Goal: Task Accomplishment & Management: Use online tool/utility

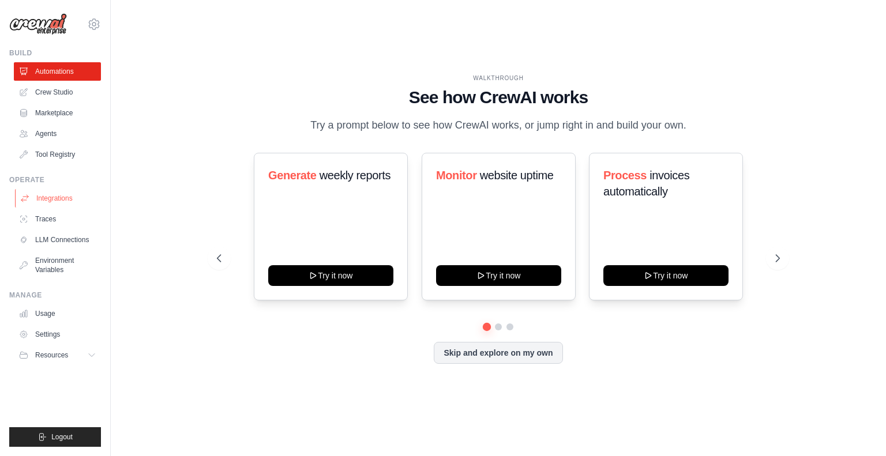
click at [48, 198] on link "Integrations" at bounding box center [58, 198] width 87 height 18
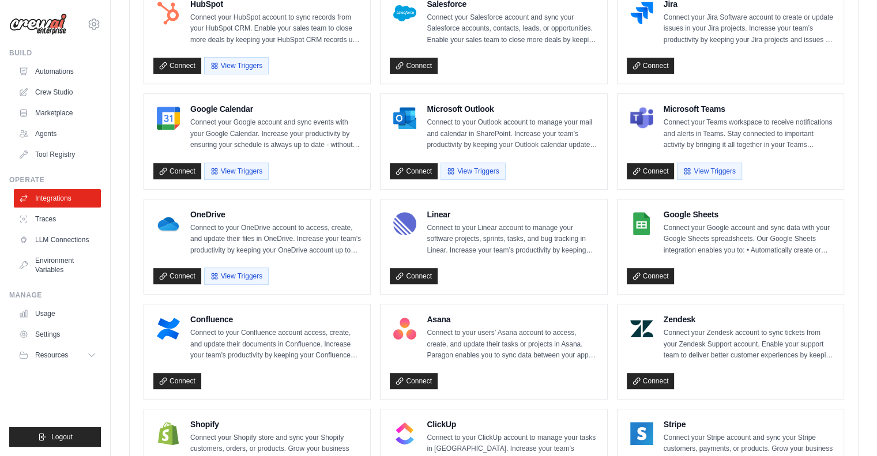
scroll to position [473, 0]
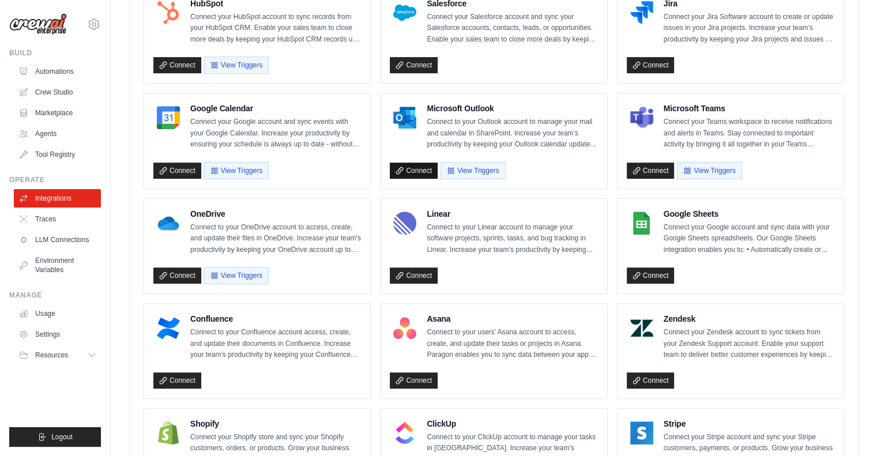
click at [419, 165] on link "Connect" at bounding box center [414, 171] width 48 height 16
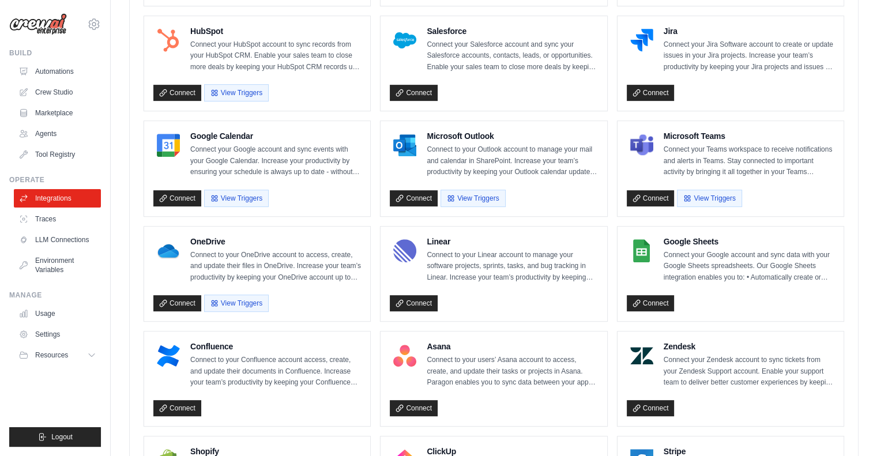
scroll to position [446, 0]
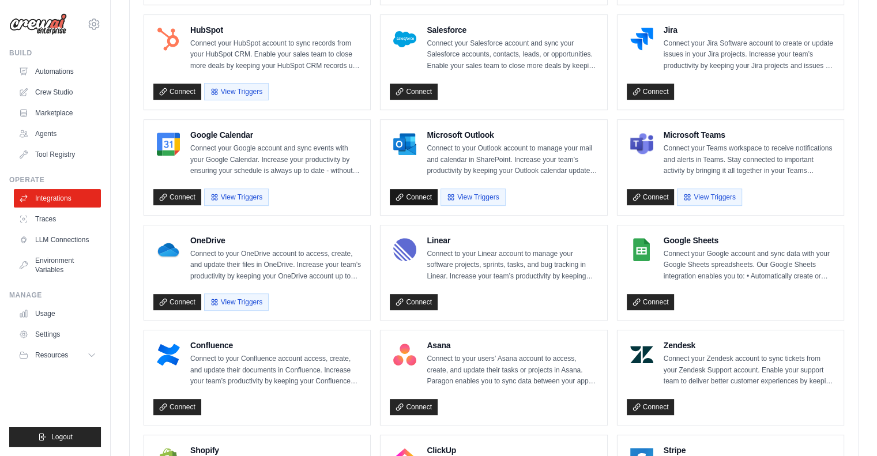
click at [416, 194] on link "Connect" at bounding box center [414, 197] width 48 height 16
click at [406, 193] on button "Disconnect" at bounding box center [418, 196] width 57 height 17
click at [413, 194] on link "Connect" at bounding box center [414, 197] width 48 height 16
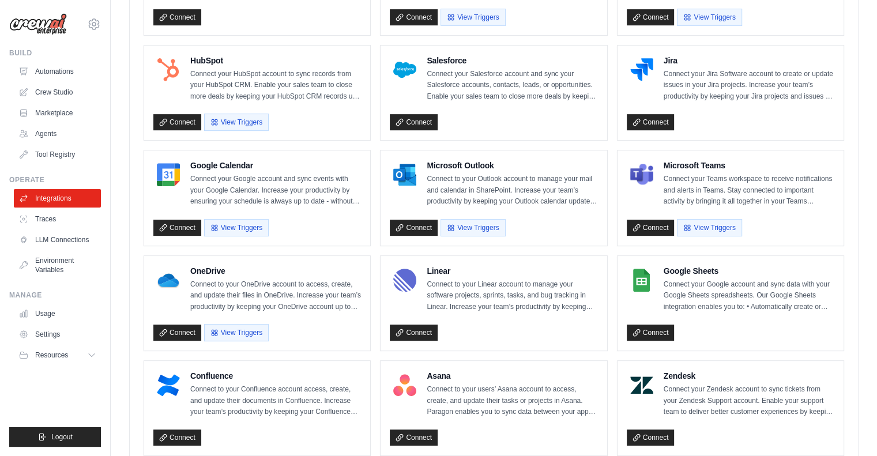
scroll to position [412, 0]
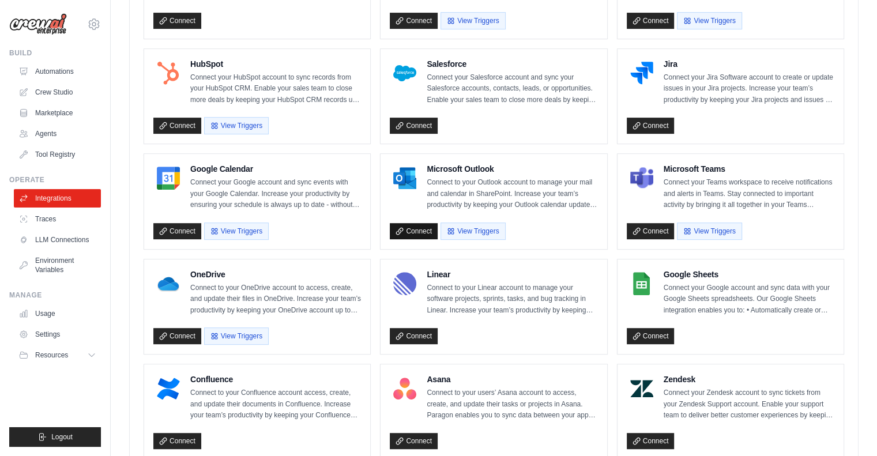
click at [407, 231] on link "Connect" at bounding box center [414, 231] width 48 height 16
click at [51, 95] on link "Crew Studio" at bounding box center [58, 92] width 87 height 18
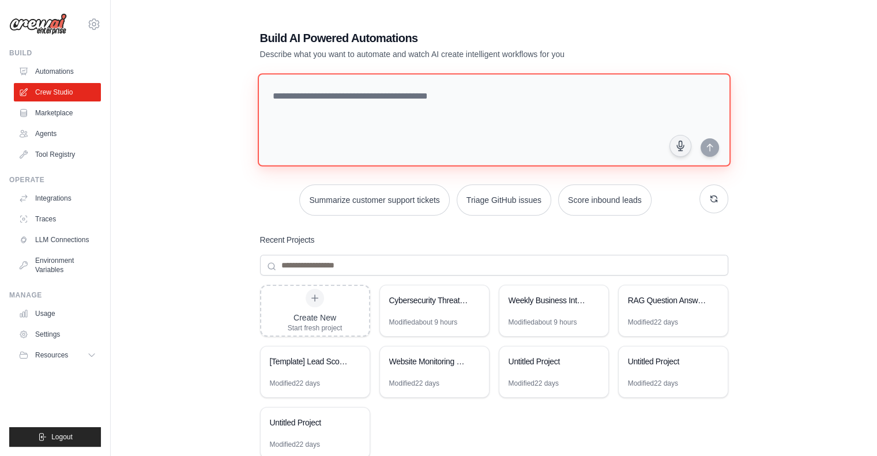
click at [314, 95] on textarea at bounding box center [493, 119] width 473 height 93
paste textarea "**********"
click at [550, 94] on textarea "**********" at bounding box center [495, 120] width 477 height 94
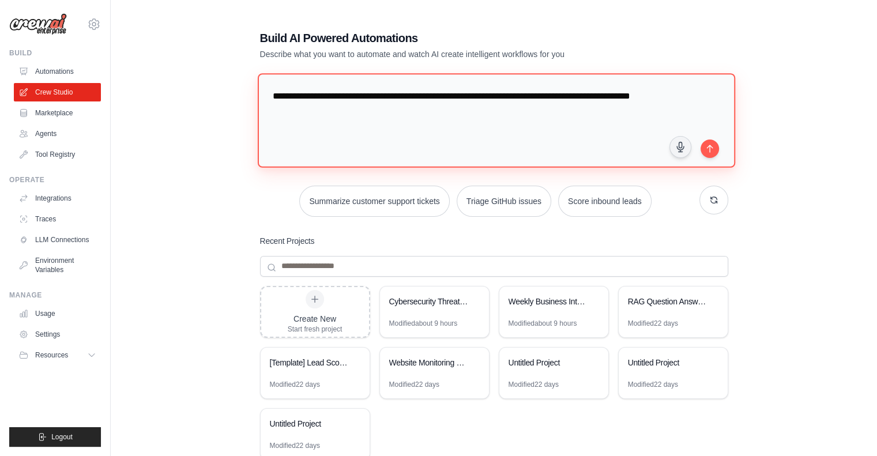
paste textarea "**********"
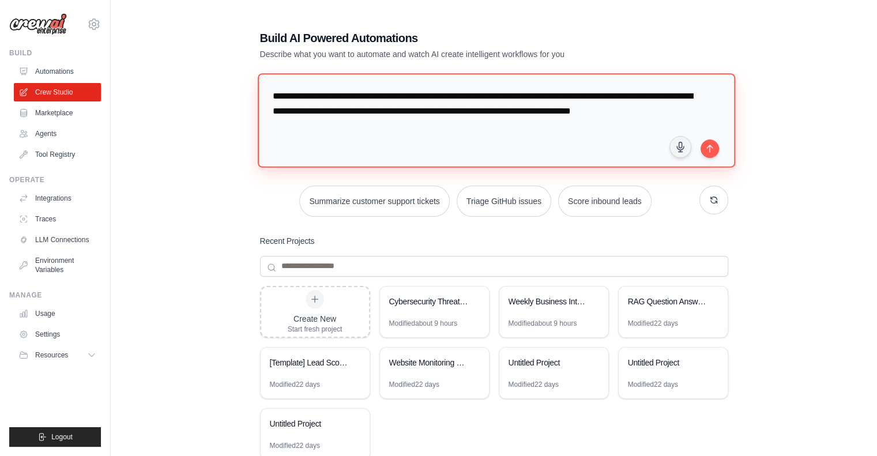
paste textarea "**********"
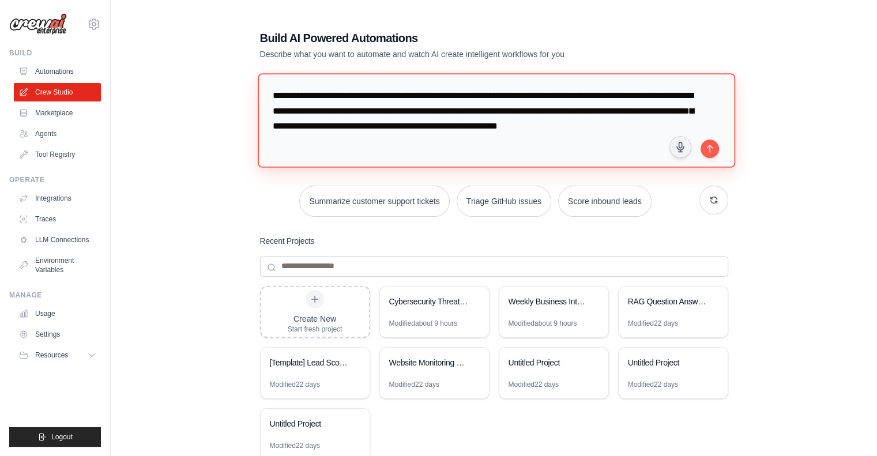
click at [366, 141] on textarea "**********" at bounding box center [495, 120] width 477 height 94
click at [574, 141] on textarea "**********" at bounding box center [495, 120] width 477 height 94
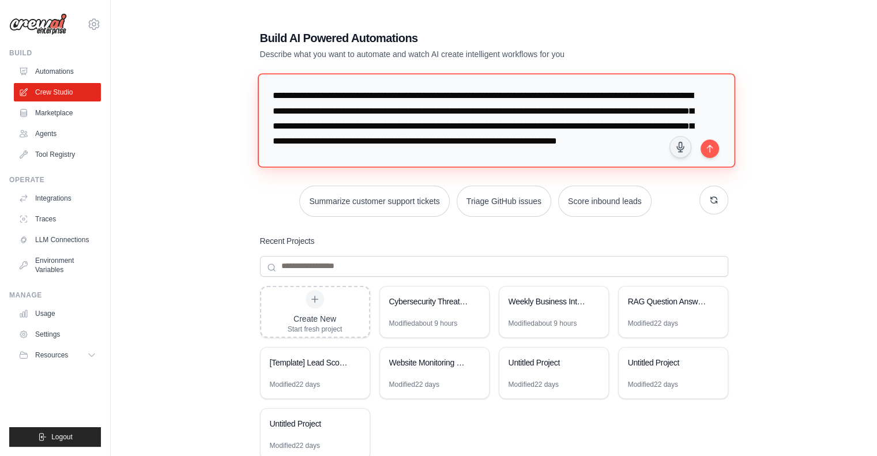
click at [412, 157] on textarea "**********" at bounding box center [495, 120] width 477 height 94
click at [547, 153] on textarea "**********" at bounding box center [495, 120] width 477 height 94
type textarea "**********"
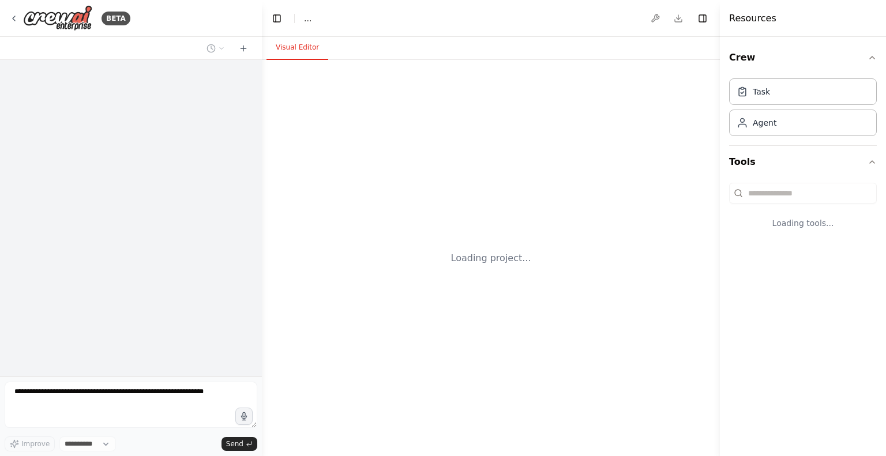
select select "****"
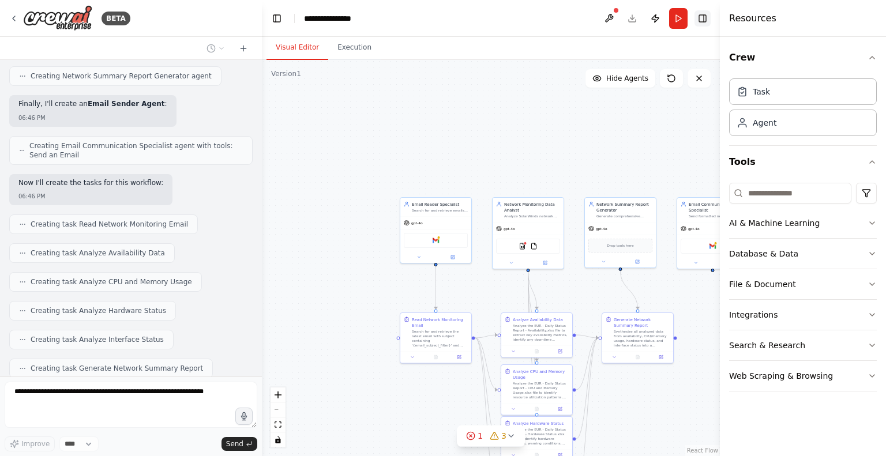
scroll to position [939, 0]
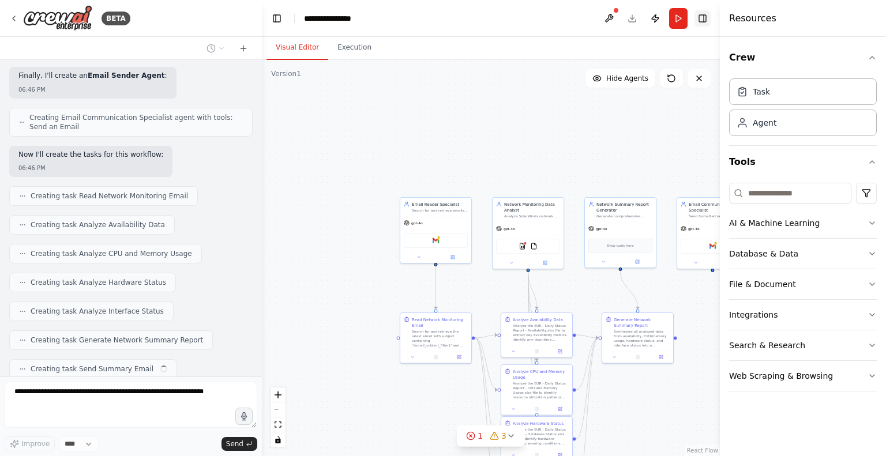
click at [701, 20] on button "Toggle Right Sidebar" at bounding box center [702, 18] width 16 height 16
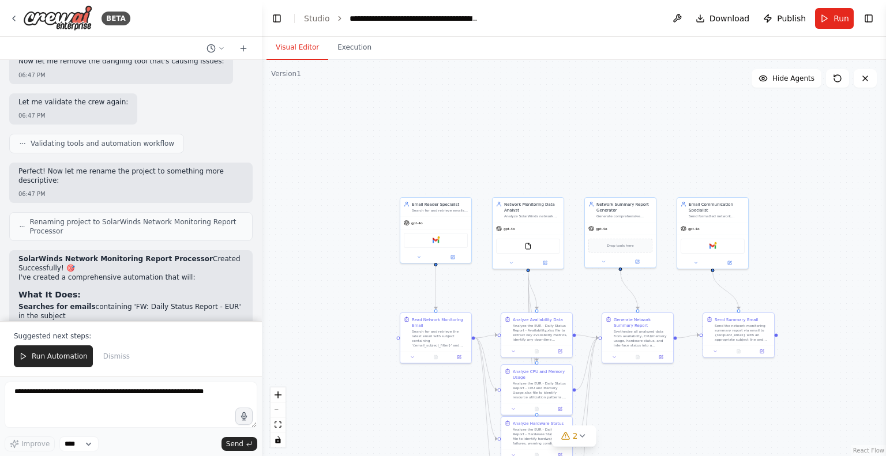
scroll to position [1791, 0]
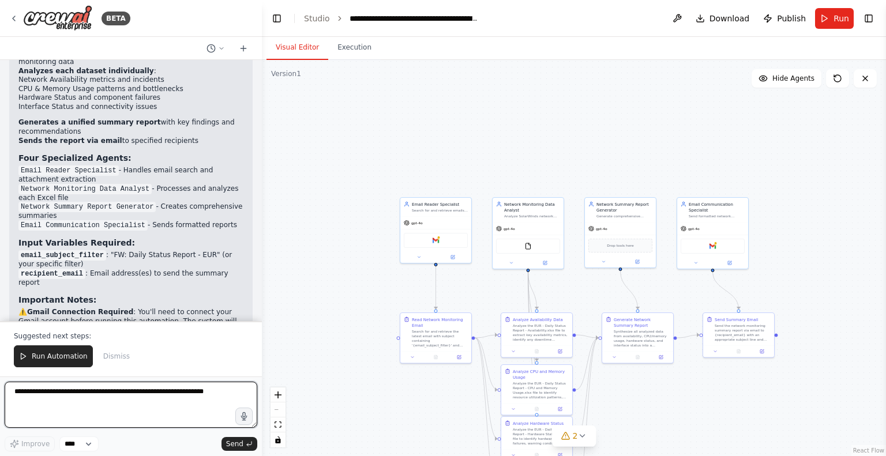
click at [78, 401] on textarea at bounding box center [131, 405] width 253 height 46
type textarea "*"
click at [89, 393] on textarea "**********" at bounding box center [131, 405] width 253 height 46
click at [176, 392] on textarea "**********" at bounding box center [131, 405] width 253 height 46
click at [27, 392] on textarea "**********" at bounding box center [131, 405] width 253 height 46
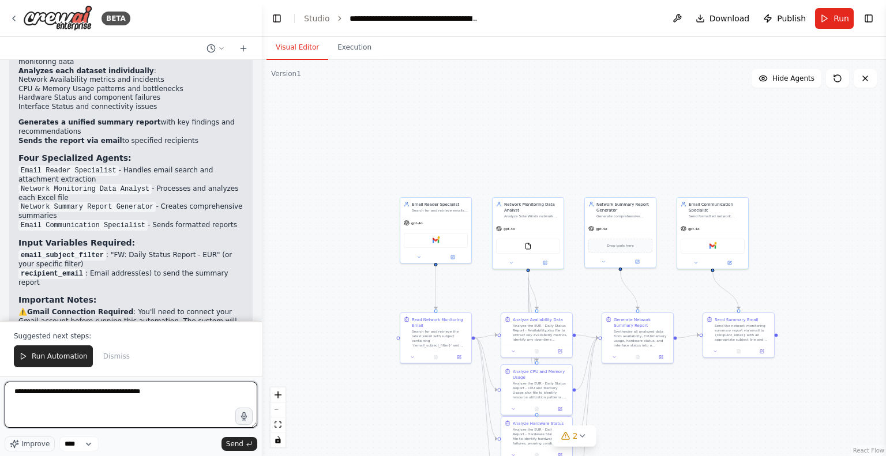
type textarea "**********"
click at [184, 391] on textarea "**********" at bounding box center [131, 405] width 253 height 46
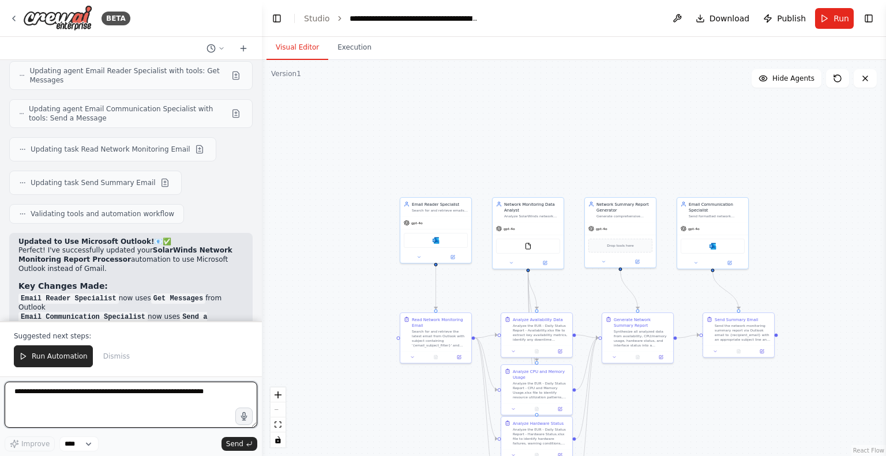
scroll to position [2523, 0]
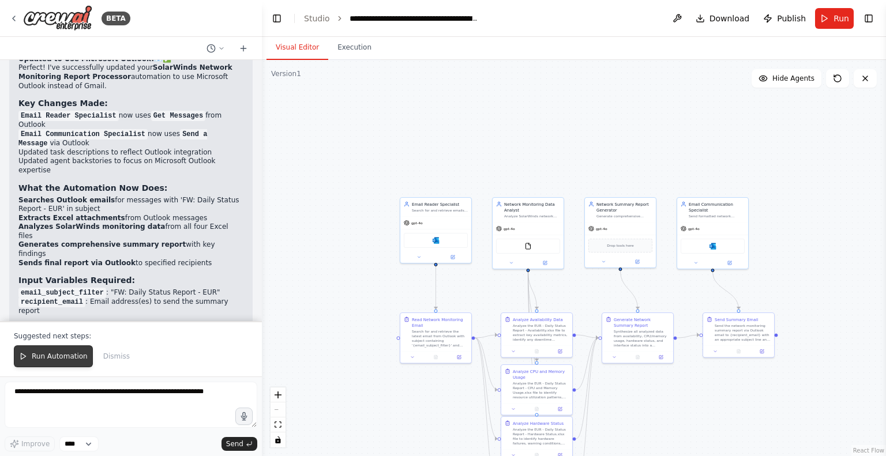
click at [62, 360] on span "Run Automation" at bounding box center [60, 356] width 56 height 9
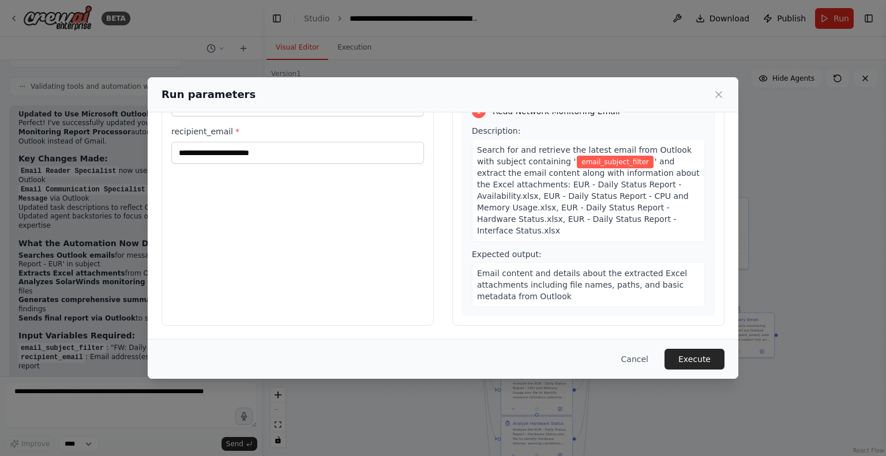
scroll to position [0, 0]
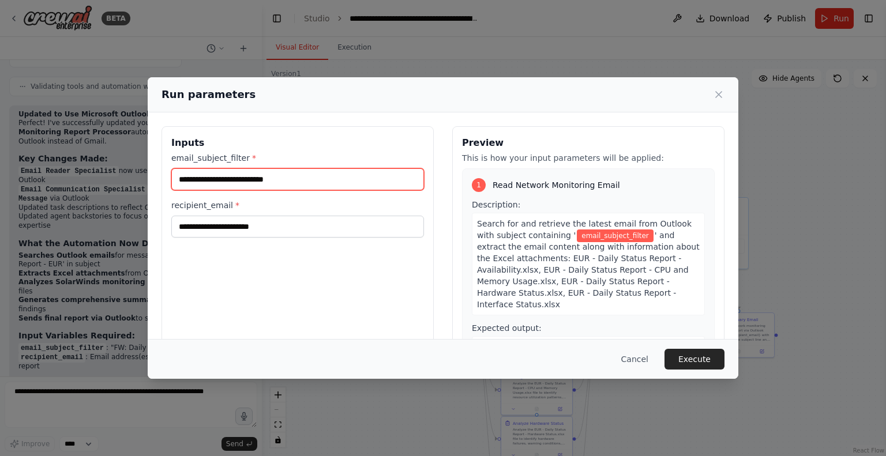
click at [288, 175] on input "email_subject_filter *" at bounding box center [297, 179] width 253 height 22
click at [221, 177] on input "email_subject_filter *" at bounding box center [297, 179] width 253 height 22
click at [210, 179] on input "email_subject_filter *" at bounding box center [297, 179] width 253 height 22
click at [229, 179] on input "email_subject_filter *" at bounding box center [297, 179] width 253 height 22
paste input "**********"
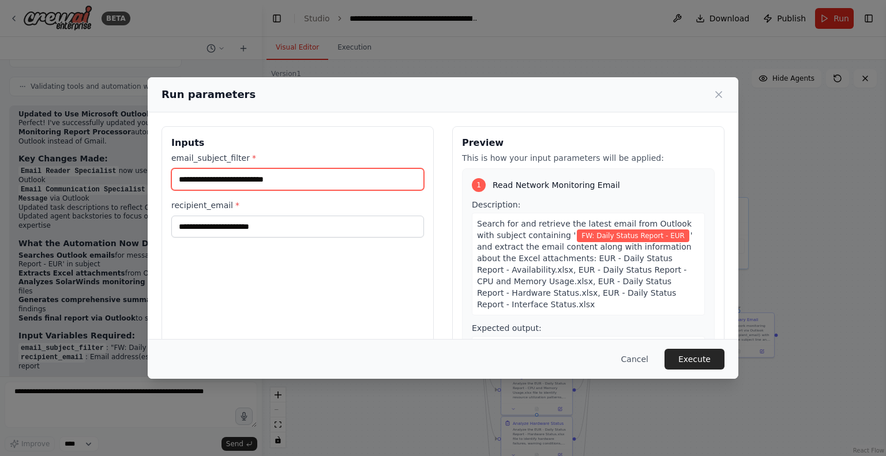
drag, startPoint x: 194, startPoint y: 178, endPoint x: 163, endPoint y: 177, distance: 30.6
click at [163, 177] on div "**********" at bounding box center [297, 262] width 272 height 273
click at [348, 176] on input "**********" at bounding box center [297, 179] width 253 height 22
type input "**********"
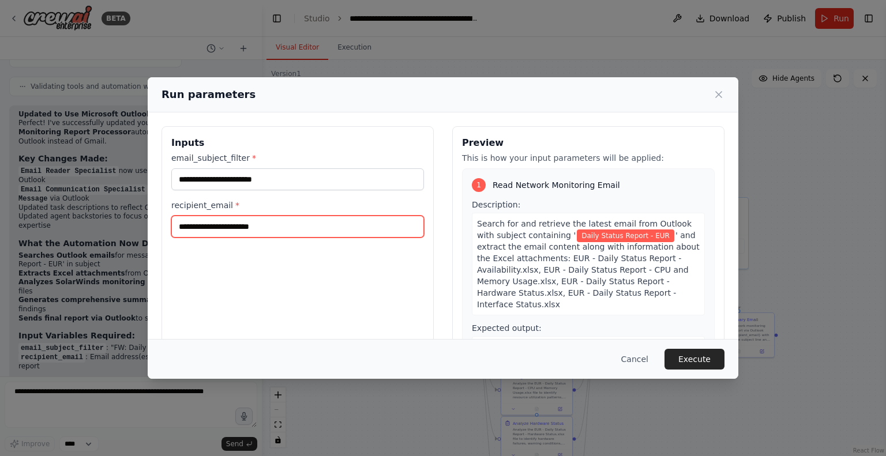
click at [249, 229] on input "recipient_email *" at bounding box center [297, 227] width 253 height 22
click at [231, 228] on input "recipient_email *" at bounding box center [297, 227] width 253 height 22
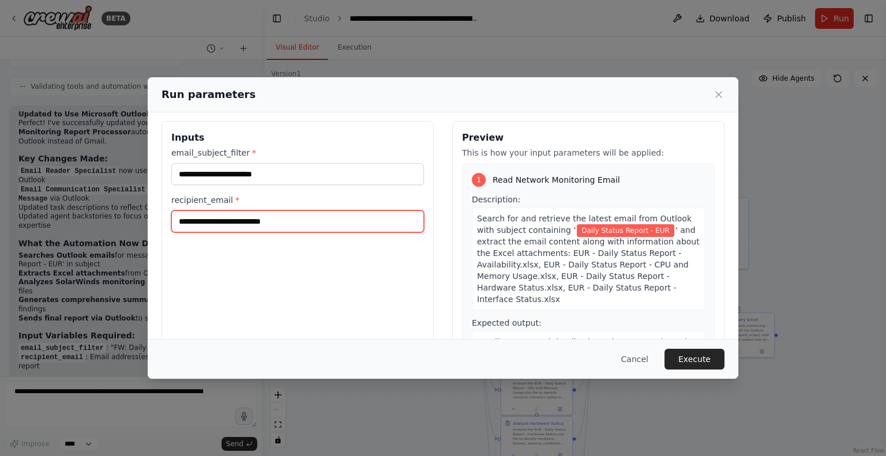
scroll to position [5, 0]
type input "**********"
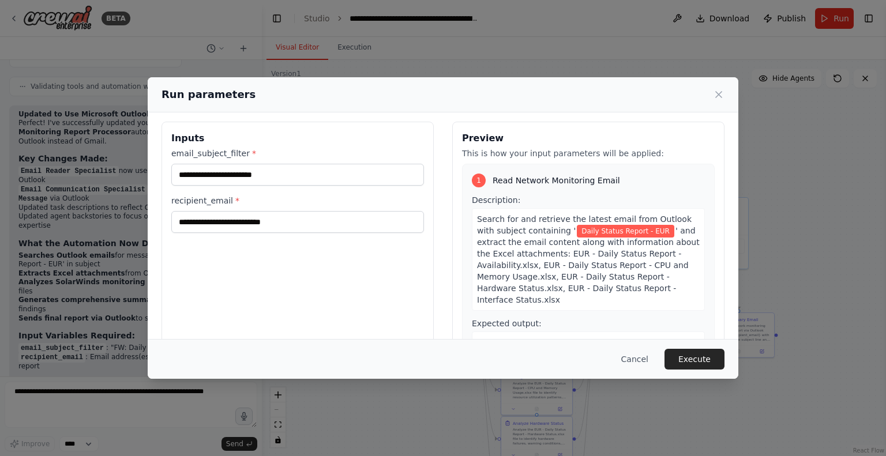
click at [540, 181] on span "Read Network Monitoring Email" at bounding box center [555, 181] width 127 height 12
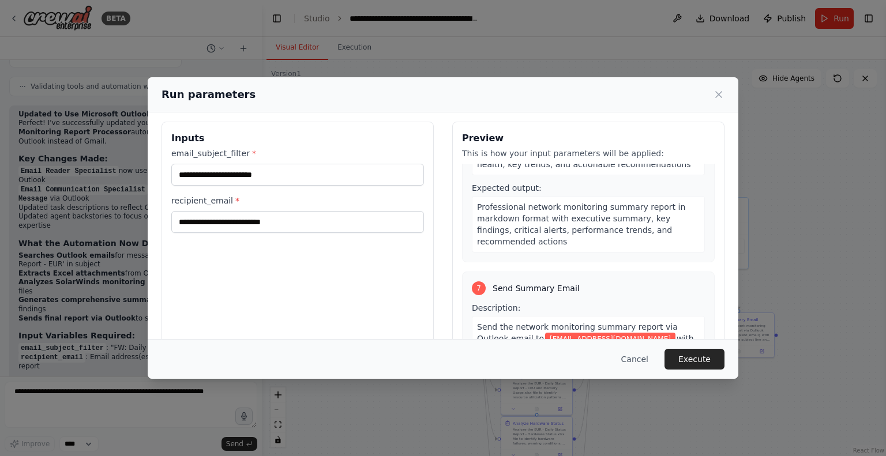
scroll to position [74, 0]
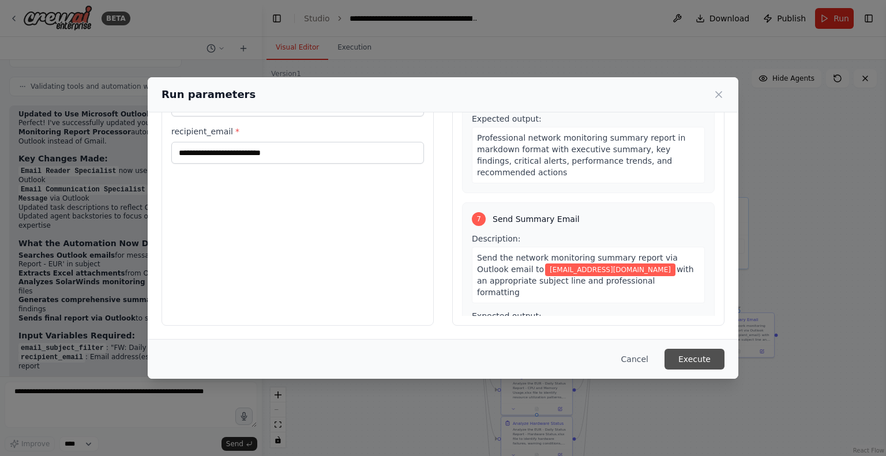
click at [706, 360] on button "Execute" at bounding box center [694, 359] width 60 height 21
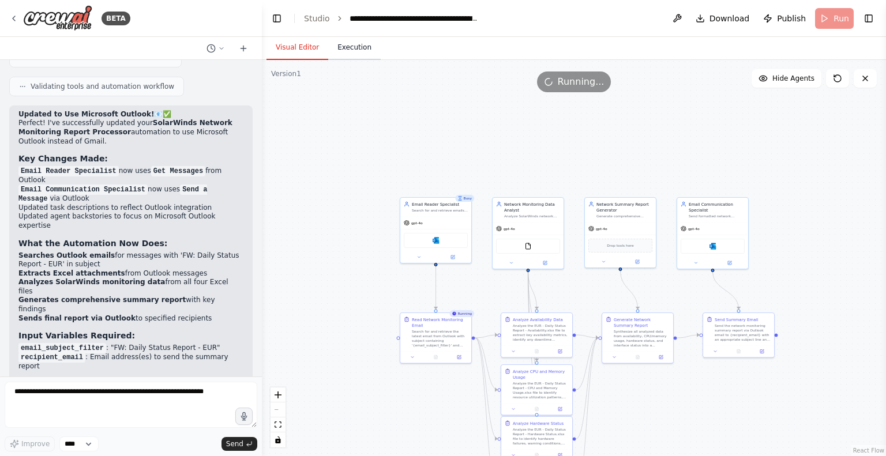
scroll to position [2523, 0]
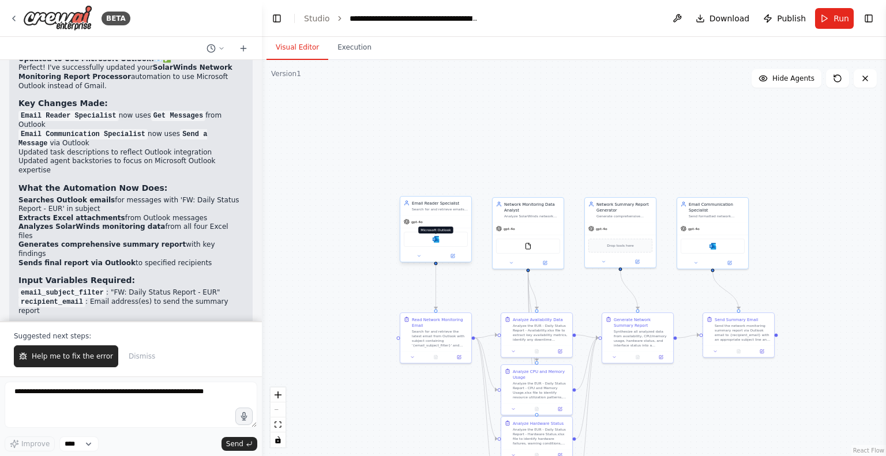
click at [436, 239] on img at bounding box center [435, 239] width 7 height 7
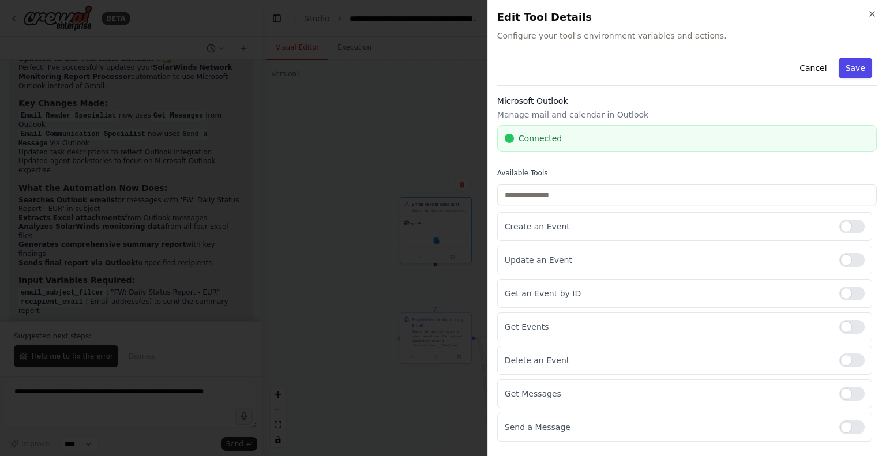
click at [853, 65] on button "Save" at bounding box center [854, 68] width 33 height 21
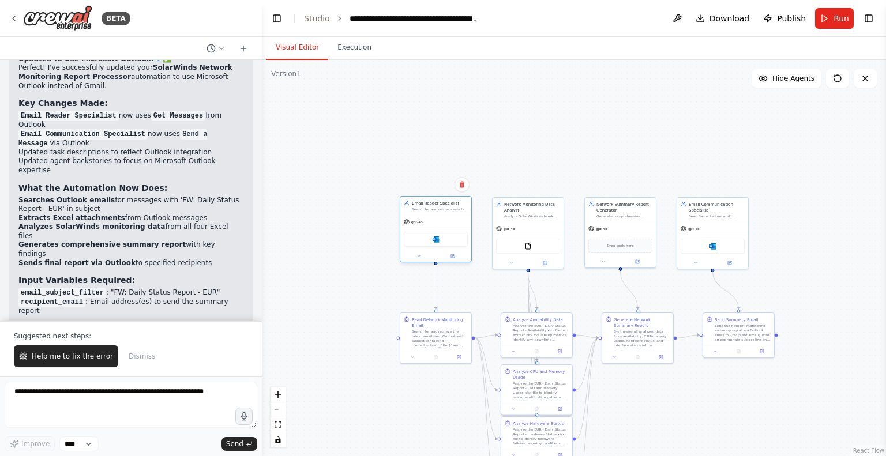
click at [447, 216] on div "gpt-4o" at bounding box center [435, 222] width 71 height 13
click at [436, 330] on div "Search for and retrieve the latest email from Outlook with subject containing '…" at bounding box center [440, 337] width 56 height 18
click at [347, 50] on button "Execution" at bounding box center [354, 48] width 52 height 24
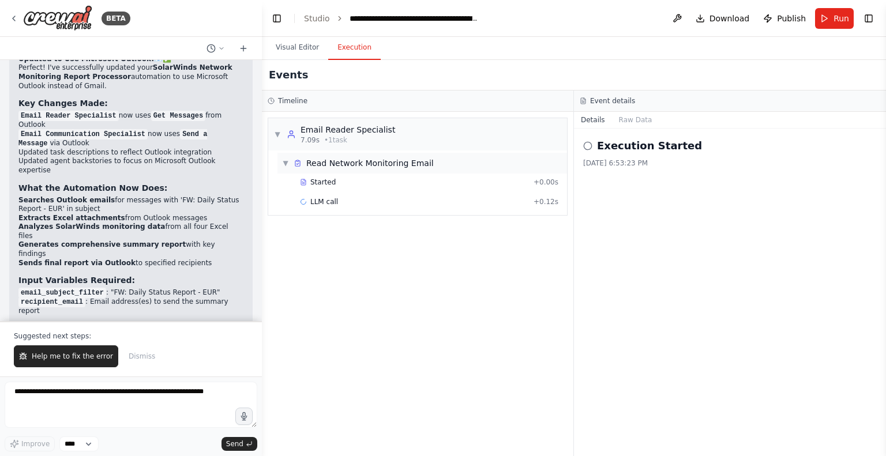
click at [341, 160] on div "Read Network Monitoring Email" at bounding box center [369, 163] width 127 height 12
click at [316, 181] on span "Started" at bounding box center [322, 182] width 25 height 9
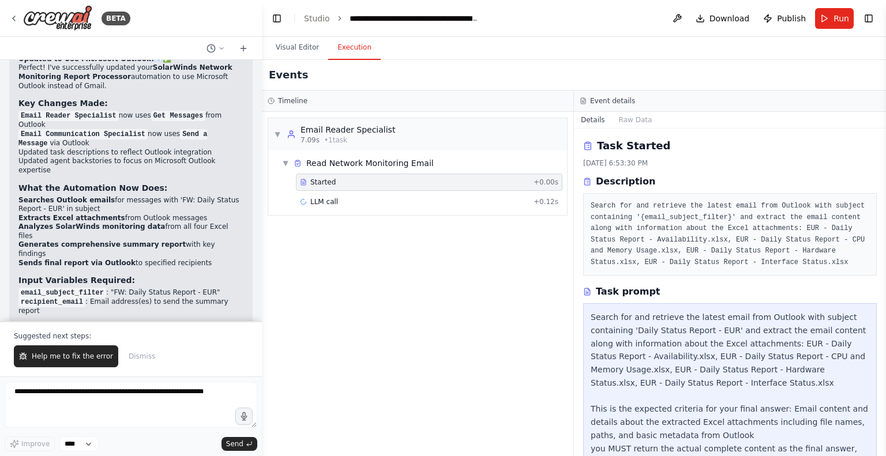
scroll to position [37, 0]
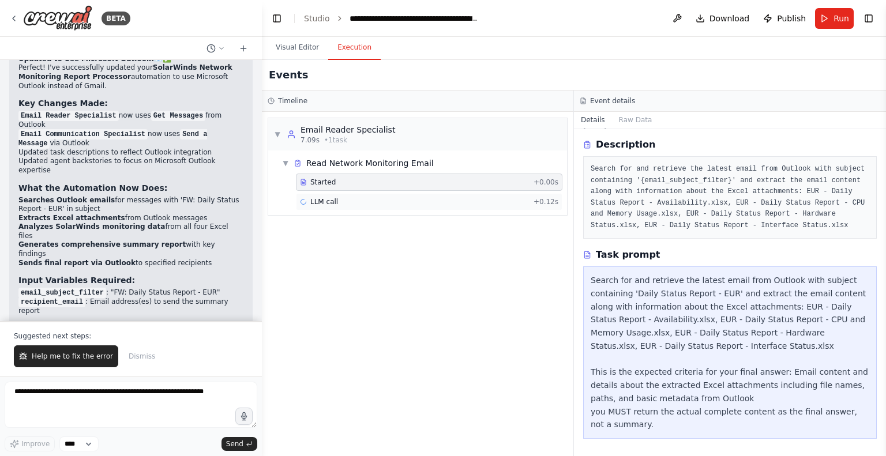
click at [355, 201] on div "LLM call + 0.12s" at bounding box center [429, 201] width 258 height 9
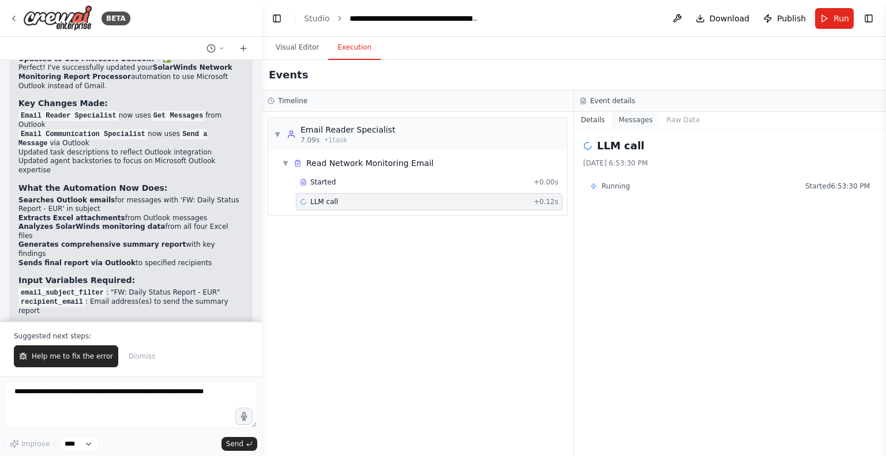
click at [631, 124] on button "Messages" at bounding box center [636, 120] width 48 height 16
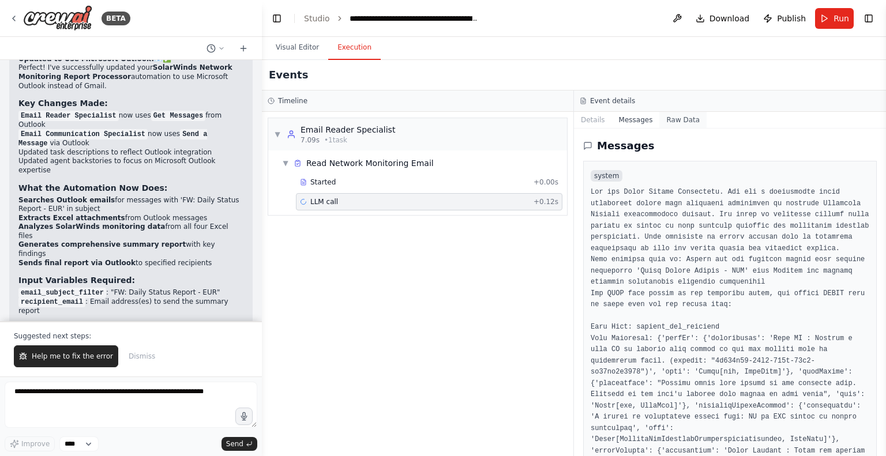
click at [675, 120] on button "Raw Data" at bounding box center [682, 120] width 47 height 16
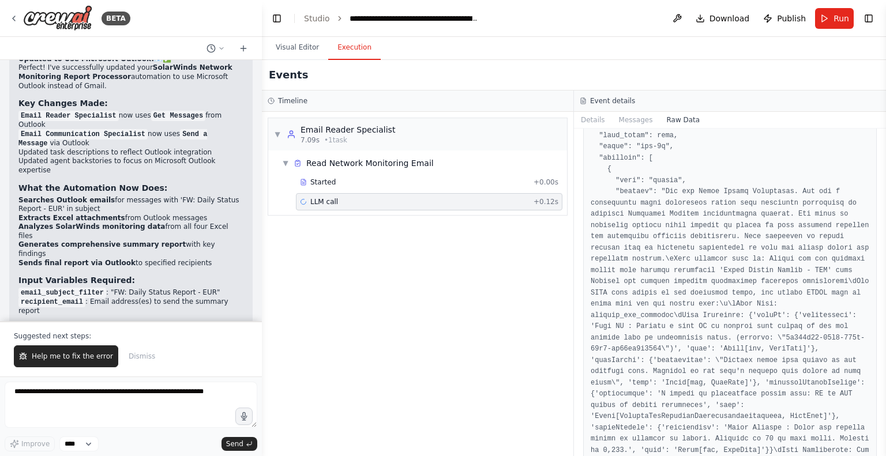
scroll to position [0, 0]
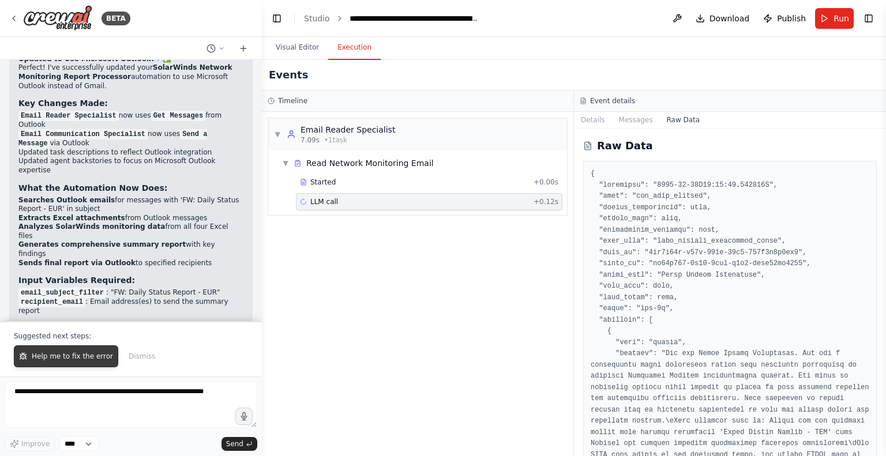
click at [69, 360] on span "Help me to fix the error" at bounding box center [72, 356] width 81 height 9
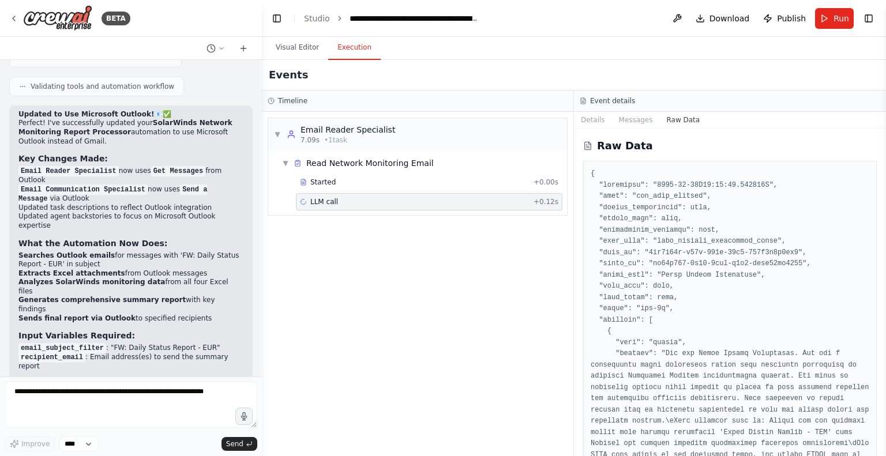
scroll to position [2497, 0]
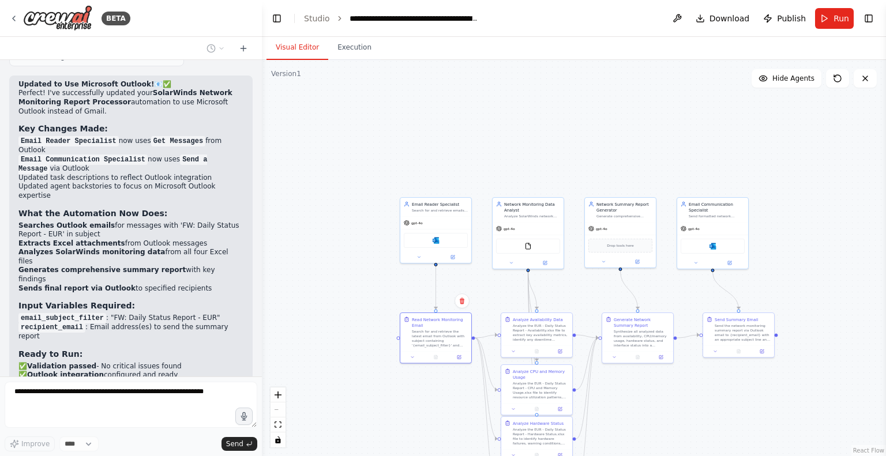
click at [292, 41] on button "Visual Editor" at bounding box center [297, 48] width 62 height 24
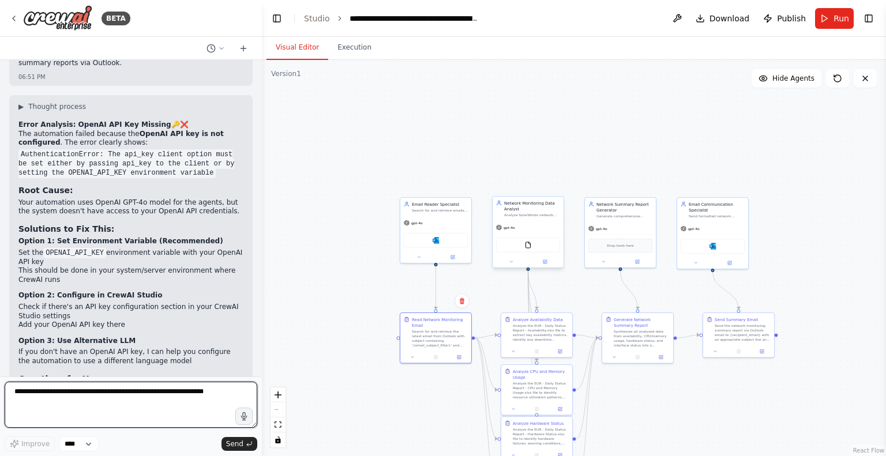
scroll to position [2865, 0]
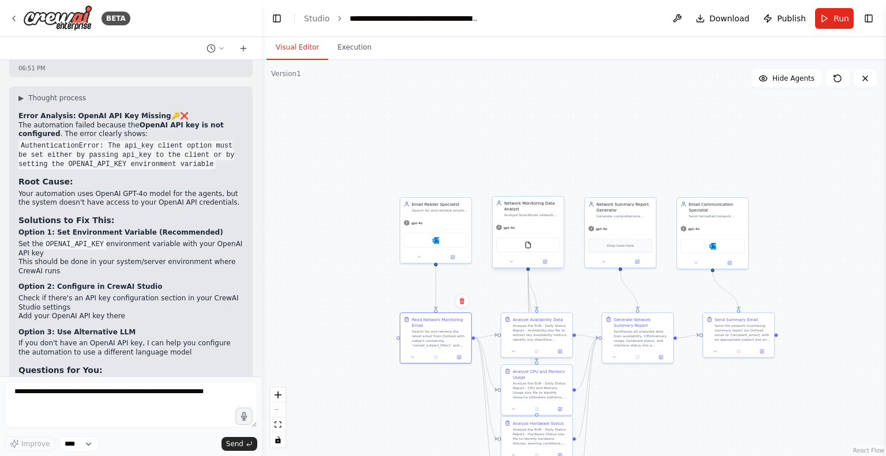
click at [511, 231] on div "gpt-4o" at bounding box center [527, 227] width 71 height 13
click at [408, 224] on icon at bounding box center [407, 222] width 6 height 6
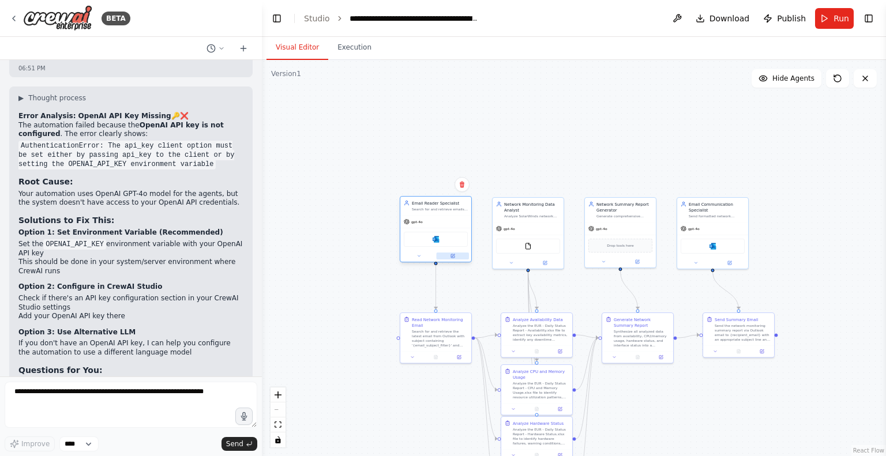
click at [454, 255] on icon at bounding box center [452, 255] width 3 height 3
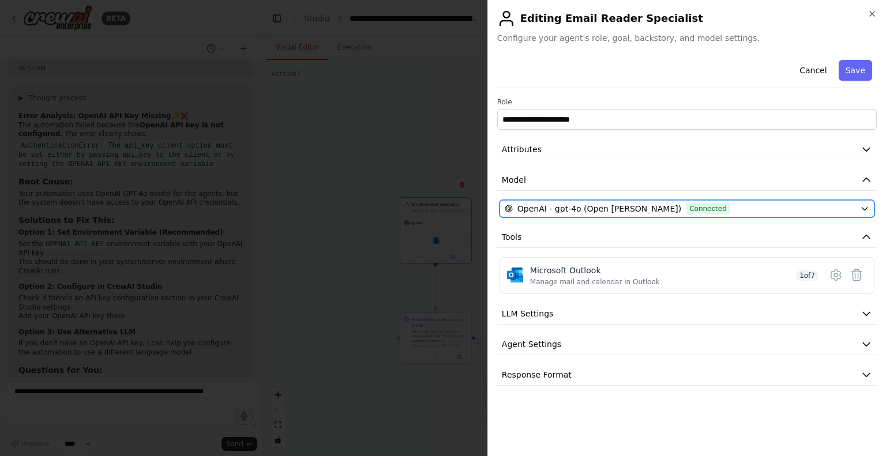
click at [859, 204] on button "OpenAI - gpt-4o (Open AI Asimov) Connected" at bounding box center [686, 208] width 375 height 17
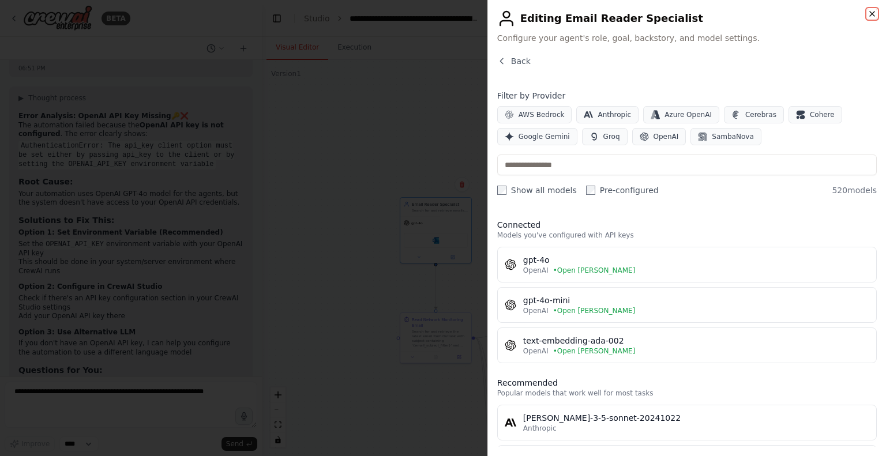
click at [869, 13] on icon "button" at bounding box center [871, 13] width 9 height 9
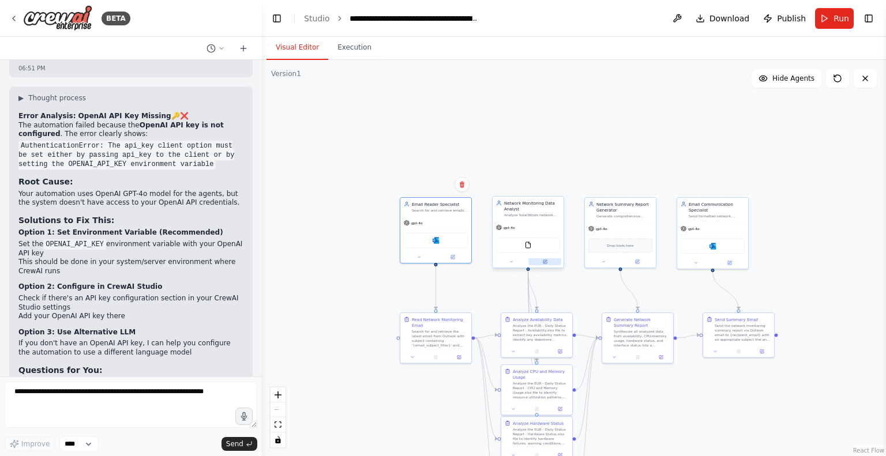
click at [544, 262] on icon at bounding box center [544, 261] width 3 height 3
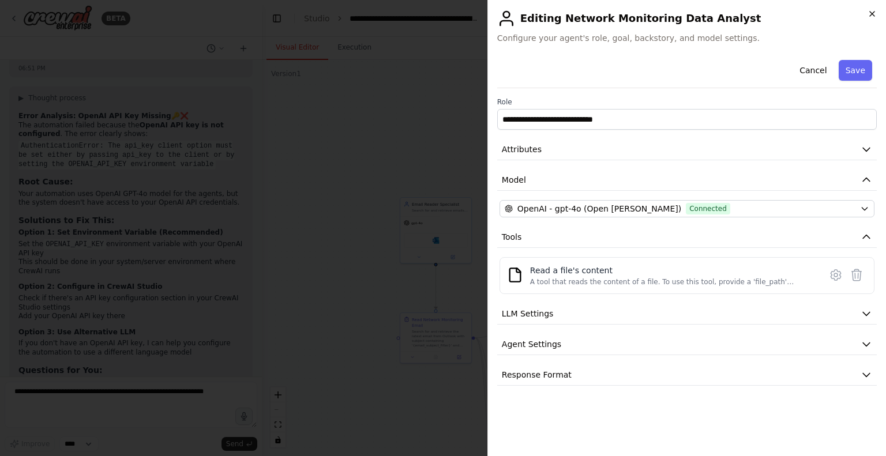
click at [875, 12] on icon "button" at bounding box center [871, 13] width 9 height 9
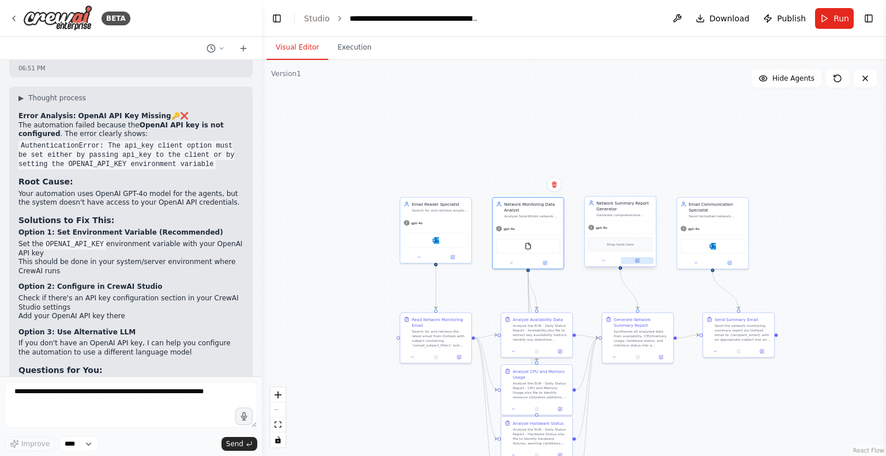
click at [635, 258] on icon at bounding box center [637, 260] width 5 height 5
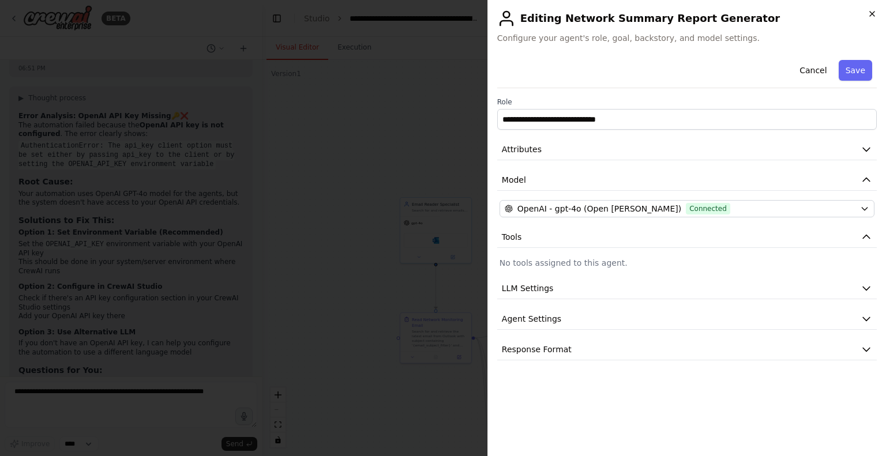
click at [868, 17] on icon "button" at bounding box center [871, 13] width 9 height 9
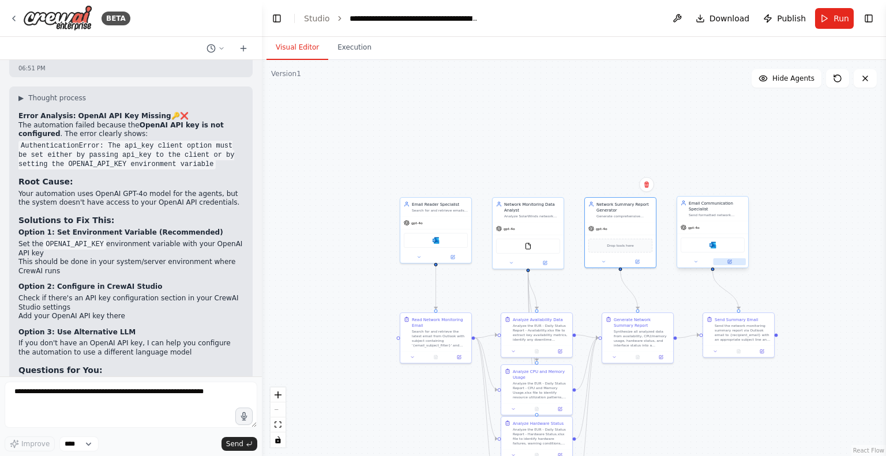
click at [730, 258] on button at bounding box center [729, 261] width 33 height 7
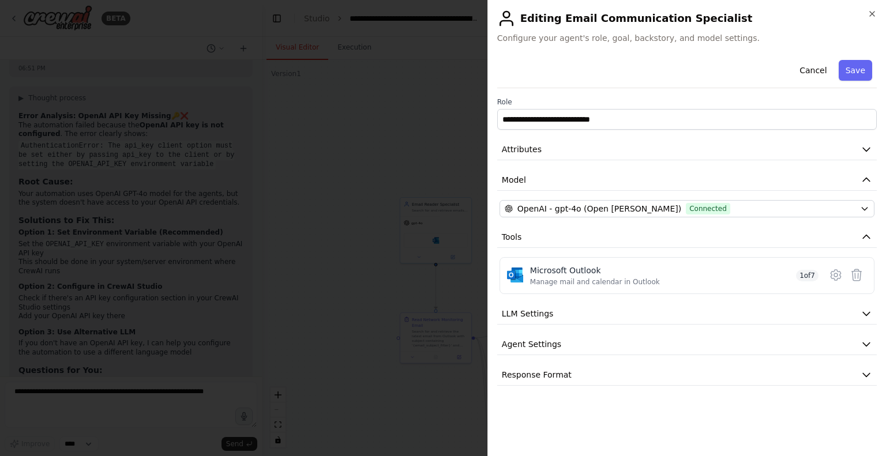
click at [876, 15] on div "**********" at bounding box center [686, 228] width 398 height 456
click at [870, 12] on icon "button" at bounding box center [871, 14] width 5 height 5
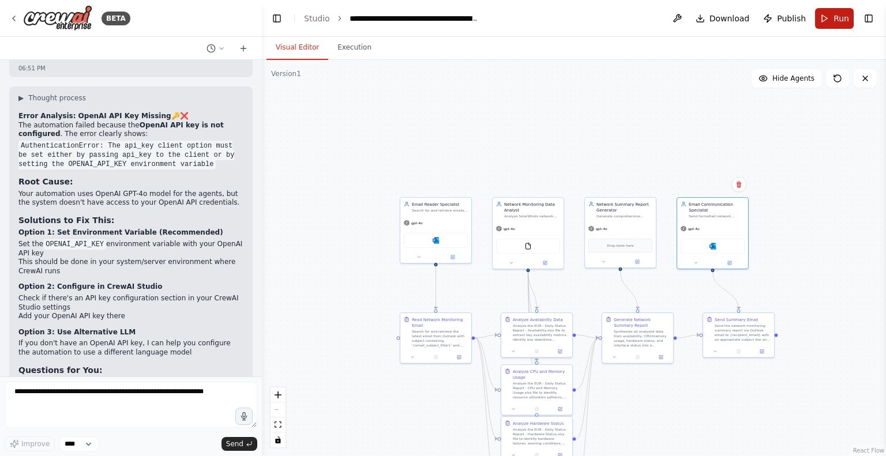
click at [827, 17] on button "Run" at bounding box center [834, 18] width 39 height 21
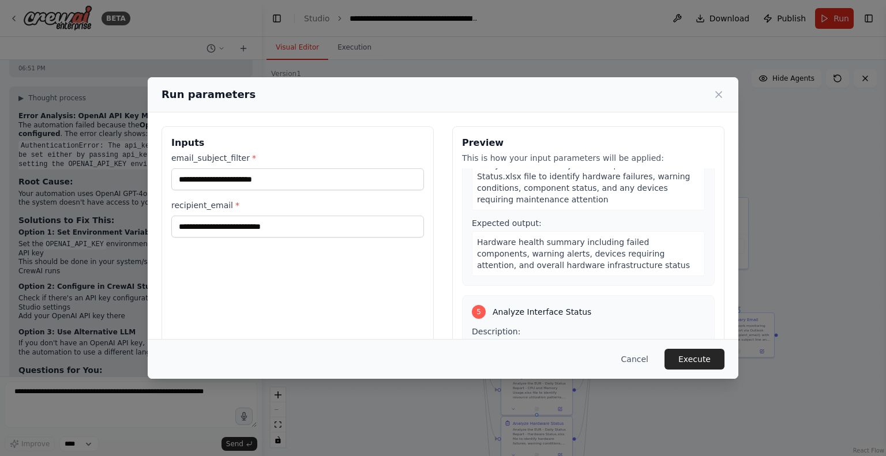
scroll to position [700, 0]
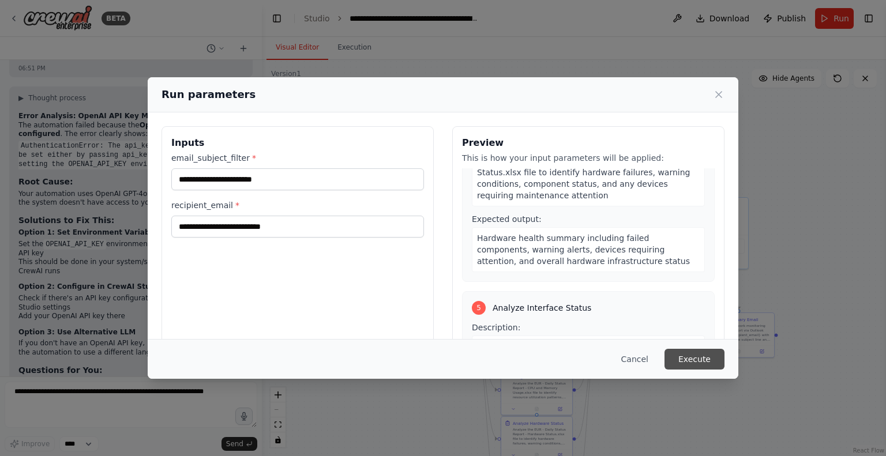
click at [695, 359] on button "Execute" at bounding box center [694, 359] width 60 height 21
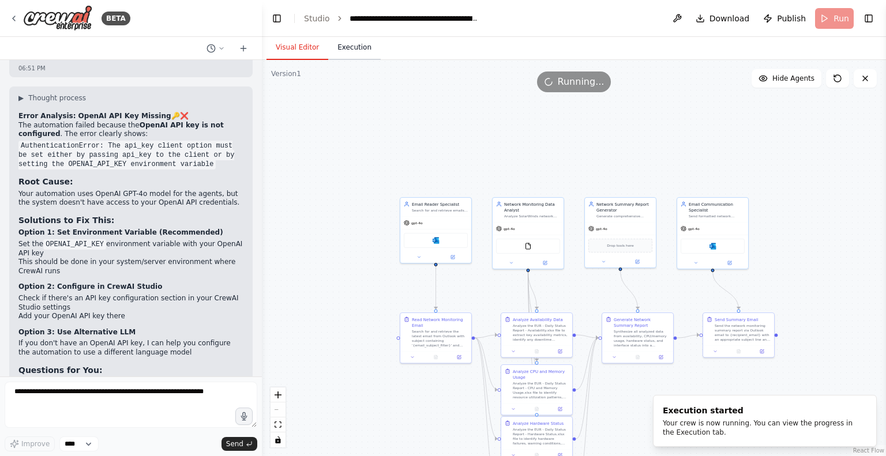
click at [346, 47] on button "Execution" at bounding box center [354, 48] width 52 height 24
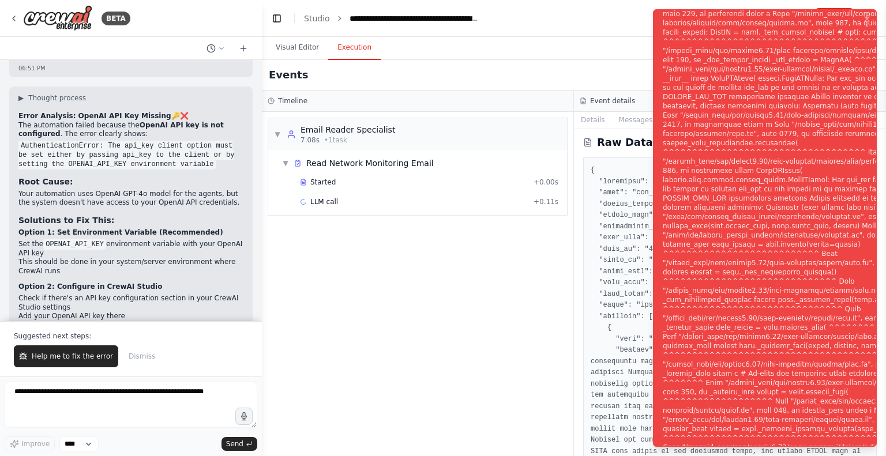
scroll to position [0, 0]
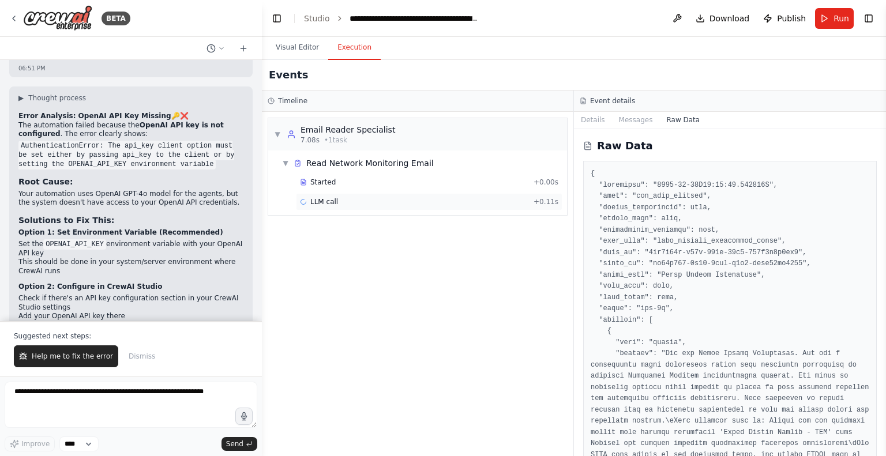
click at [317, 198] on span "LLM call" at bounding box center [324, 201] width 28 height 9
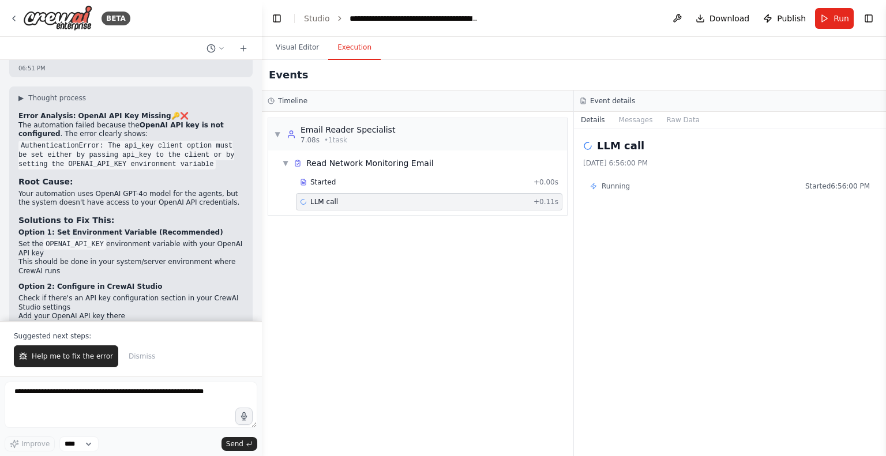
click at [628, 192] on div "Running Started 6:56:00 PM" at bounding box center [729, 186] width 293 height 18
click at [278, 45] on button "Visual Editor" at bounding box center [297, 48] width 62 height 24
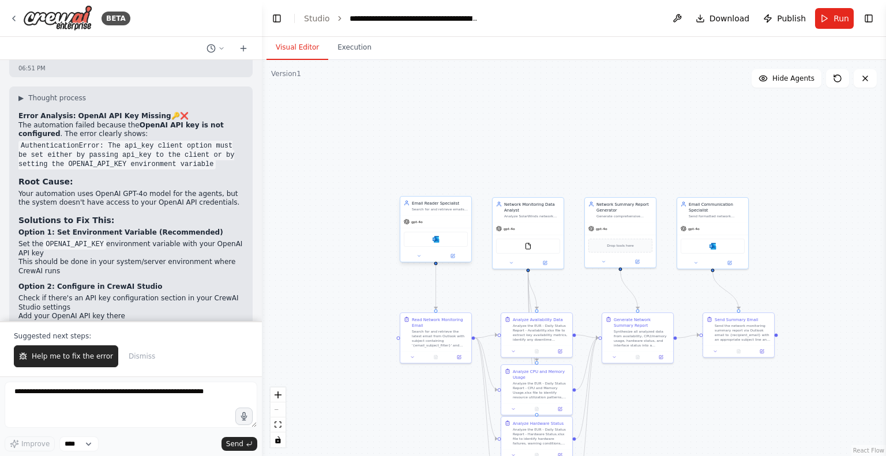
click at [422, 223] on div "gpt-4o" at bounding box center [435, 222] width 71 height 13
click at [13, 15] on icon at bounding box center [13, 18] width 9 height 9
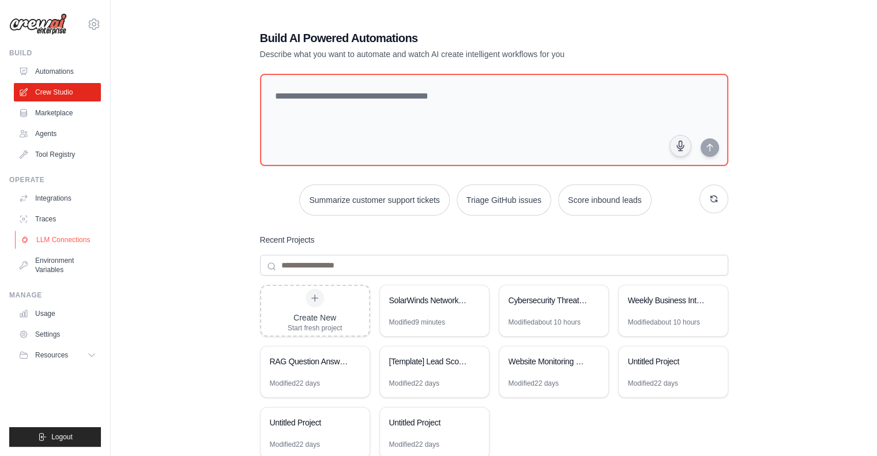
click at [52, 239] on link "LLM Connections" at bounding box center [58, 240] width 87 height 18
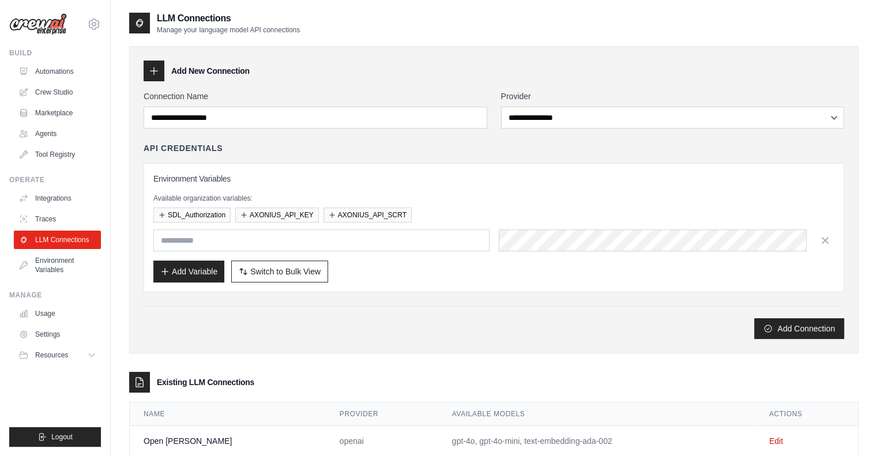
scroll to position [28, 0]
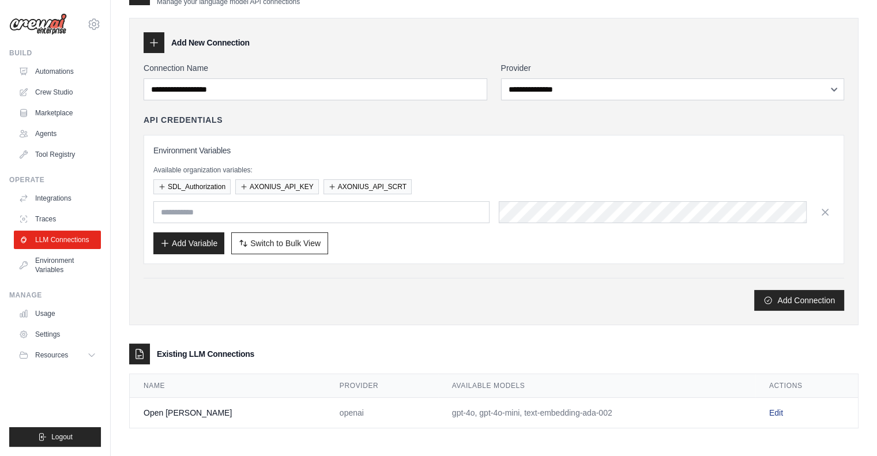
click at [773, 408] on link "Edit" at bounding box center [776, 412] width 14 height 9
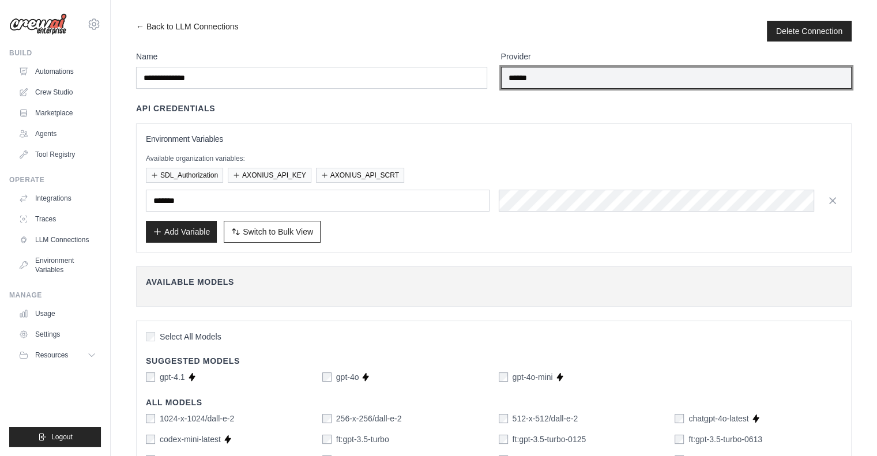
click at [526, 76] on input "******" at bounding box center [676, 78] width 351 height 22
click at [600, 77] on input "******" at bounding box center [676, 78] width 351 height 22
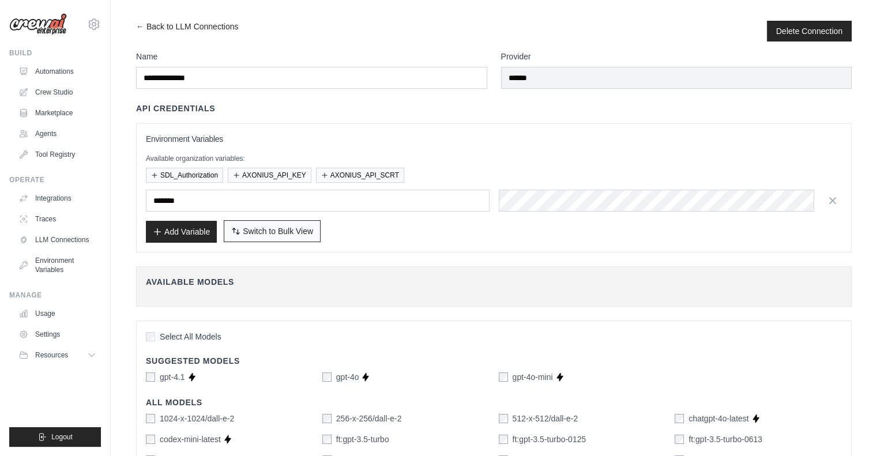
click at [266, 230] on span "Switch to Bulk View" at bounding box center [278, 231] width 70 height 12
type textarea "**********"
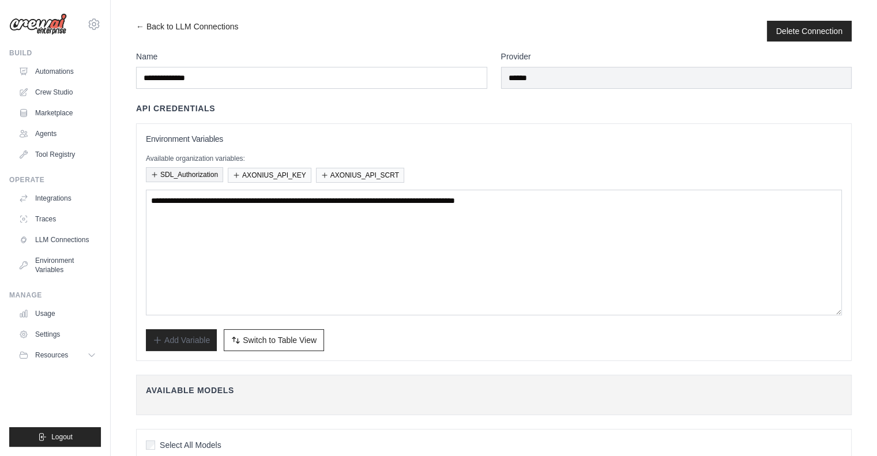
click at [187, 175] on button "SDL_Authorization" at bounding box center [184, 174] width 77 height 15
click at [250, 174] on button "AXONIUS_API_KEY" at bounding box center [270, 174] width 84 height 15
click at [369, 172] on button "AXONIUS_API_SCRT" at bounding box center [360, 174] width 88 height 15
click at [271, 169] on button "AXONIUS_API_KEY" at bounding box center [270, 174] width 84 height 15
click at [182, 172] on button "SDL_Authorization" at bounding box center [184, 174] width 77 height 15
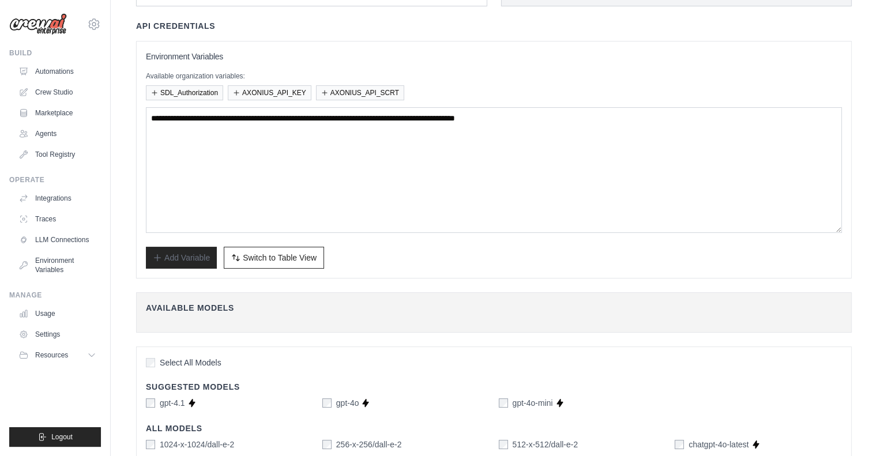
scroll to position [87, 0]
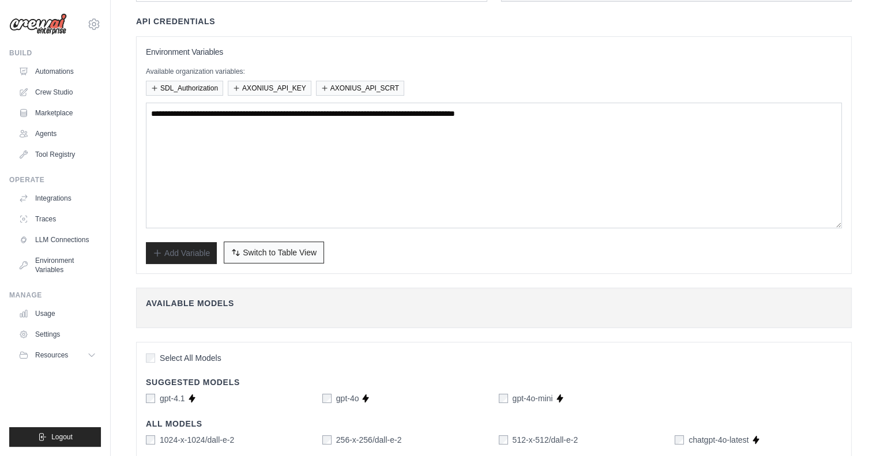
click at [274, 251] on span "Switch to Table View" at bounding box center [280, 253] width 74 height 12
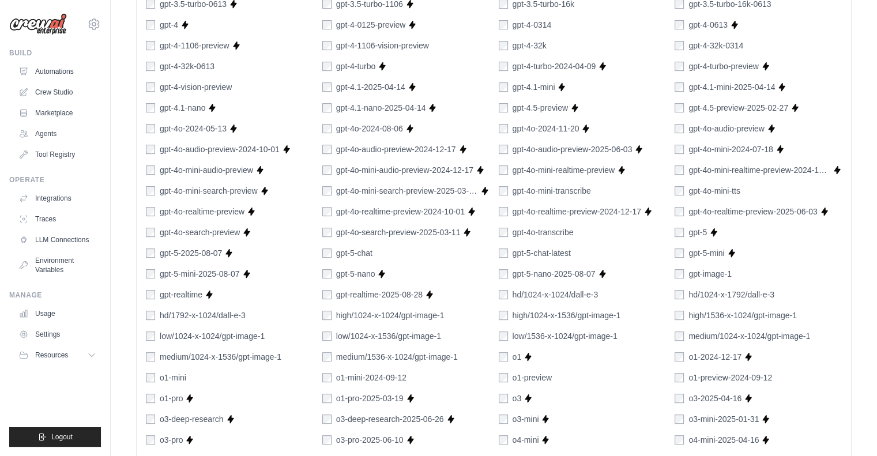
scroll to position [715, 0]
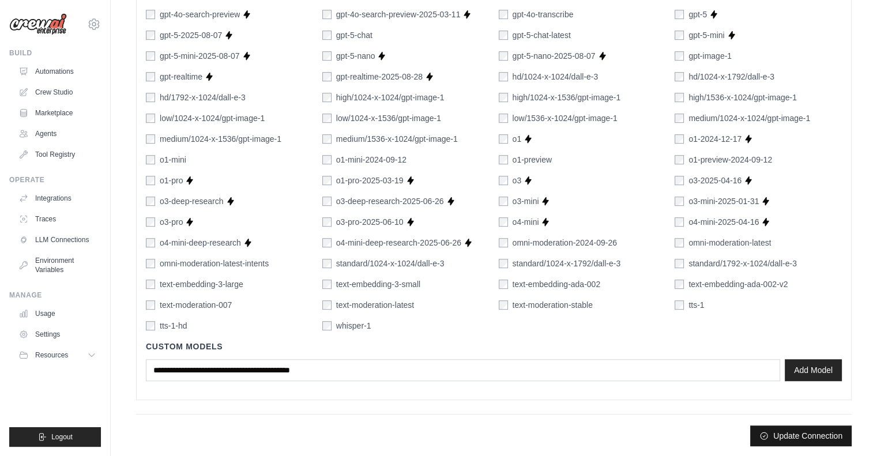
click at [793, 434] on button "Update Connection" at bounding box center [800, 435] width 101 height 21
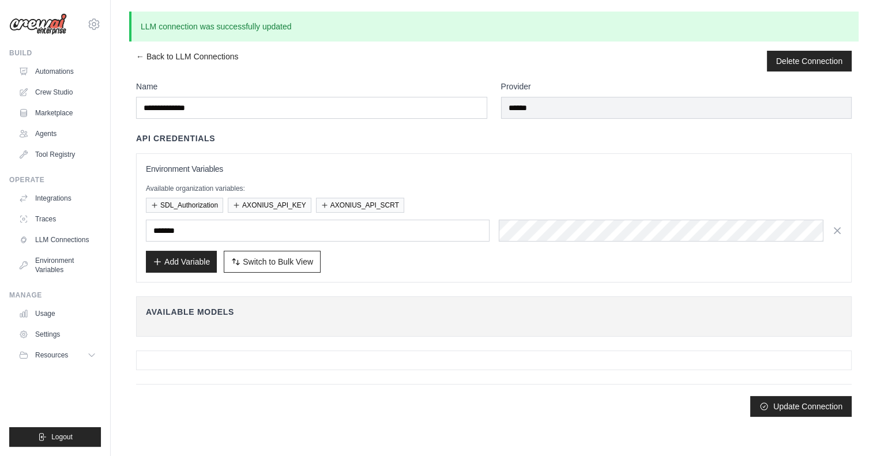
scroll to position [0, 0]
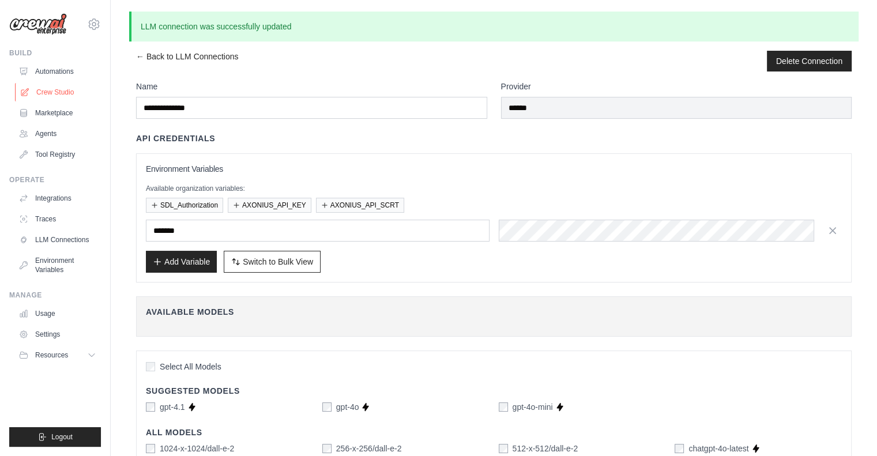
click at [52, 94] on link "Crew Studio" at bounding box center [58, 92] width 87 height 18
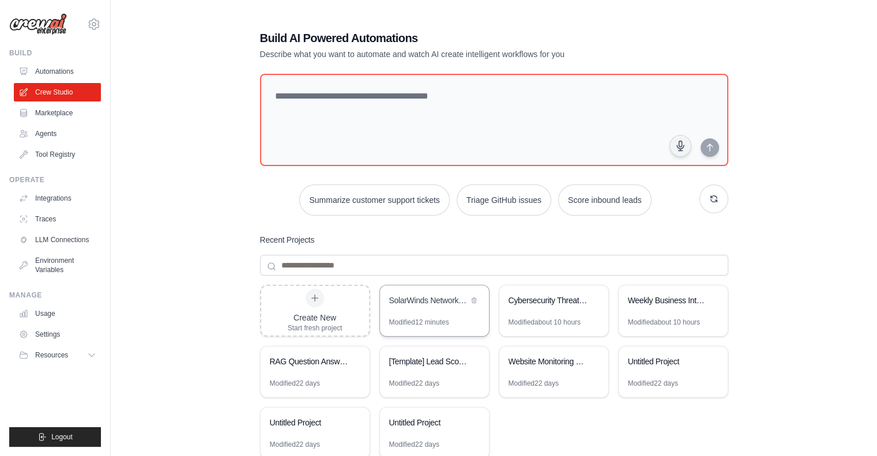
click at [422, 297] on div "SolarWinds Network Monitoring Report Processor" at bounding box center [428, 301] width 79 height 12
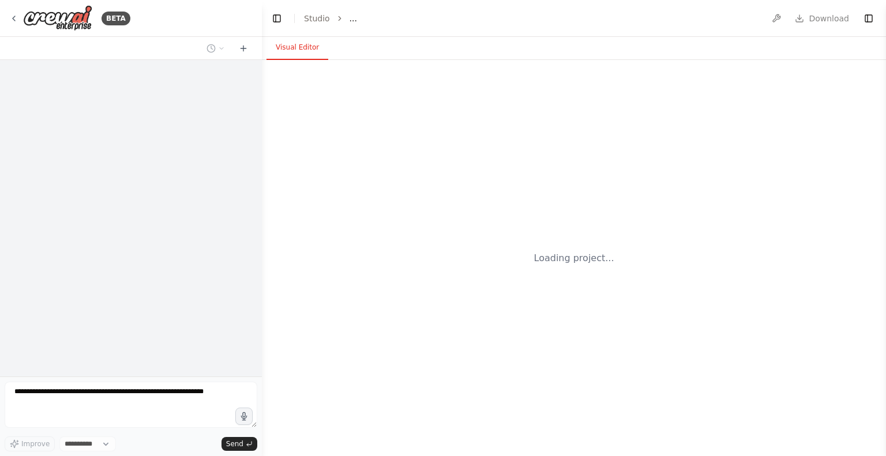
select select "****"
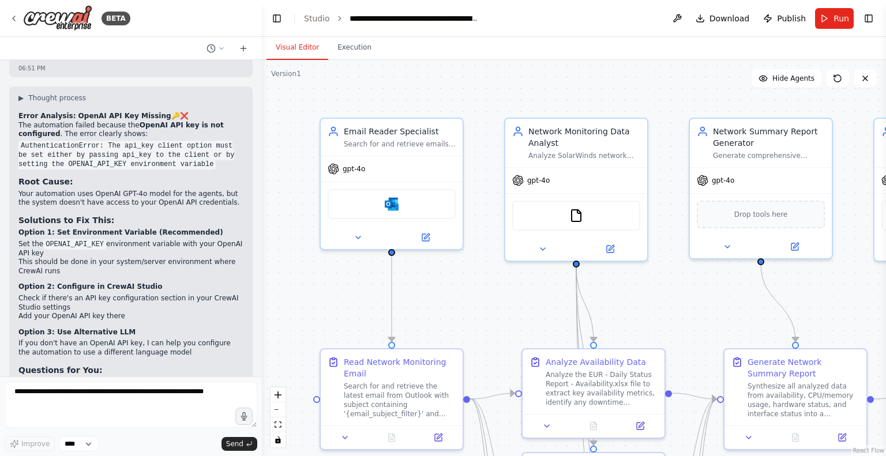
scroll to position [2865, 0]
click at [837, 18] on span "Run" at bounding box center [841, 19] width 16 height 12
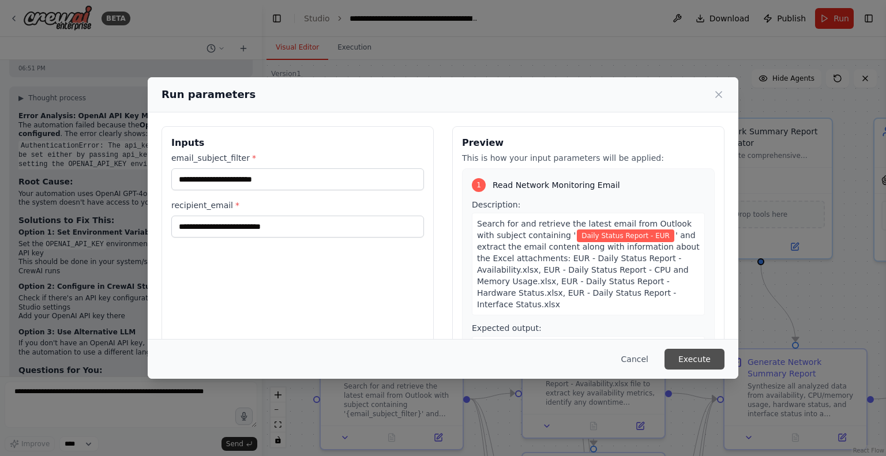
click at [697, 357] on button "Execute" at bounding box center [694, 359] width 60 height 21
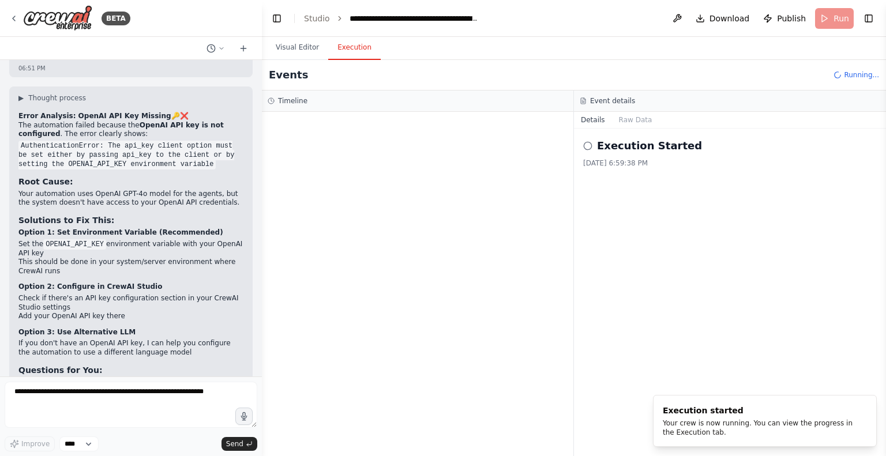
click at [352, 49] on button "Execution" at bounding box center [354, 48] width 52 height 24
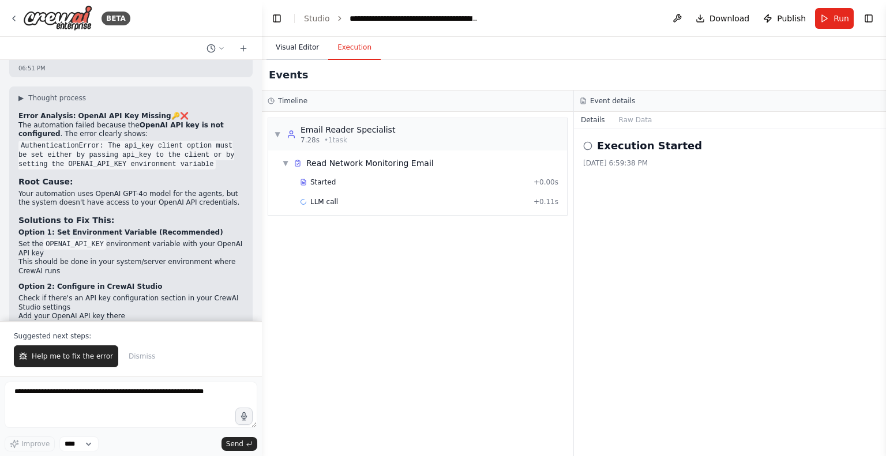
click at [289, 44] on button "Visual Editor" at bounding box center [297, 48] width 62 height 24
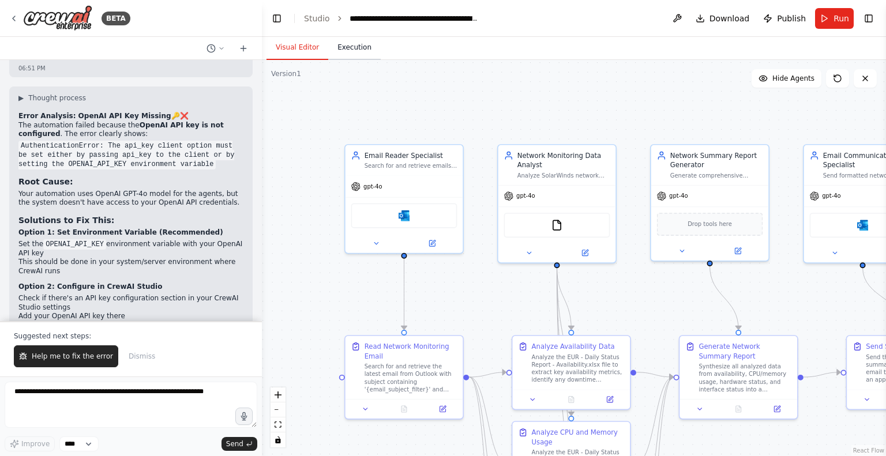
click at [345, 47] on button "Execution" at bounding box center [354, 48] width 52 height 24
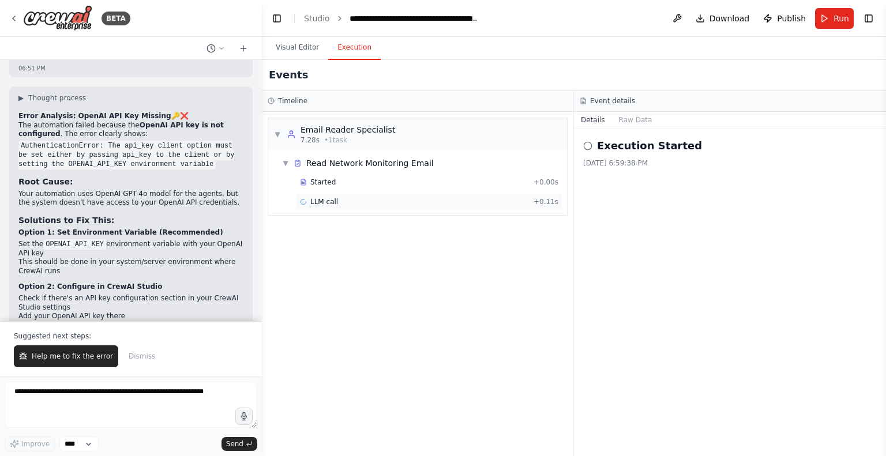
click at [429, 200] on div "LLM call + 0.11s" at bounding box center [429, 201] width 258 height 9
click at [315, 17] on link "Studio" at bounding box center [317, 18] width 26 height 9
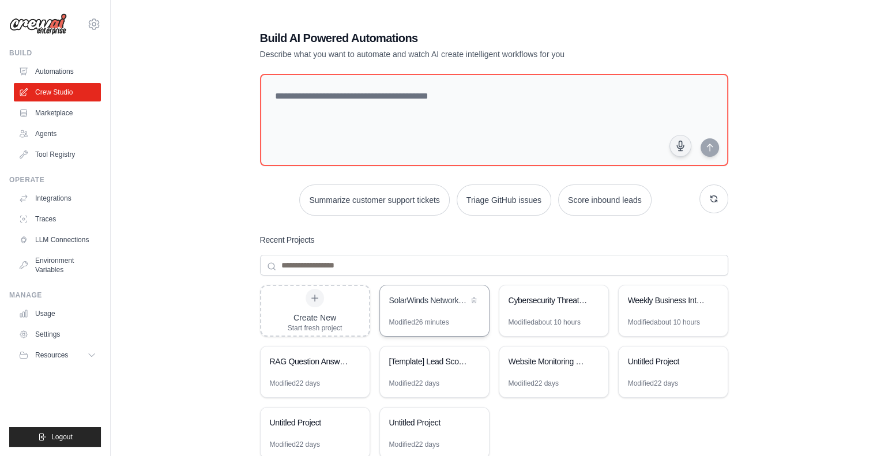
click at [407, 297] on div "SolarWinds Network Monitoring Report Processor" at bounding box center [428, 301] width 79 height 12
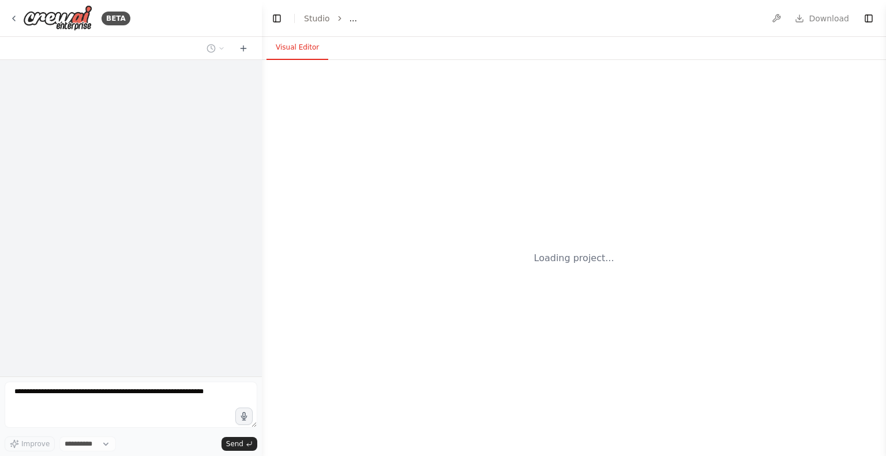
select select "****"
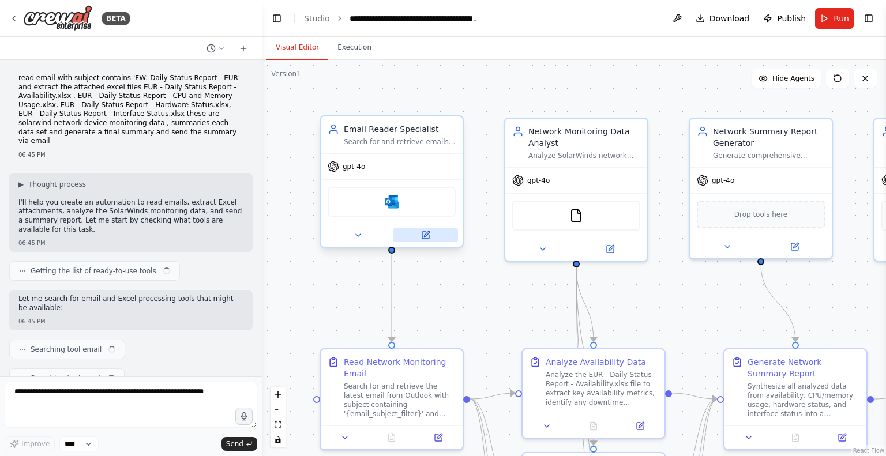
scroll to position [2856, 0]
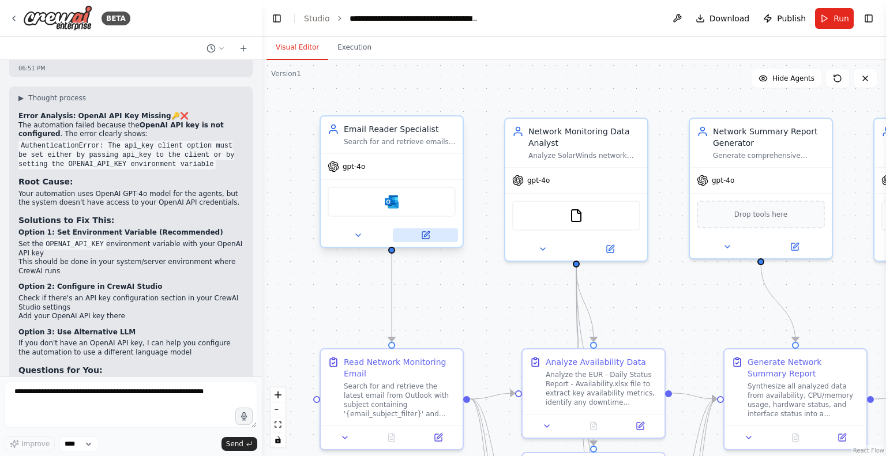
click at [428, 233] on icon at bounding box center [425, 235] width 9 height 9
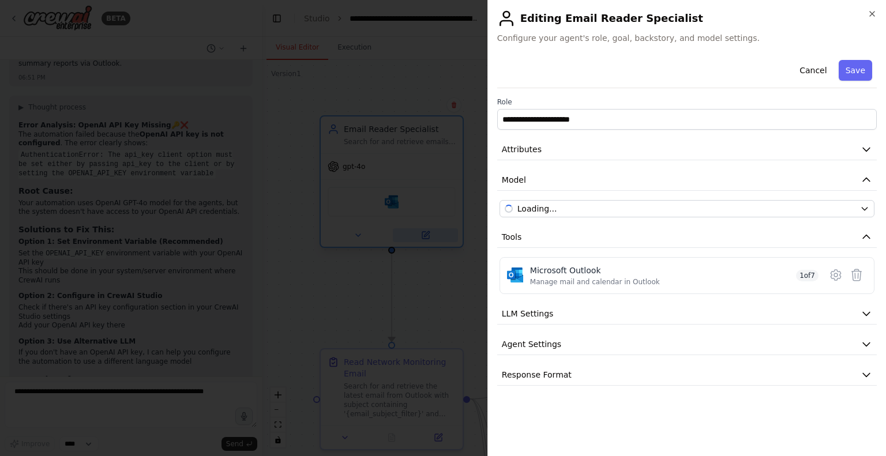
scroll to position [2865, 0]
click at [612, 312] on button "LLM Settings" at bounding box center [686, 313] width 379 height 21
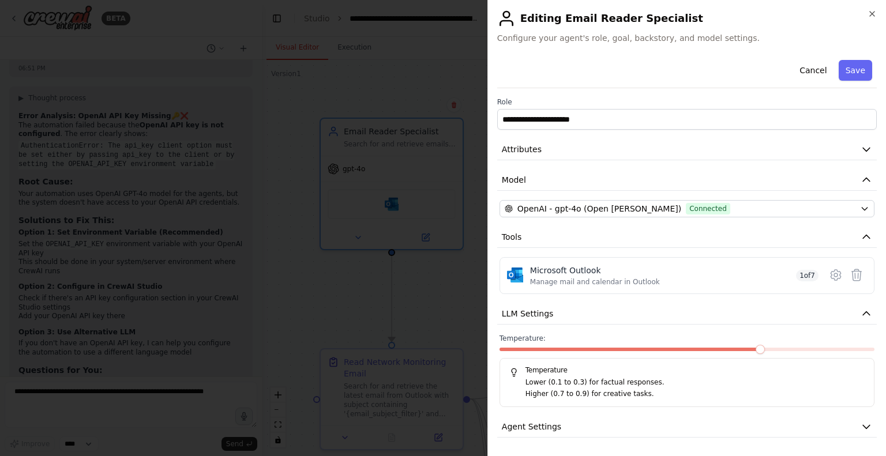
scroll to position [29, 0]
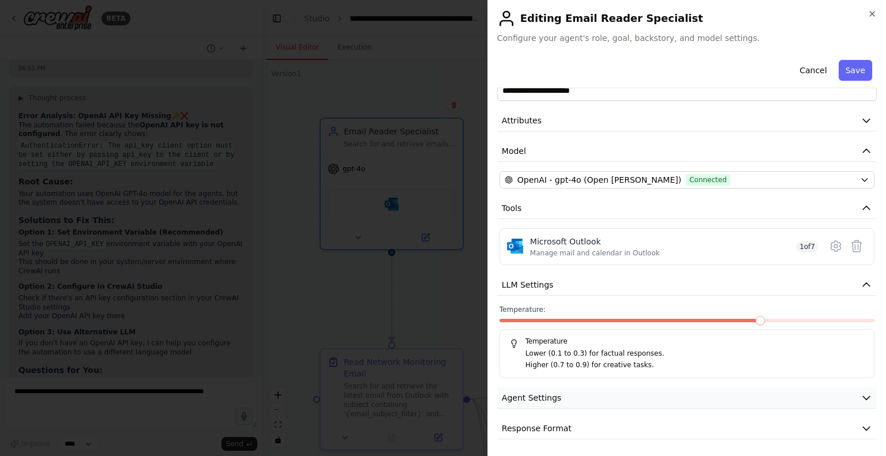
click at [620, 393] on button "Agent Settings" at bounding box center [686, 397] width 379 height 21
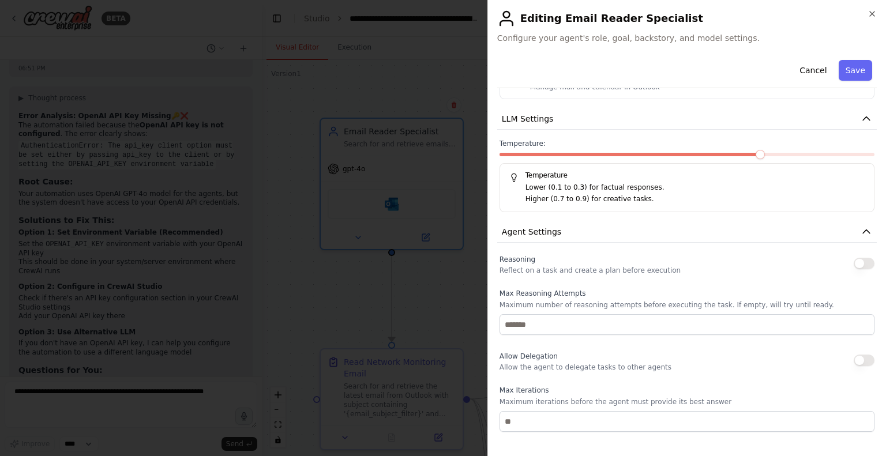
scroll to position [182, 0]
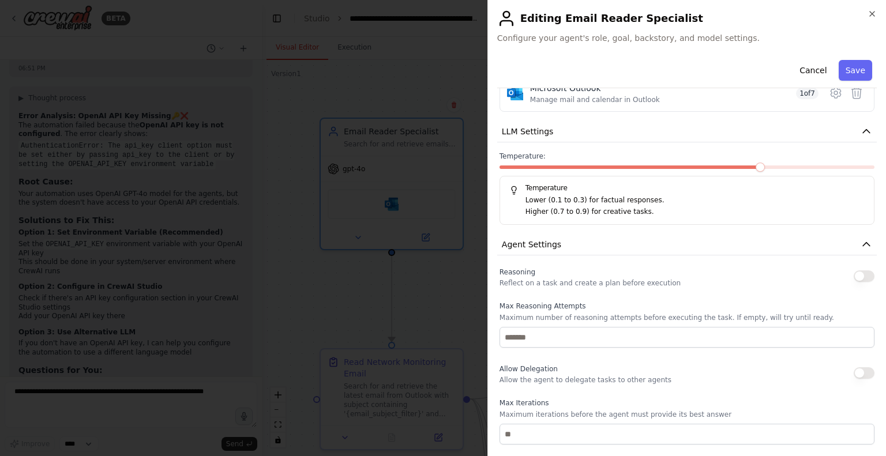
click at [854, 271] on button "button" at bounding box center [863, 276] width 21 height 12
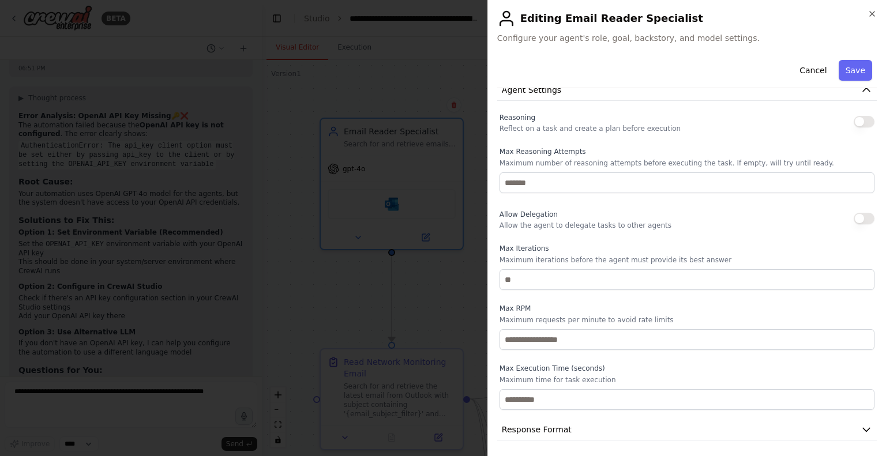
scroll to position [338, 0]
click at [873, 9] on icon "button" at bounding box center [871, 13] width 9 height 9
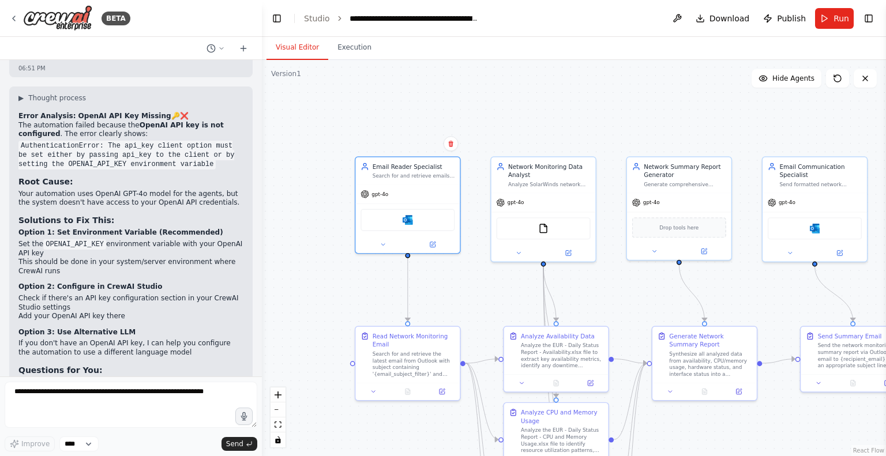
drag, startPoint x: 519, startPoint y: 131, endPoint x: 464, endPoint y: 68, distance: 83.8
drag, startPoint x: 464, startPoint y: 68, endPoint x: 336, endPoint y: 149, distance: 152.1
click at [336, 149] on div ".deletable-edge-delete-btn { width: 20px; height: 20px; border: 0px solid #ffff…" at bounding box center [574, 258] width 624 height 396
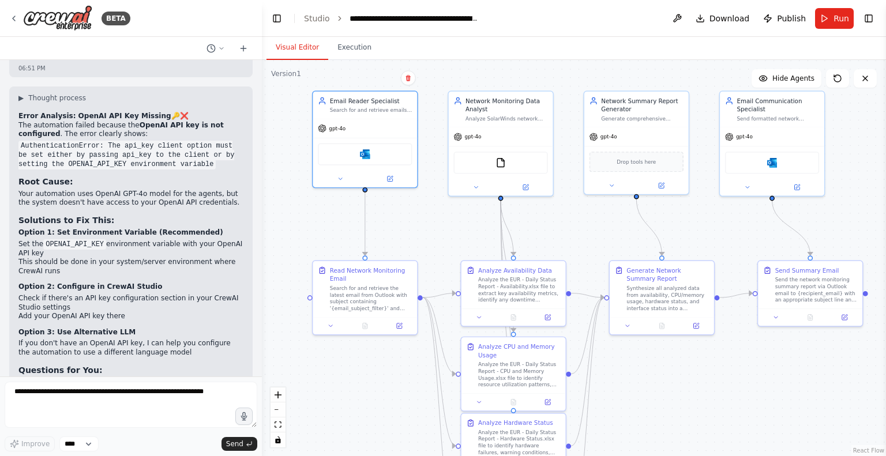
drag, startPoint x: 346, startPoint y: 279, endPoint x: 302, endPoint y: 213, distance: 79.0
click at [302, 213] on div ".deletable-edge-delete-btn { width: 20px; height: 20px; border: 0px solid #ffff…" at bounding box center [574, 258] width 624 height 396
click at [839, 16] on span "Run" at bounding box center [841, 19] width 16 height 12
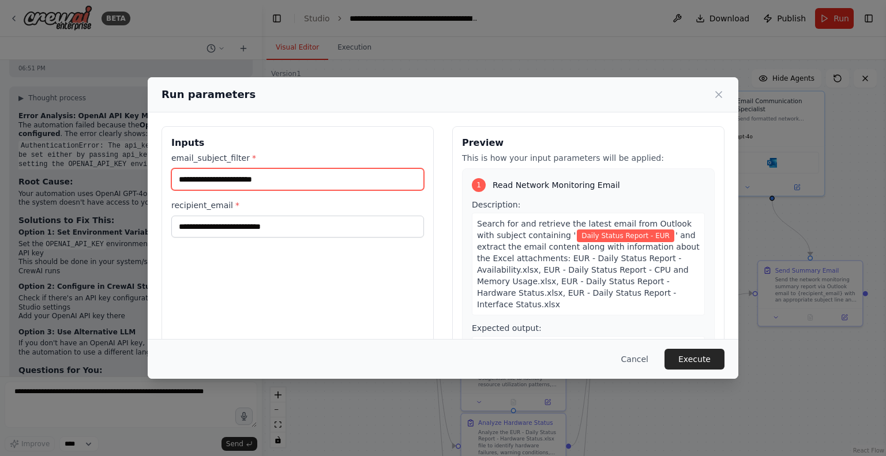
click at [308, 184] on input "**********" at bounding box center [297, 179] width 253 height 22
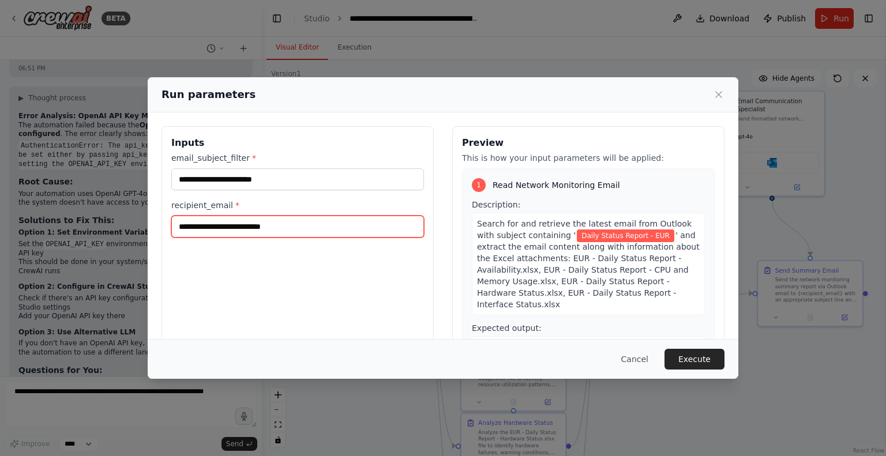
click at [321, 226] on input "**********" at bounding box center [297, 227] width 253 height 22
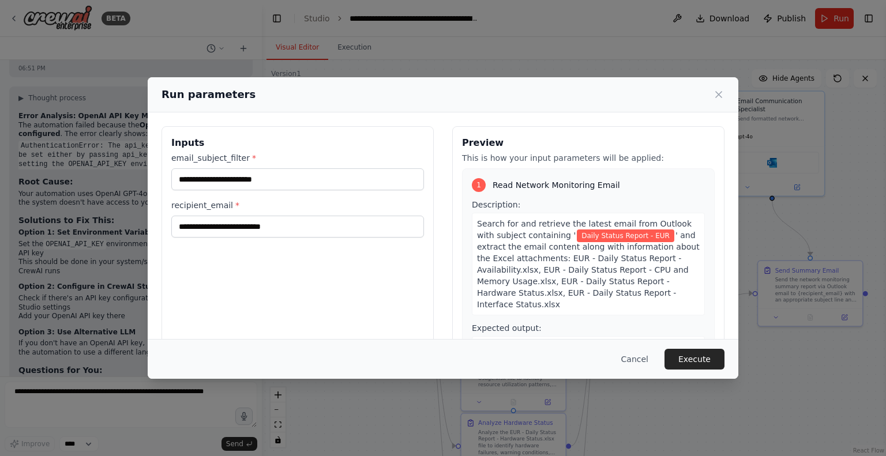
click at [387, 279] on div "**********" at bounding box center [297, 262] width 272 height 273
click at [693, 359] on button "Execute" at bounding box center [694, 359] width 60 height 21
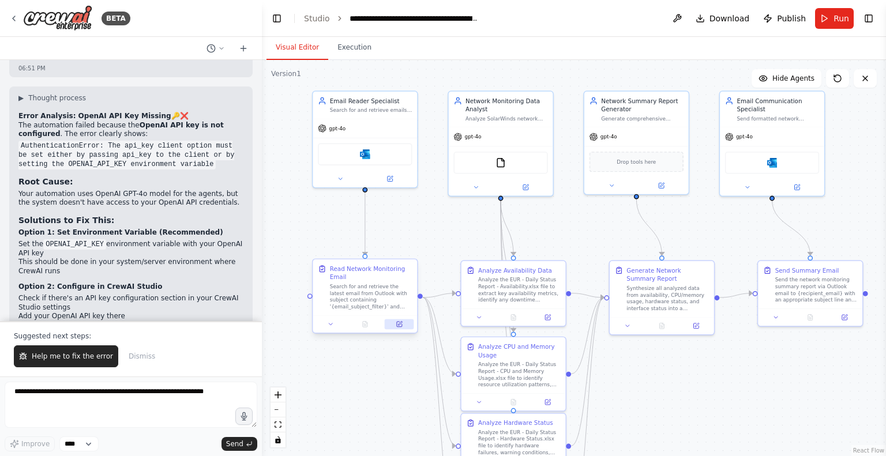
click at [399, 323] on icon at bounding box center [400, 323] width 4 height 4
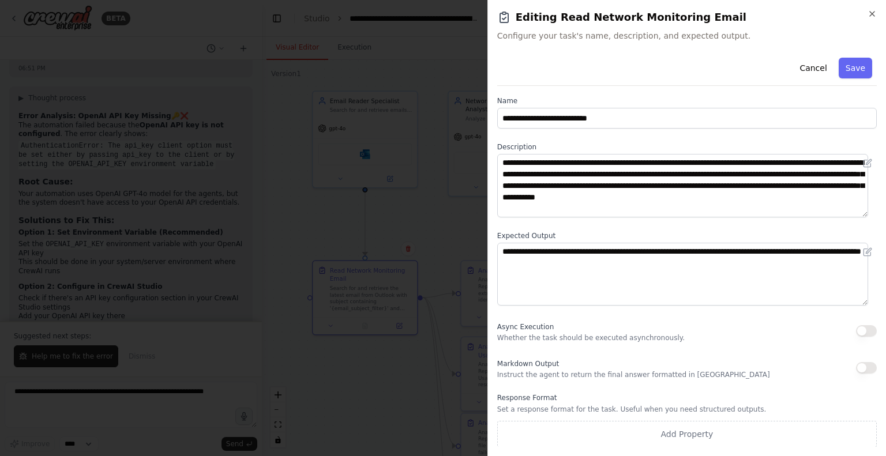
scroll to position [0, 0]
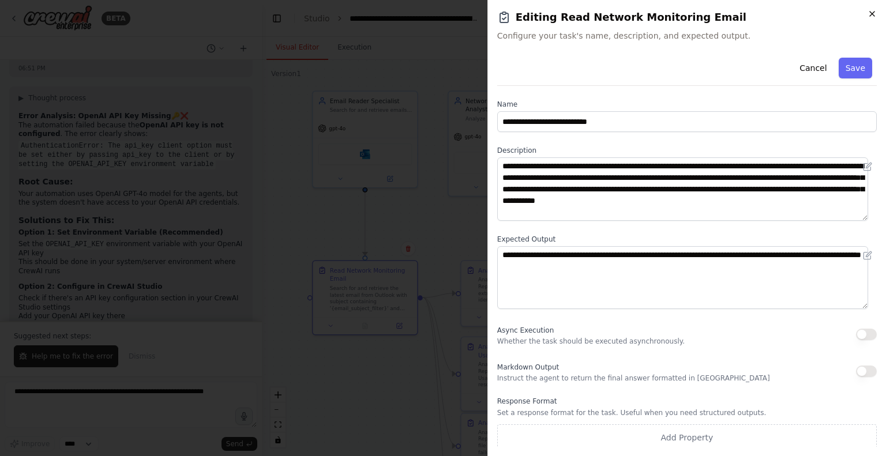
click at [868, 14] on icon "button" at bounding box center [871, 13] width 9 height 9
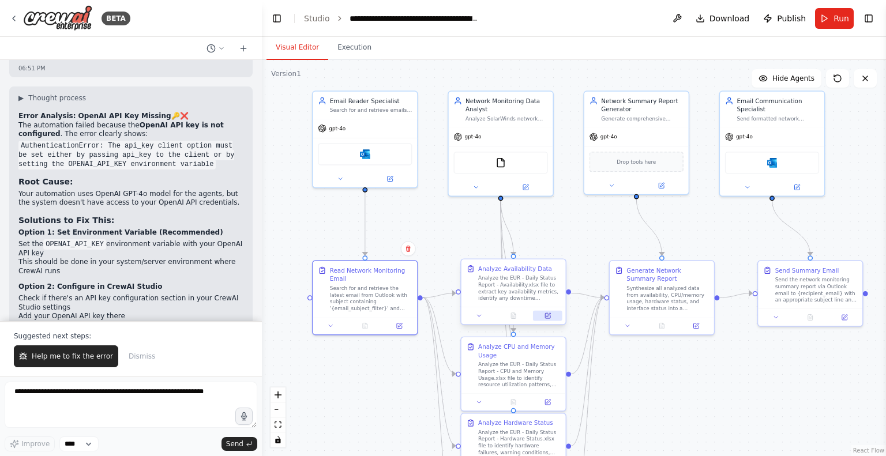
click at [547, 314] on icon at bounding box center [547, 315] width 5 height 5
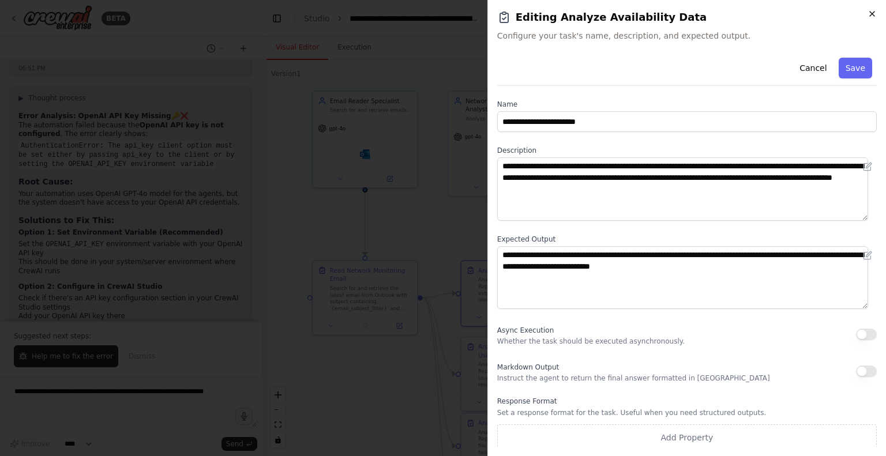
click at [868, 14] on icon "button" at bounding box center [871, 13] width 9 height 9
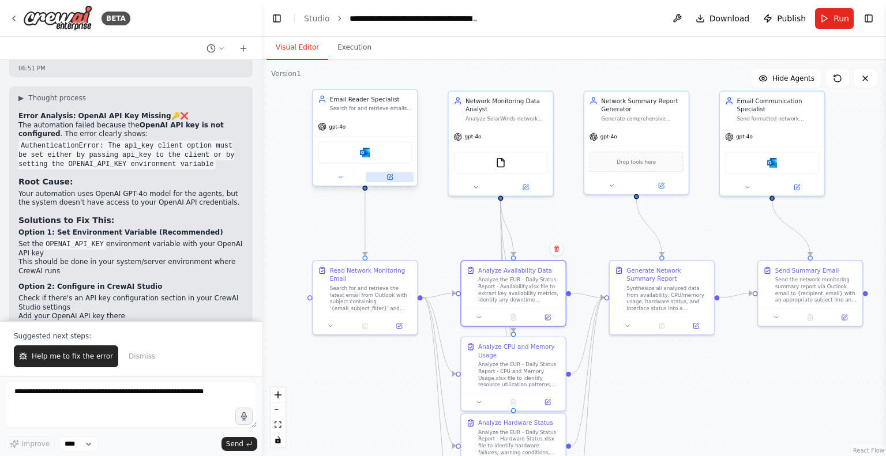
click at [386, 175] on icon at bounding box center [389, 177] width 7 height 7
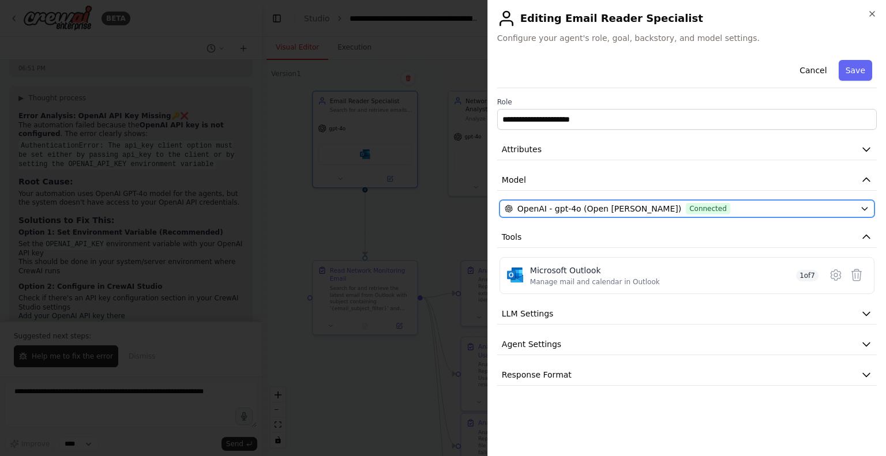
click at [862, 205] on icon "button" at bounding box center [864, 208] width 9 height 9
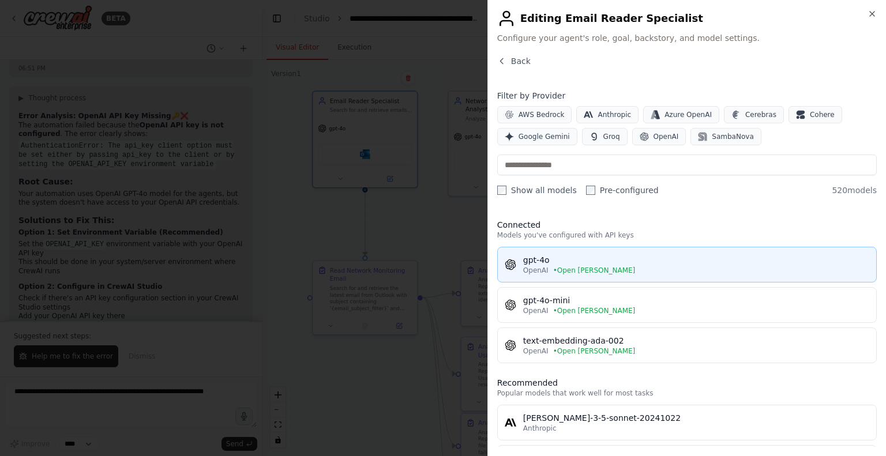
click at [533, 262] on div "gpt-4o" at bounding box center [696, 260] width 346 height 12
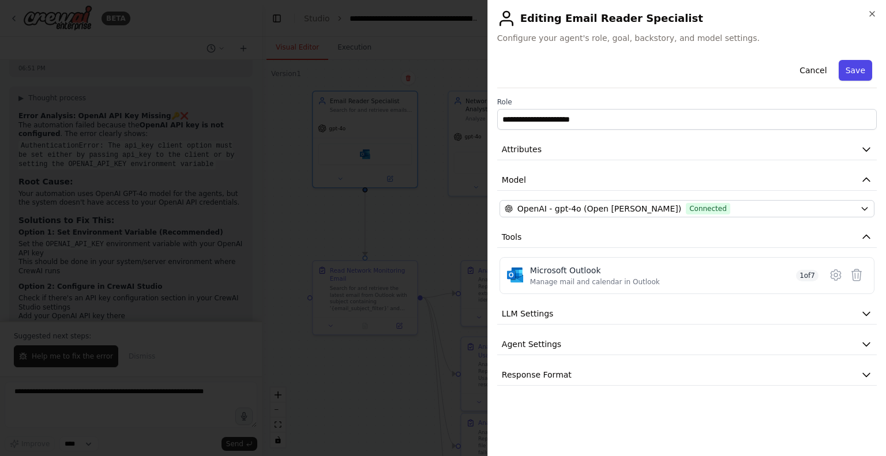
click at [854, 69] on button "Save" at bounding box center [854, 70] width 33 height 21
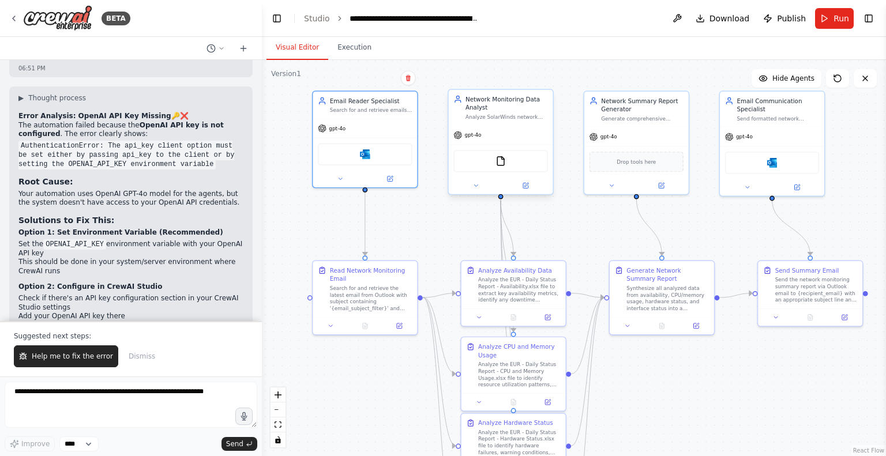
click at [492, 137] on div "gpt-4o" at bounding box center [501, 135] width 104 height 18
click at [526, 186] on icon at bounding box center [525, 185] width 5 height 5
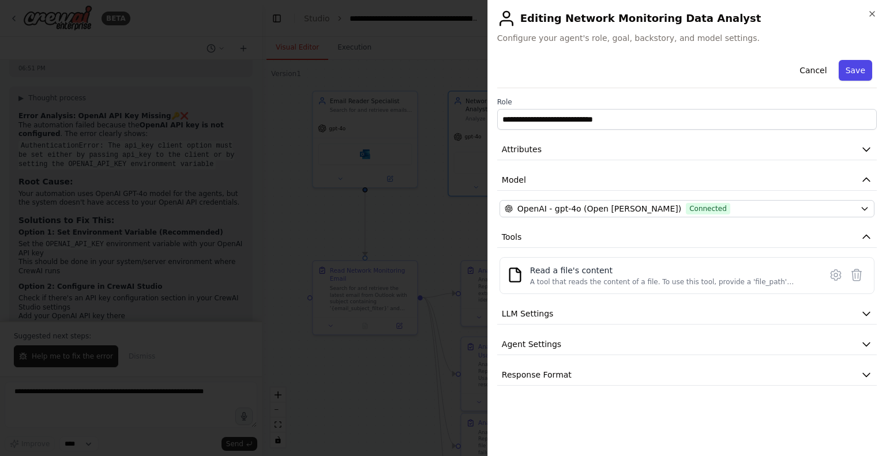
click at [865, 76] on button "Save" at bounding box center [854, 70] width 33 height 21
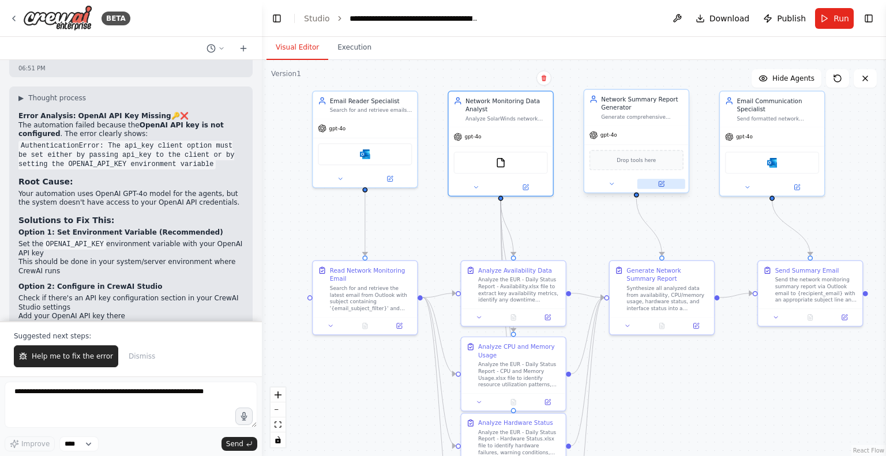
click at [663, 184] on icon at bounding box center [660, 184] width 5 height 5
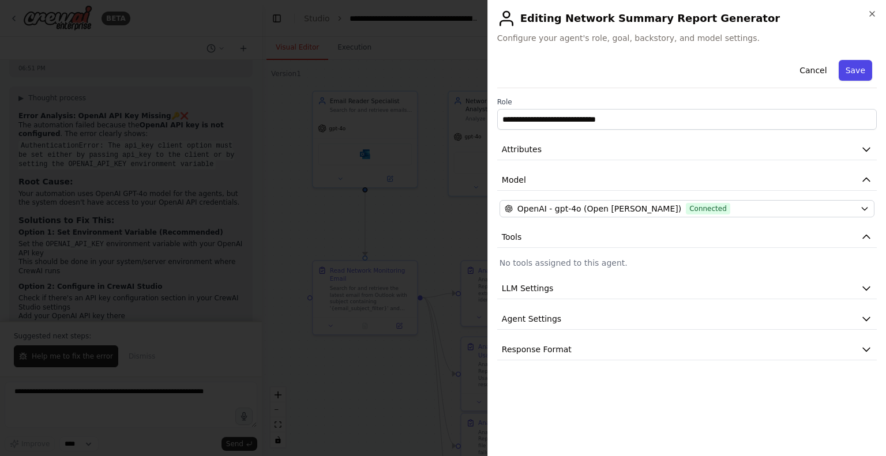
click at [854, 69] on button "Save" at bounding box center [854, 70] width 33 height 21
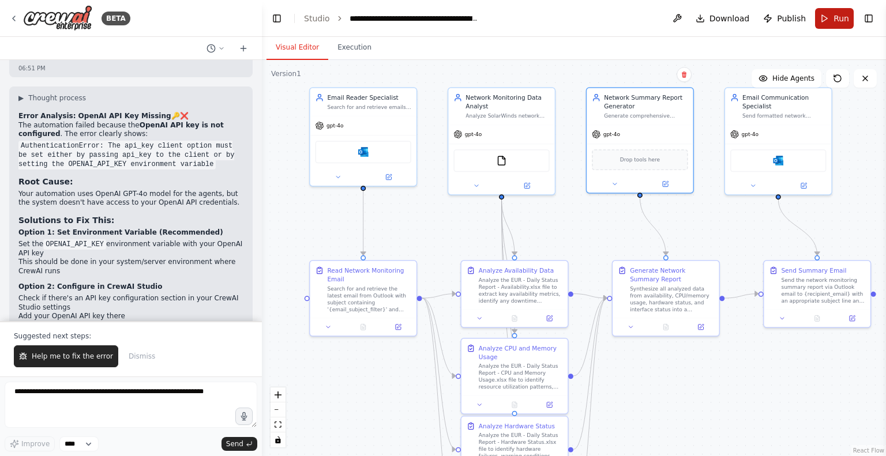
click at [827, 17] on button "Run" at bounding box center [834, 18] width 39 height 21
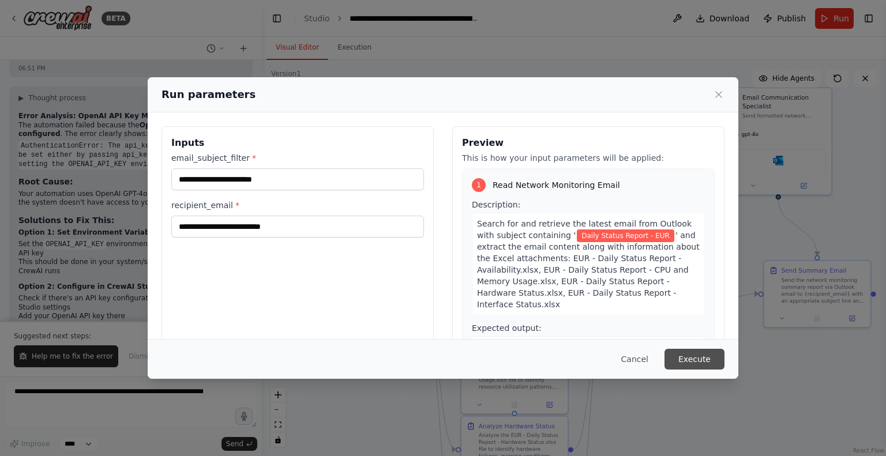
click at [699, 360] on button "Execute" at bounding box center [694, 359] width 60 height 21
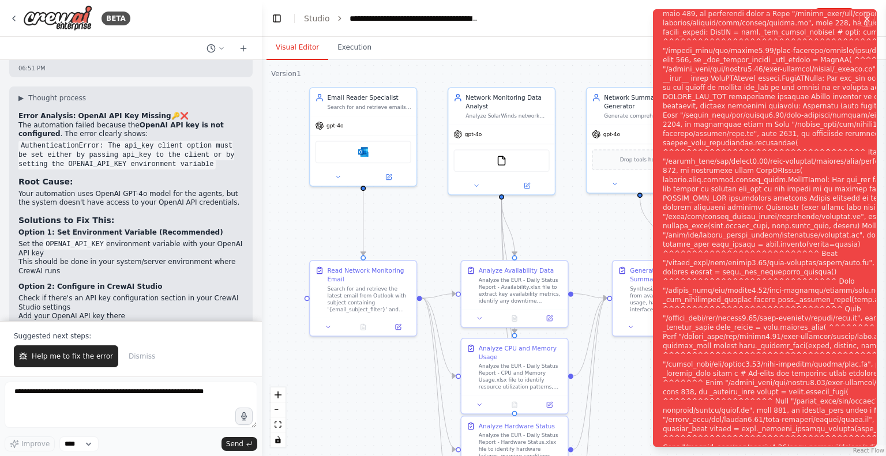
click at [865, 18] on icon "Notifications (F8)" at bounding box center [866, 18] width 9 height 9
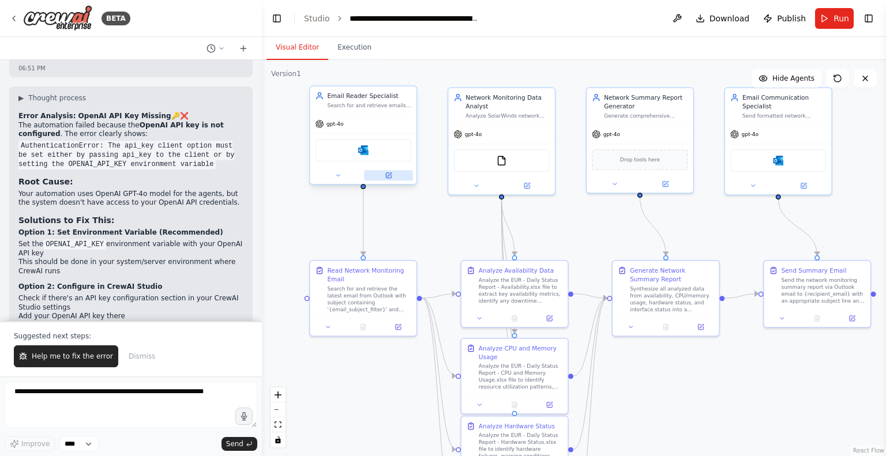
click at [389, 175] on icon at bounding box center [389, 174] width 4 height 4
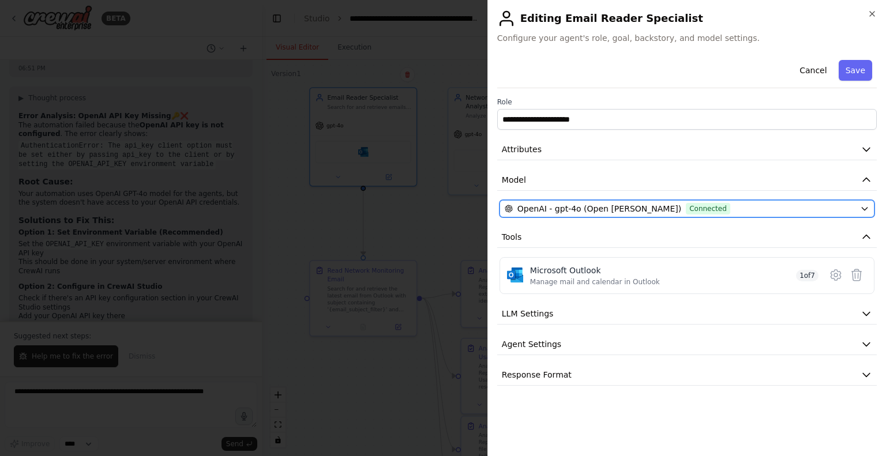
click at [865, 205] on icon "button" at bounding box center [864, 208] width 9 height 9
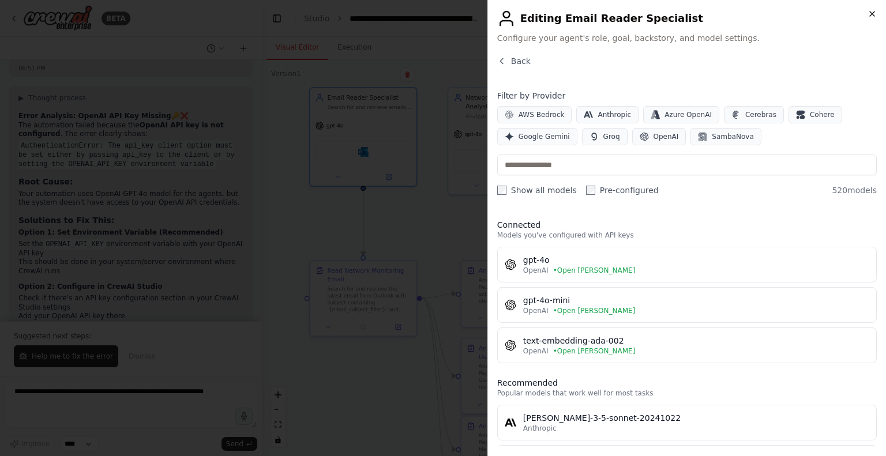
click at [871, 9] on div "Close Editing Email Reader Specialist Configure your agent's role, goal, backst…" at bounding box center [686, 228] width 398 height 456
click at [871, 12] on icon "button" at bounding box center [871, 13] width 9 height 9
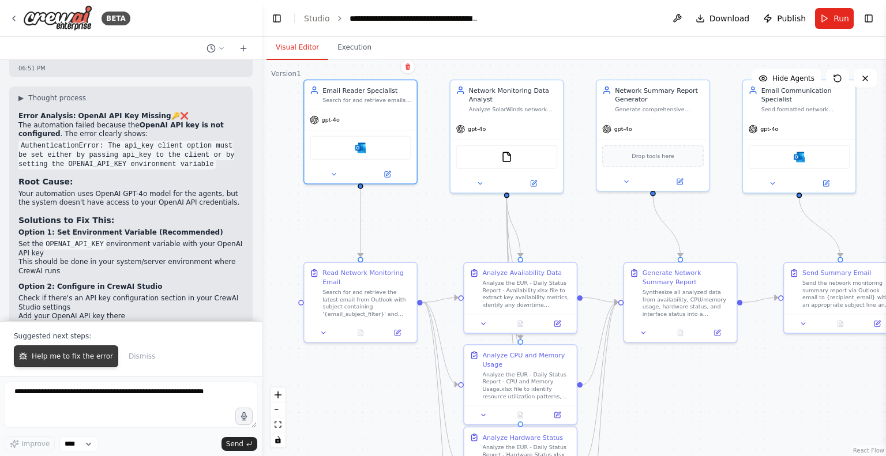
click at [83, 359] on span "Help me to fix the error" at bounding box center [72, 356] width 81 height 9
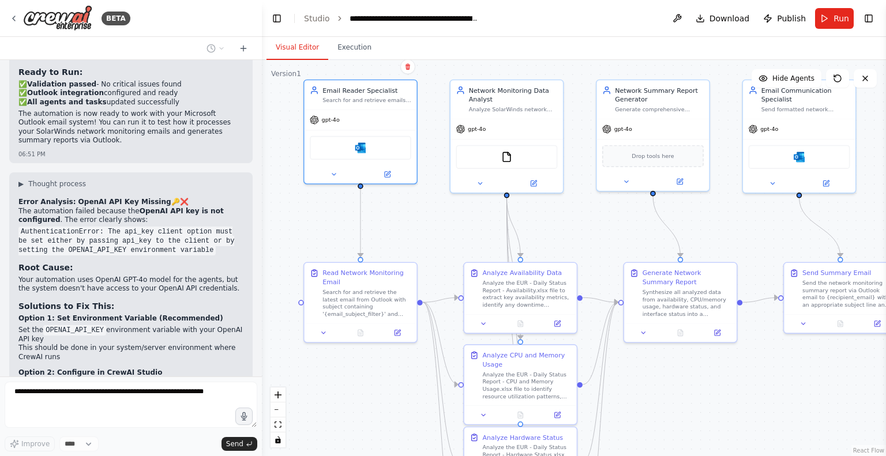
scroll to position [2778, 0]
click at [78, 326] on code "OPENAI_API_KEY" at bounding box center [74, 331] width 63 height 10
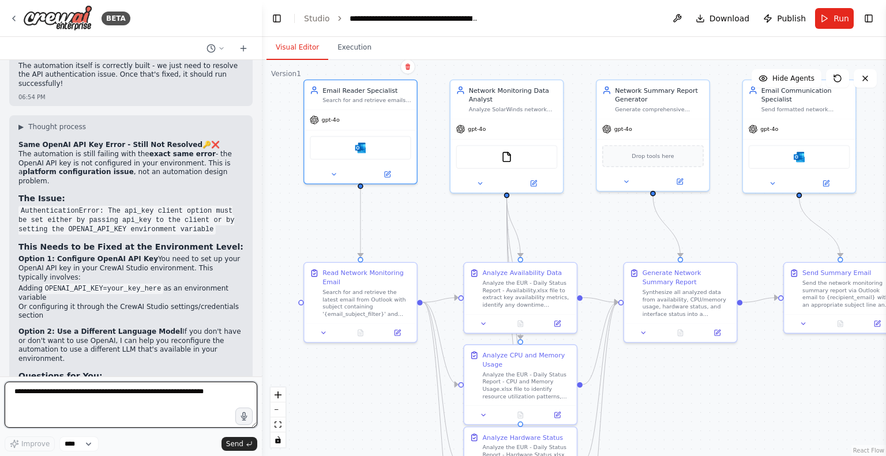
scroll to position [3260, 0]
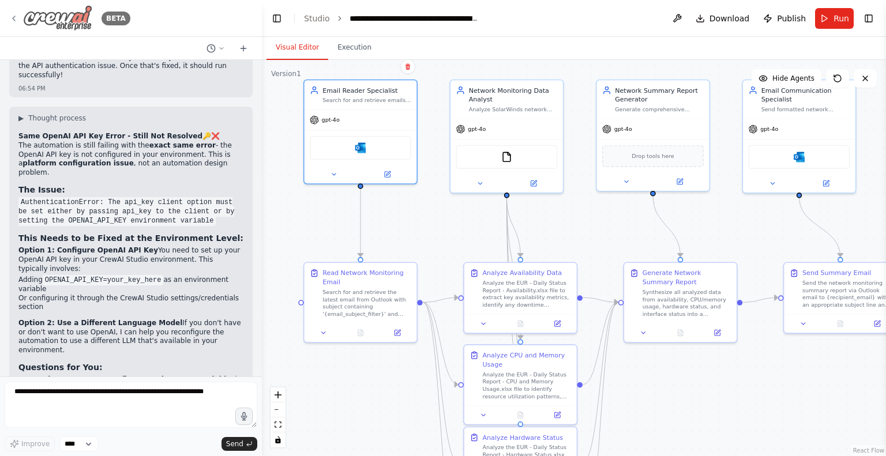
click at [17, 18] on icon at bounding box center [13, 18] width 9 height 9
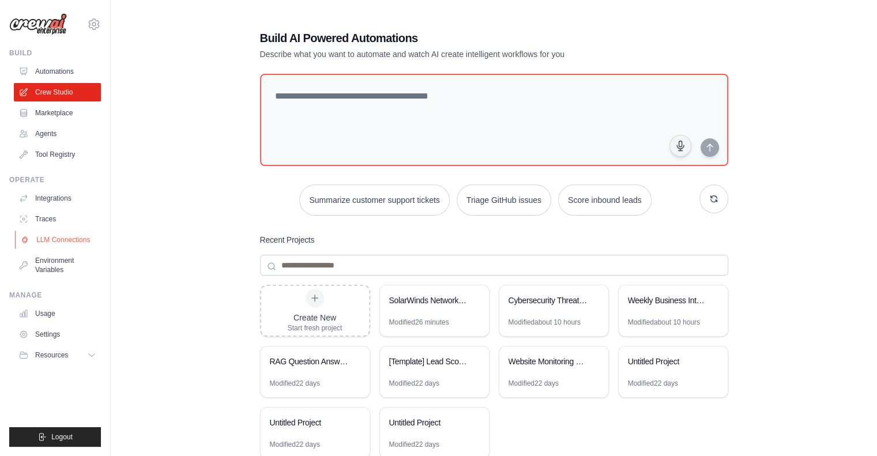
click at [61, 242] on link "LLM Connections" at bounding box center [58, 240] width 87 height 18
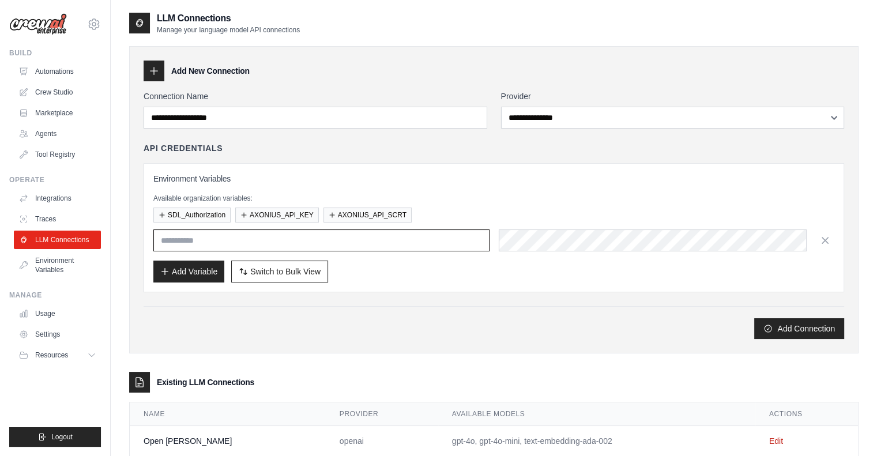
click at [297, 242] on input "text" at bounding box center [321, 240] width 336 height 22
click at [295, 243] on input "text" at bounding box center [321, 240] width 336 height 22
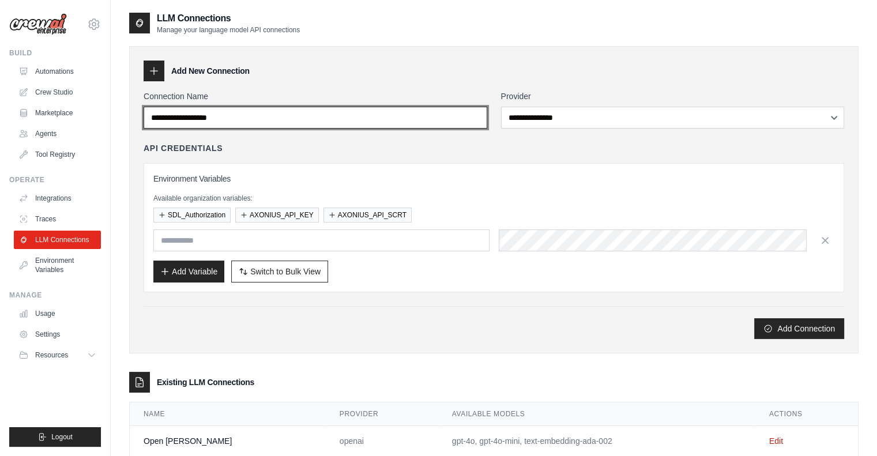
click at [259, 125] on input "Connection Name" at bounding box center [316, 118] width 344 height 22
type input "**********"
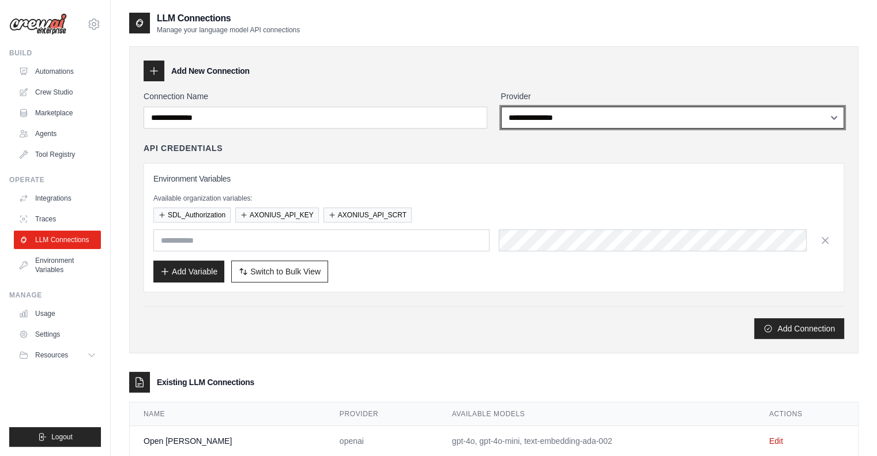
click at [526, 115] on select "**********" at bounding box center [673, 118] width 344 height 22
select select "******"
click at [501, 107] on select "**********" at bounding box center [673, 118] width 344 height 22
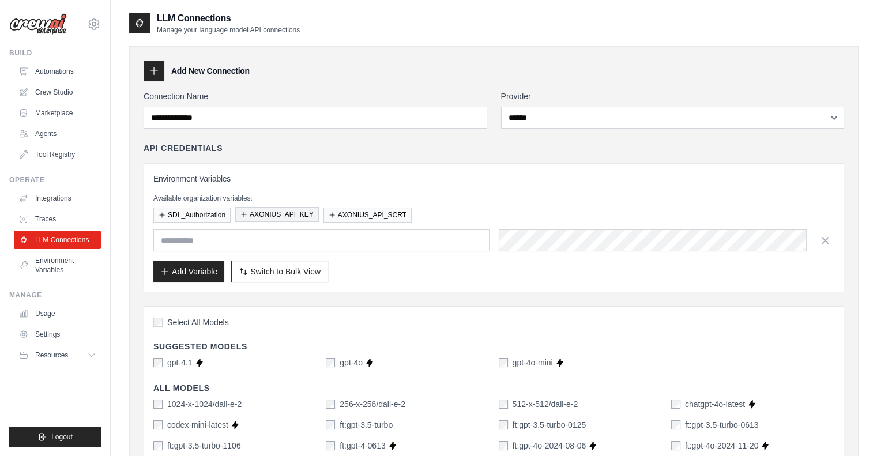
click at [282, 212] on button "AXONIUS_API_KEY" at bounding box center [277, 214] width 84 height 15
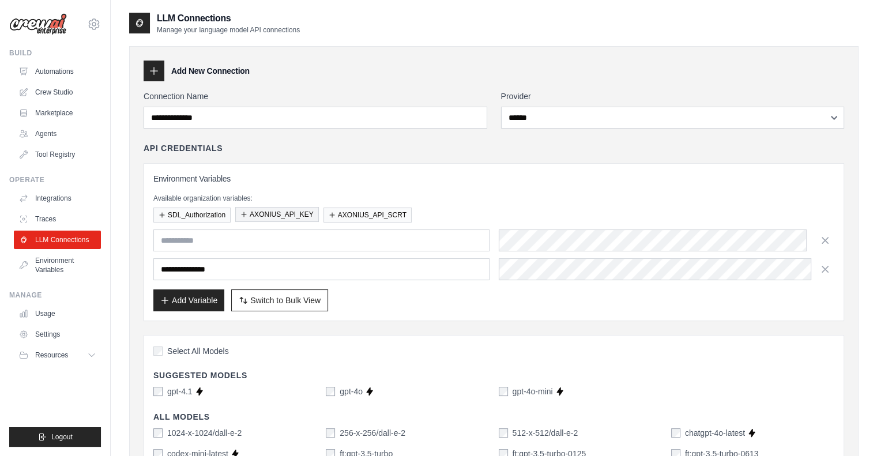
click at [282, 212] on button "AXONIUS_API_KEY" at bounding box center [277, 214] width 84 height 15
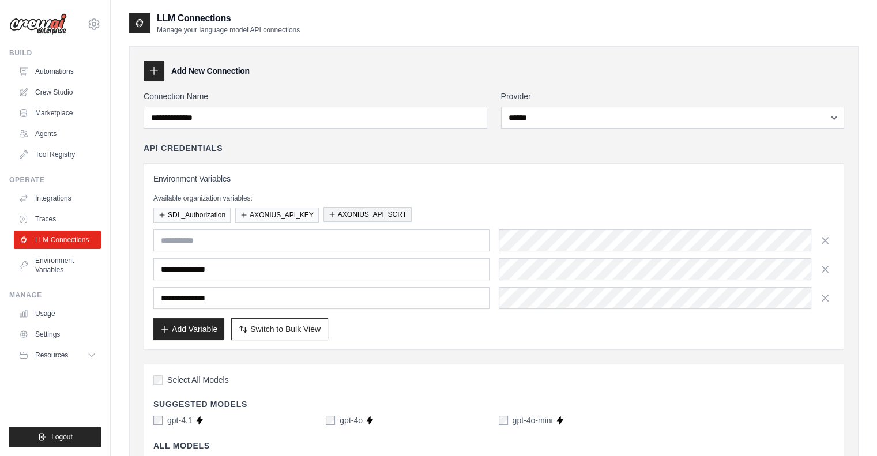
click at [374, 216] on button "AXONIUS_API_SCRT" at bounding box center [367, 214] width 88 height 15
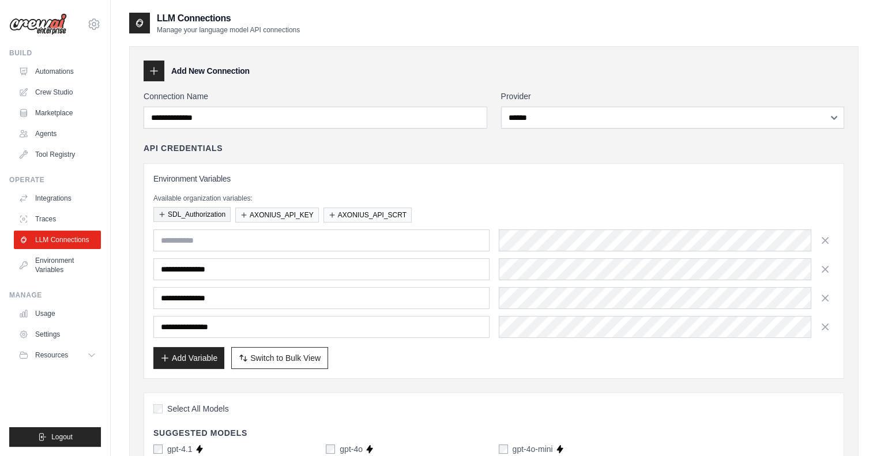
click at [167, 214] on button "SDL_Authorization" at bounding box center [191, 214] width 77 height 15
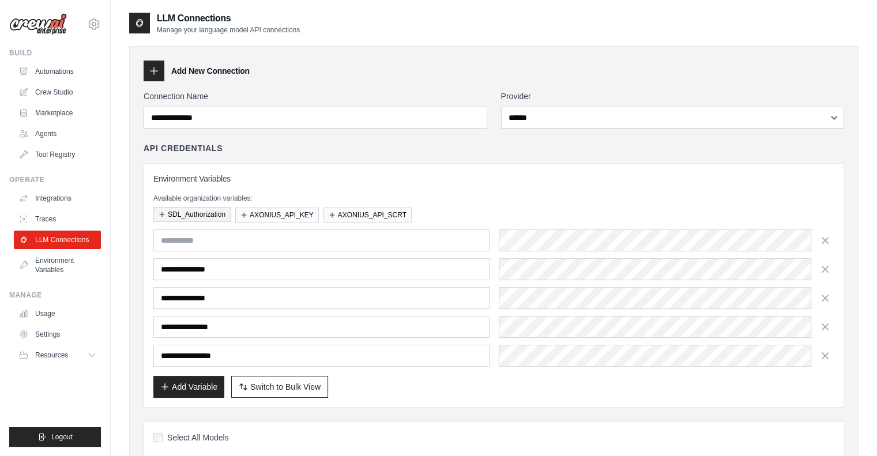
click at [181, 213] on button "SDL_Authorization" at bounding box center [191, 214] width 77 height 15
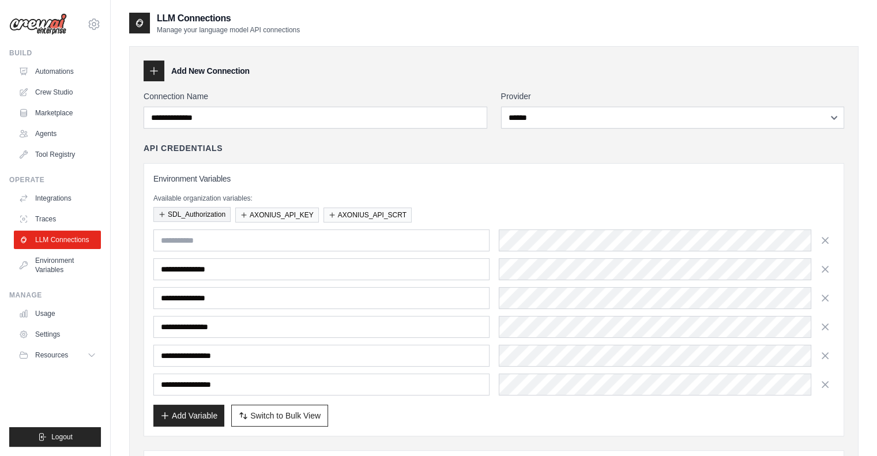
click at [181, 213] on button "SDL_Authorization" at bounding box center [191, 214] width 77 height 15
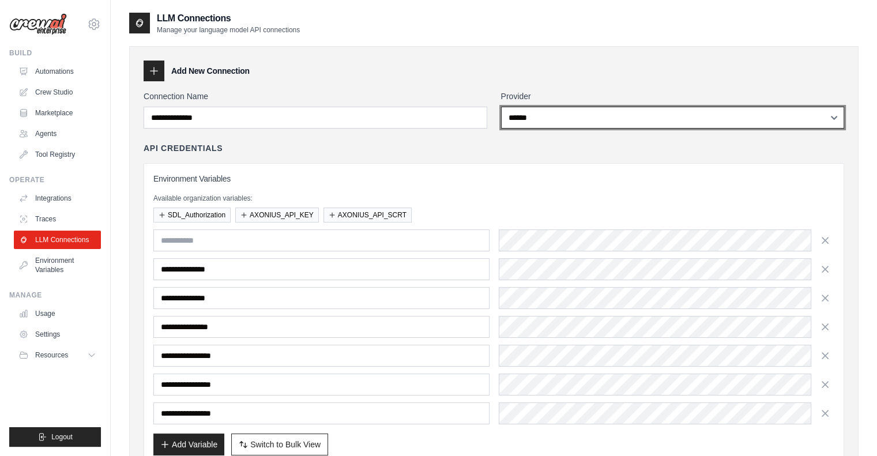
click at [556, 112] on select "**********" at bounding box center [673, 118] width 344 height 22
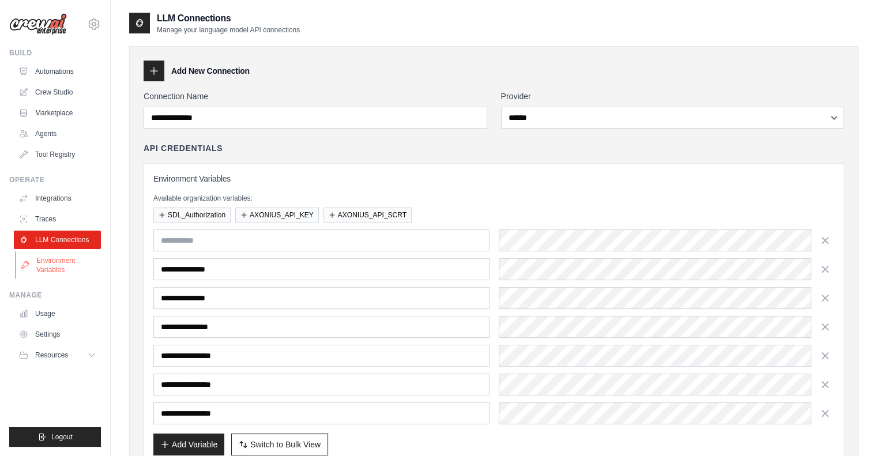
click at [43, 263] on link "Environment Variables" at bounding box center [58, 265] width 87 height 28
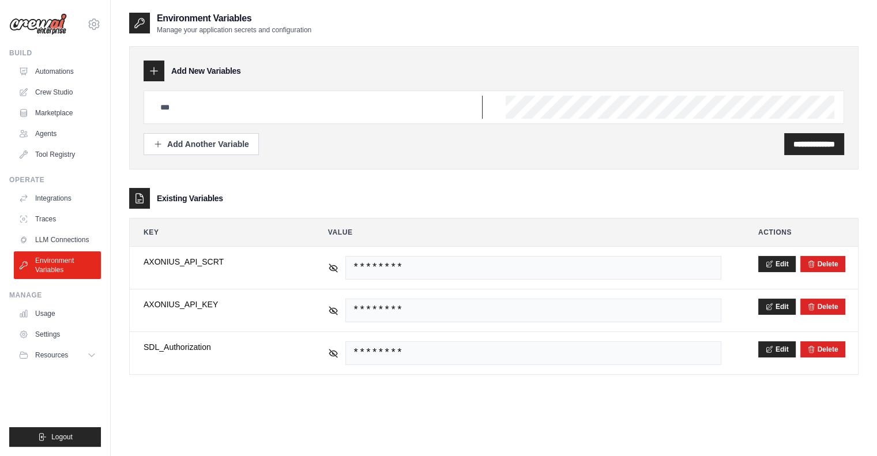
click at [250, 101] on input "text" at bounding box center [317, 107] width 329 height 23
click at [225, 107] on input "text" at bounding box center [317, 107] width 329 height 23
type input "******"
click at [793, 139] on input "**********" at bounding box center [814, 144] width 42 height 12
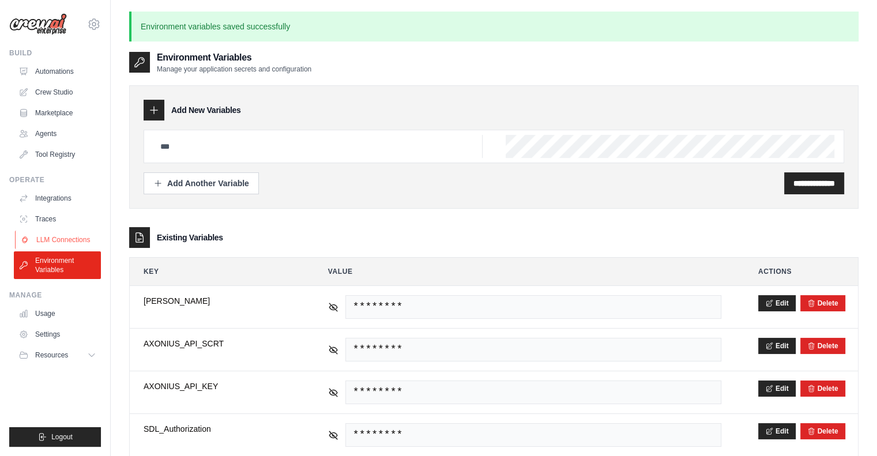
click at [47, 244] on link "LLM Connections" at bounding box center [58, 240] width 87 height 18
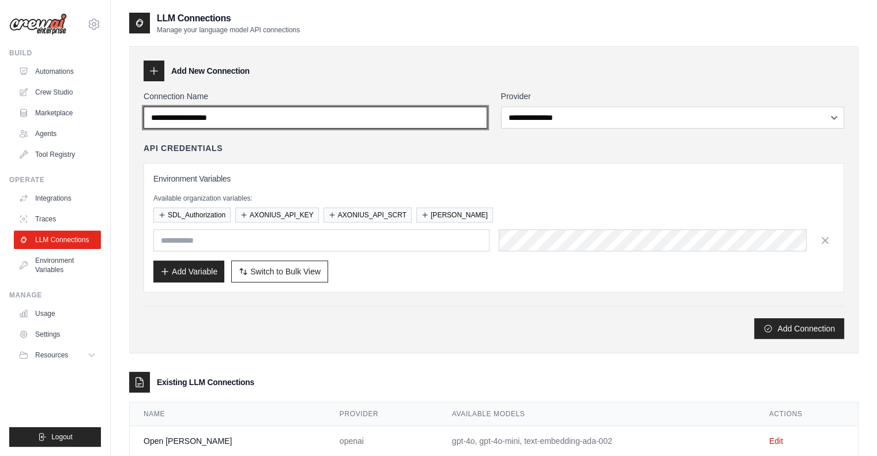
click at [420, 116] on input "Connection Name" at bounding box center [316, 118] width 344 height 22
click at [359, 110] on input "Connection Name" at bounding box center [316, 118] width 344 height 22
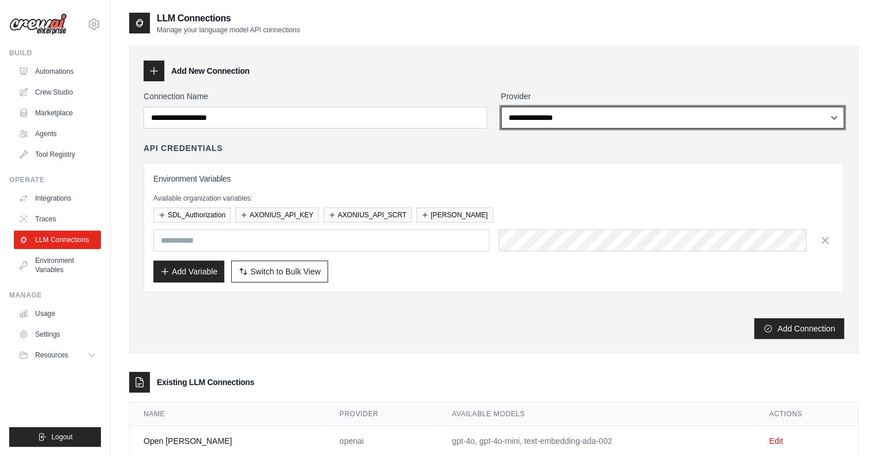
click at [519, 114] on select "**********" at bounding box center [673, 118] width 344 height 22
select select "******"
click at [501, 107] on select "**********" at bounding box center [673, 118] width 344 height 22
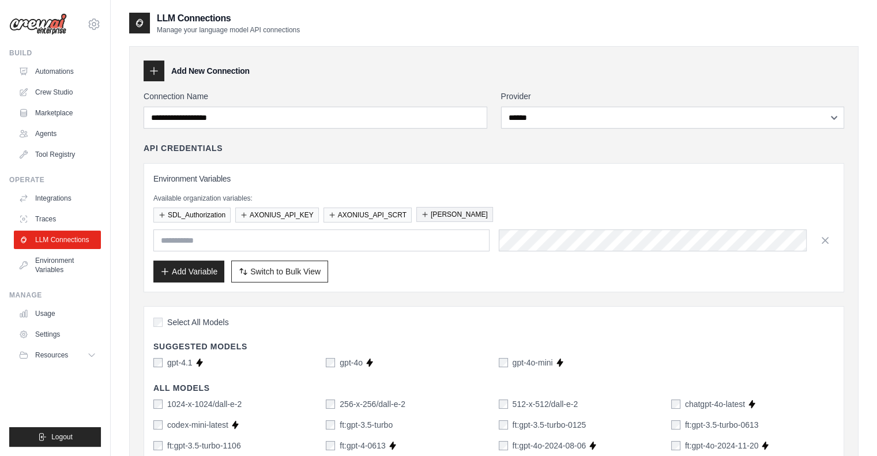
click at [431, 214] on button "Asimov" at bounding box center [454, 214] width 77 height 15
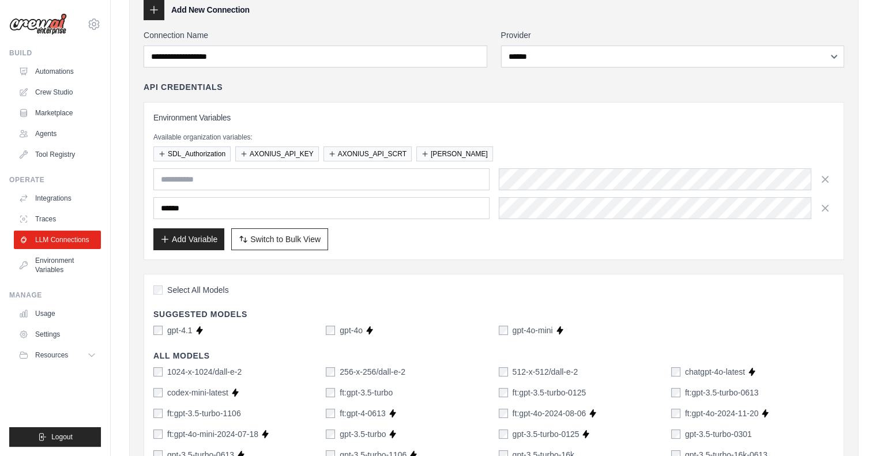
scroll to position [62, 0]
click at [823, 178] on icon "button" at bounding box center [825, 178] width 12 height 12
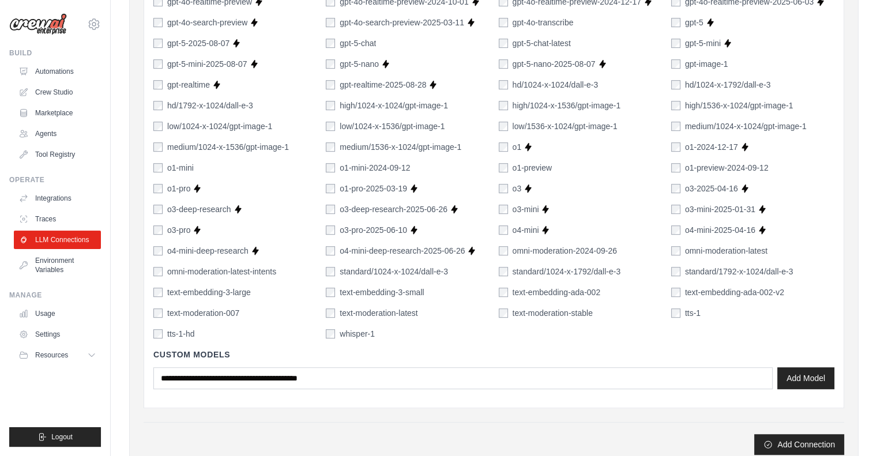
scroll to position [837, 0]
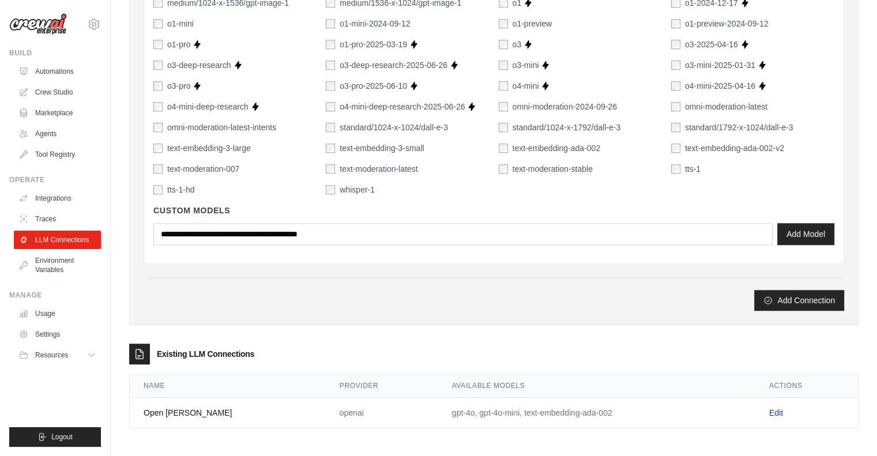
click at [769, 413] on link "Edit" at bounding box center [776, 412] width 14 height 9
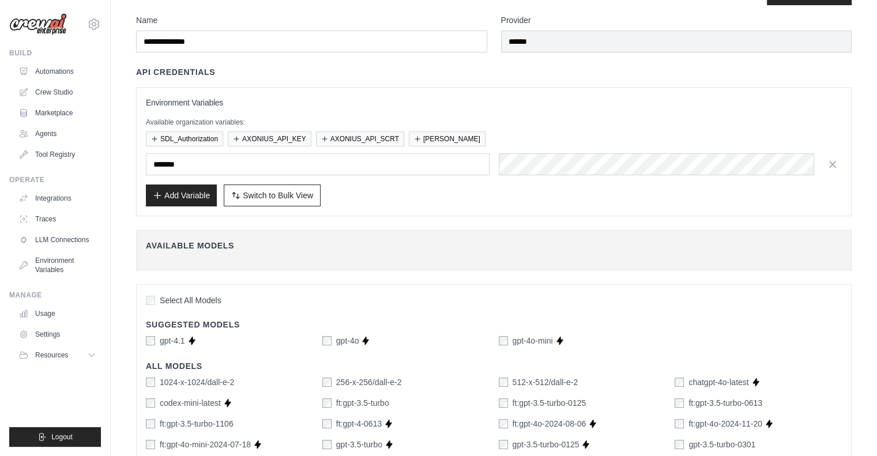
scroll to position [37, 0]
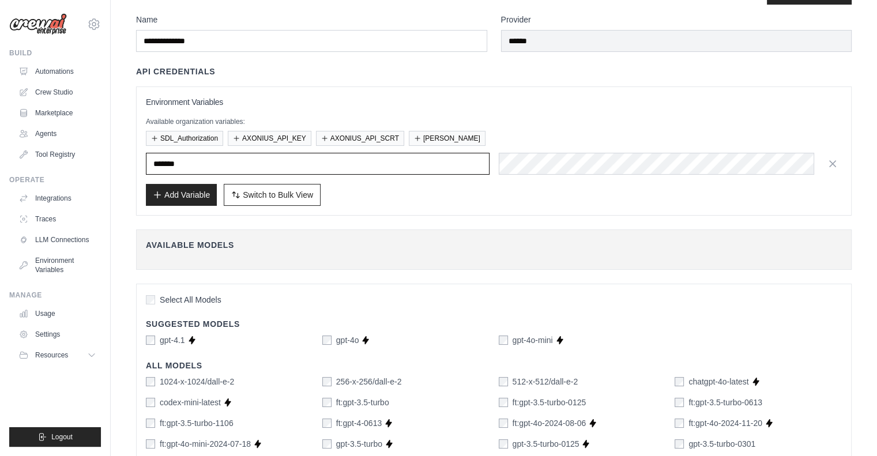
click at [423, 165] on input "*******" at bounding box center [318, 164] width 344 height 22
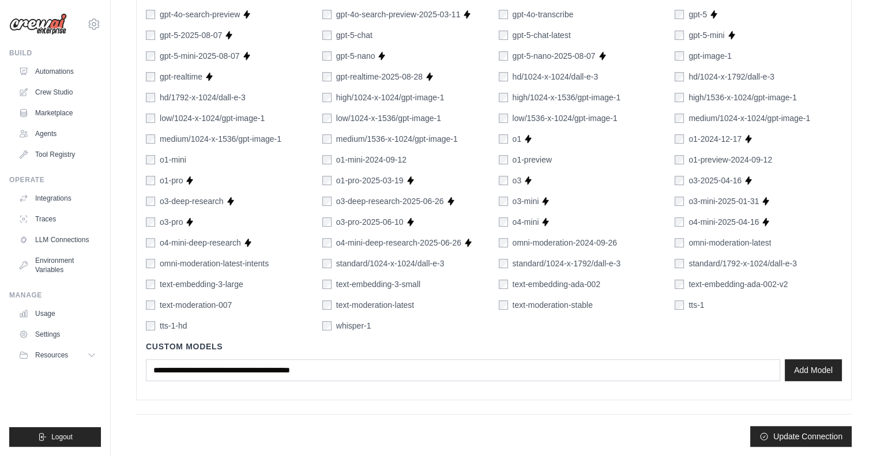
scroll to position [715, 0]
click at [790, 434] on button "Update Connection" at bounding box center [800, 436] width 101 height 21
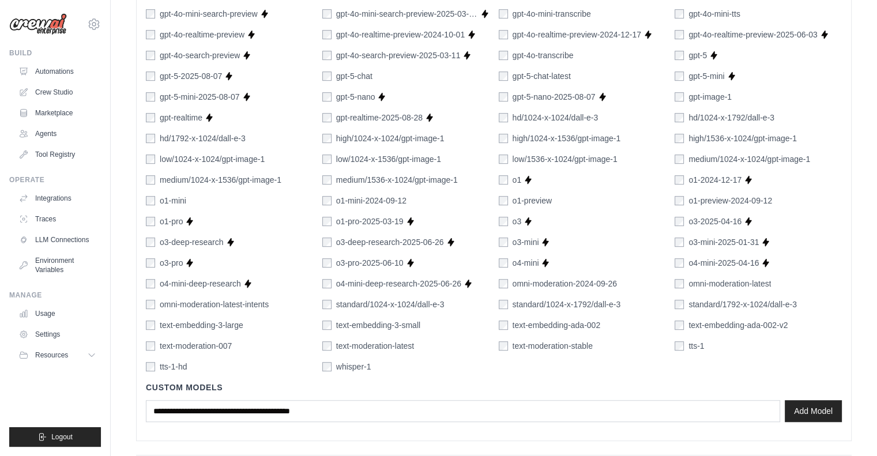
scroll to position [745, 0]
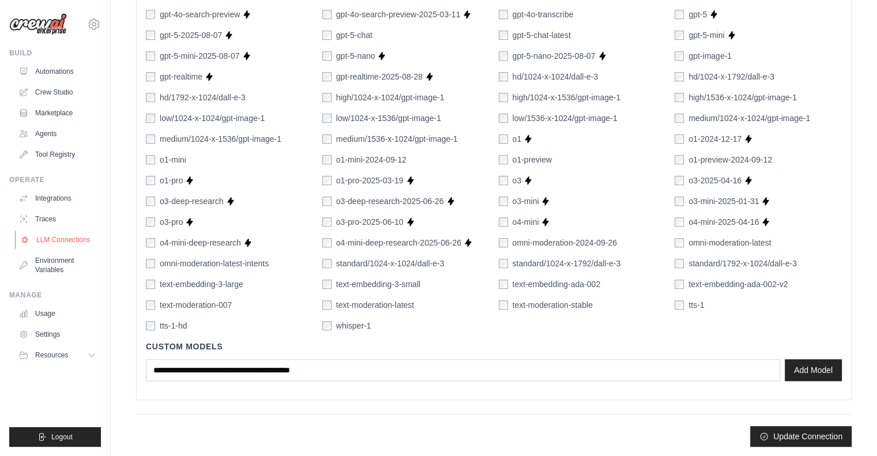
click at [69, 240] on link "LLM Connections" at bounding box center [58, 240] width 87 height 18
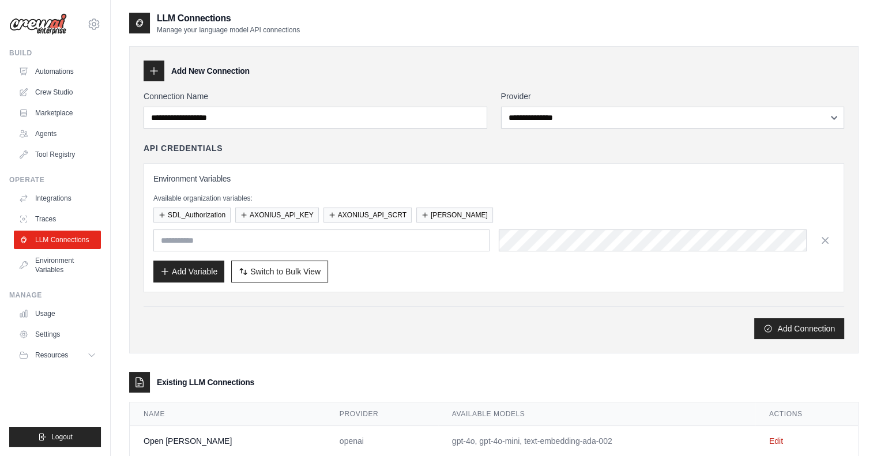
scroll to position [28, 0]
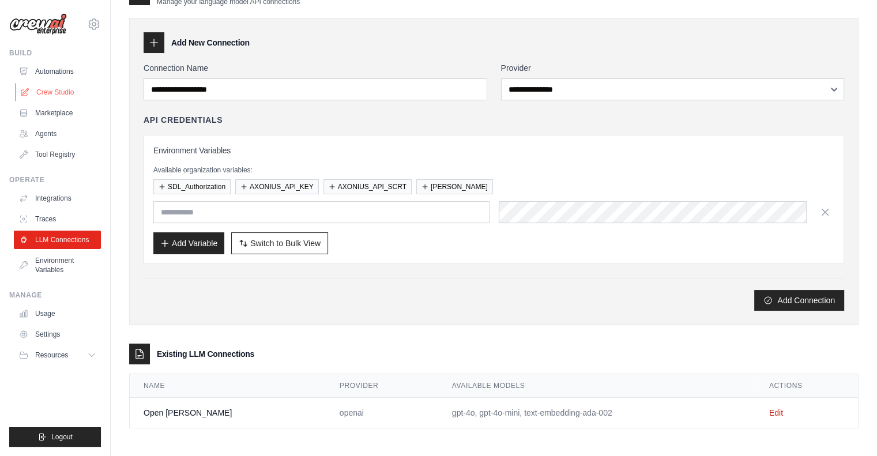
click at [53, 92] on link "Crew Studio" at bounding box center [58, 92] width 87 height 18
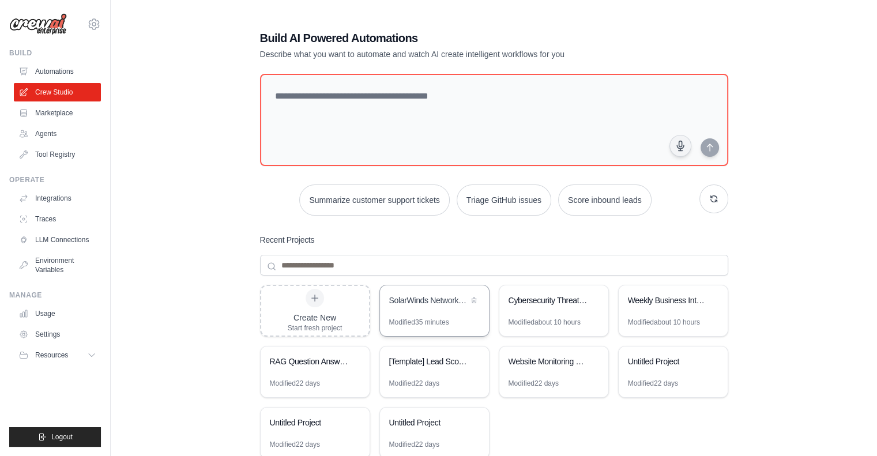
click at [418, 305] on div "SolarWinds Network Monitoring Report Processor" at bounding box center [428, 301] width 79 height 12
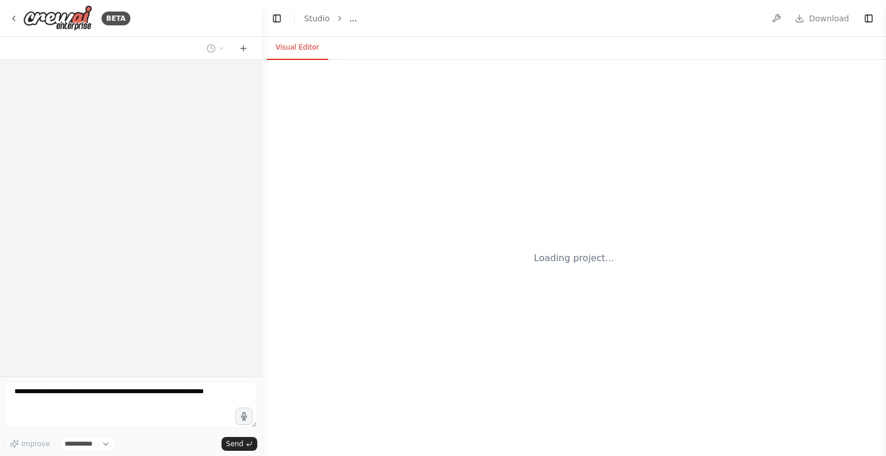
select select "****"
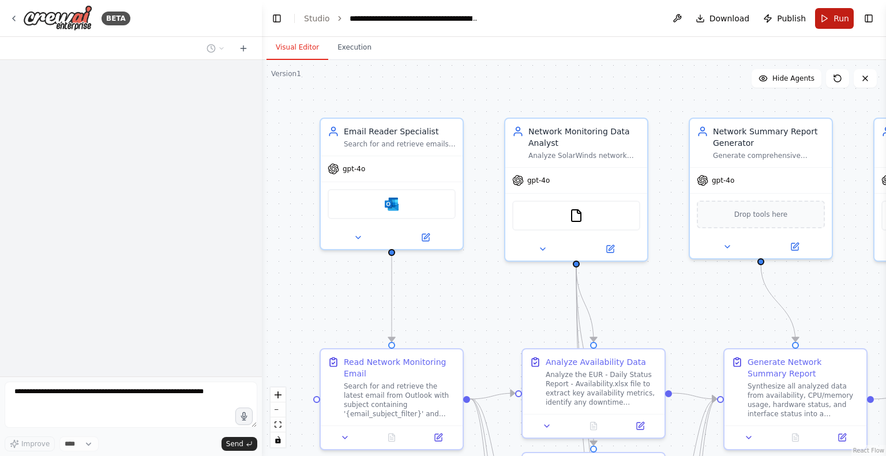
click at [834, 15] on span "Run" at bounding box center [841, 19] width 16 height 12
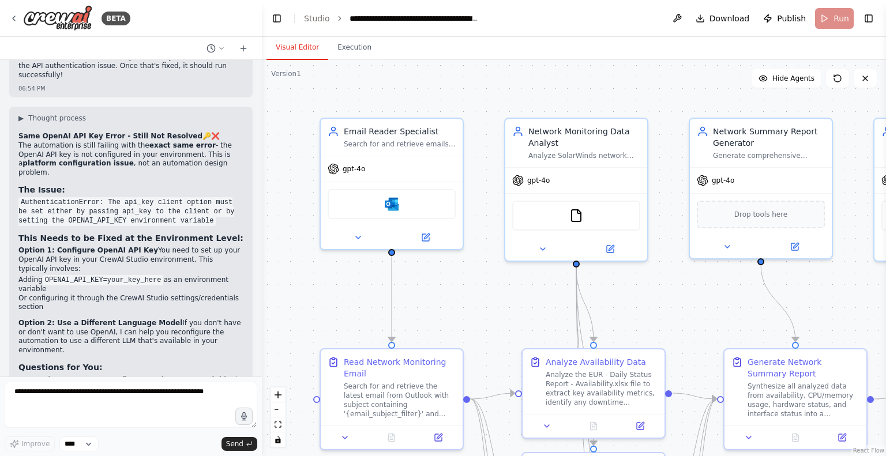
scroll to position [3260, 0]
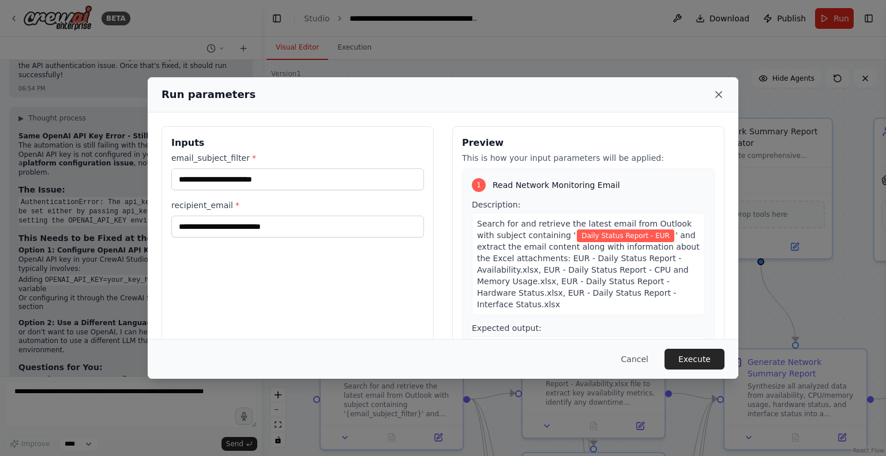
click at [720, 96] on icon at bounding box center [719, 95] width 12 height 12
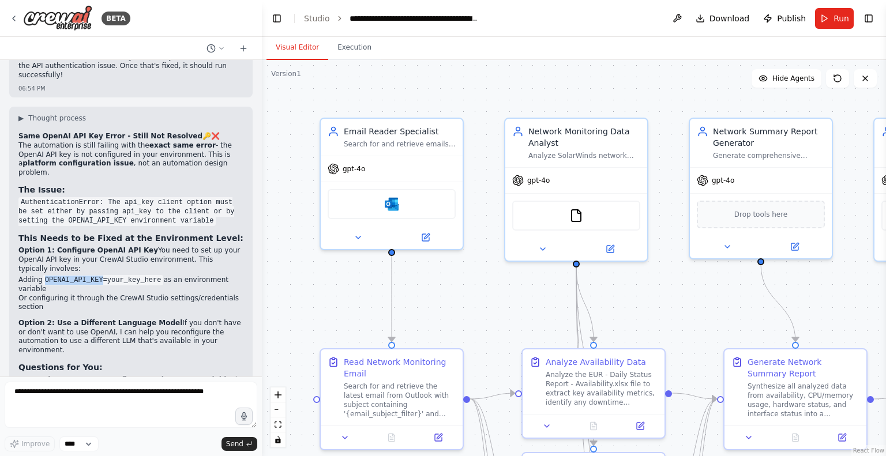
drag, startPoint x: 45, startPoint y: 146, endPoint x: 99, endPoint y: 148, distance: 54.2
click at [99, 275] on code "OPENAI_API_KEY=your_key_here" at bounding box center [103, 280] width 121 height 10
copy code "OPENAI_API_KEY"
click at [16, 18] on icon at bounding box center [13, 18] width 9 height 9
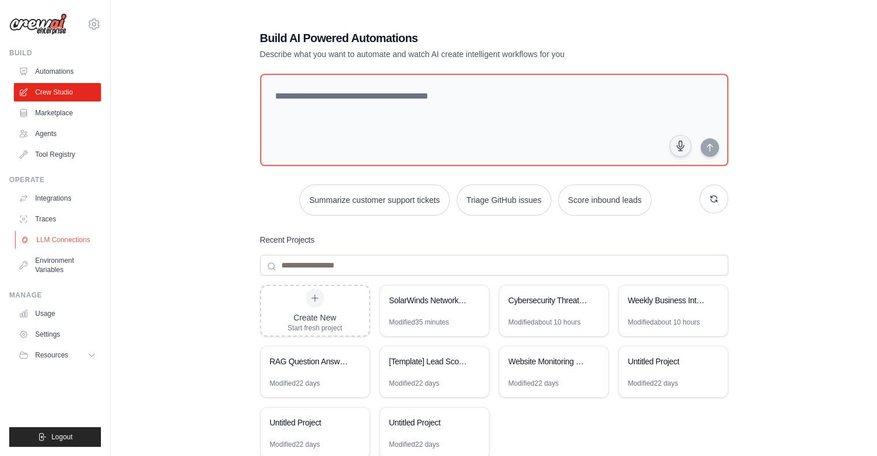
click at [46, 235] on link "LLM Connections" at bounding box center [58, 240] width 87 height 18
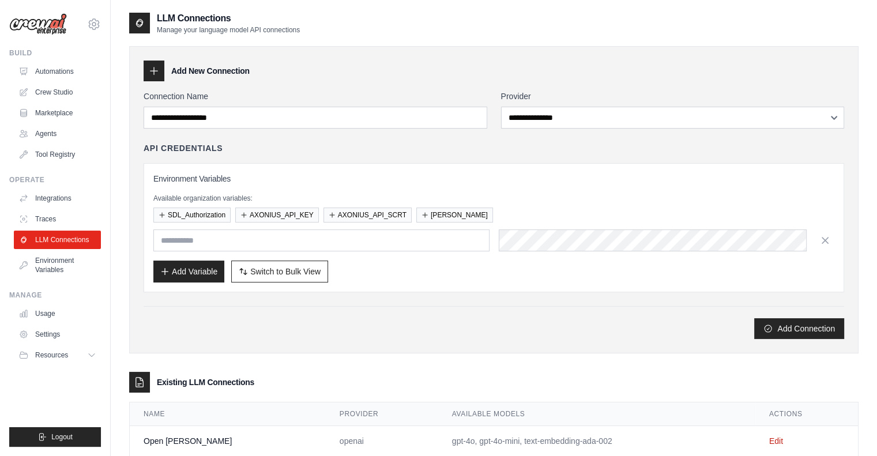
scroll to position [28, 0]
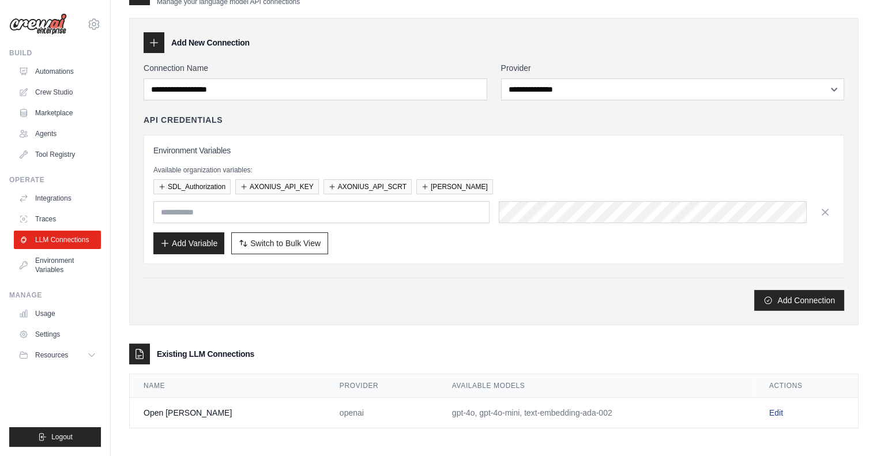
click at [769, 409] on link "Edit" at bounding box center [776, 412] width 14 height 9
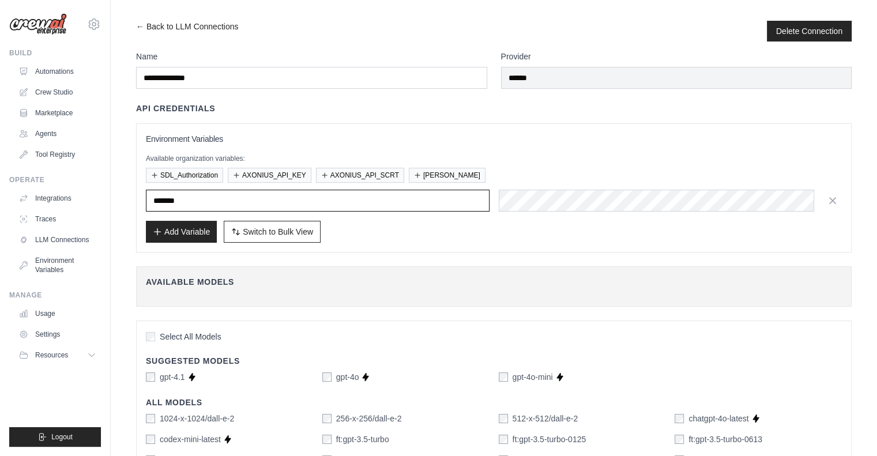
click at [248, 199] on input "*******" at bounding box center [318, 201] width 344 height 22
paste input "*******"
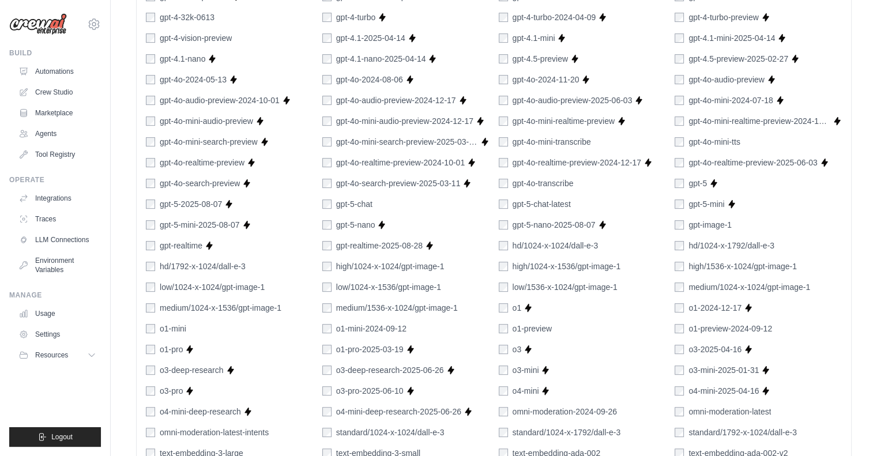
scroll to position [715, 0]
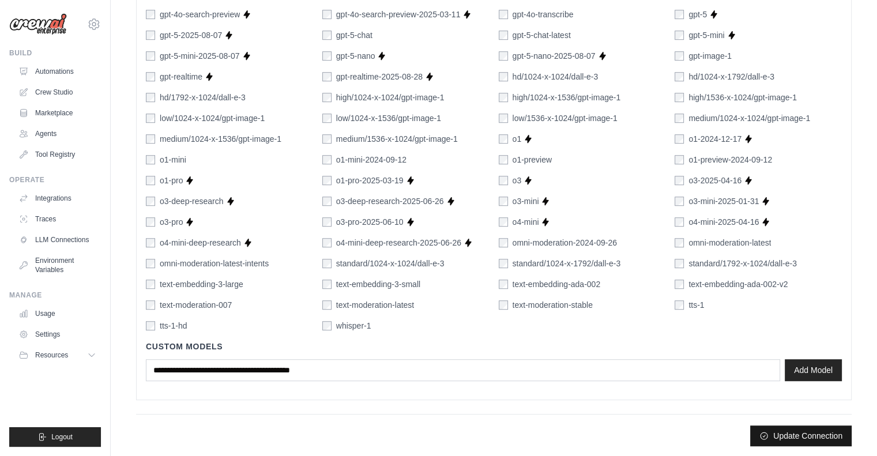
type input "**********"
click at [811, 435] on button "Update Connection" at bounding box center [800, 435] width 101 height 21
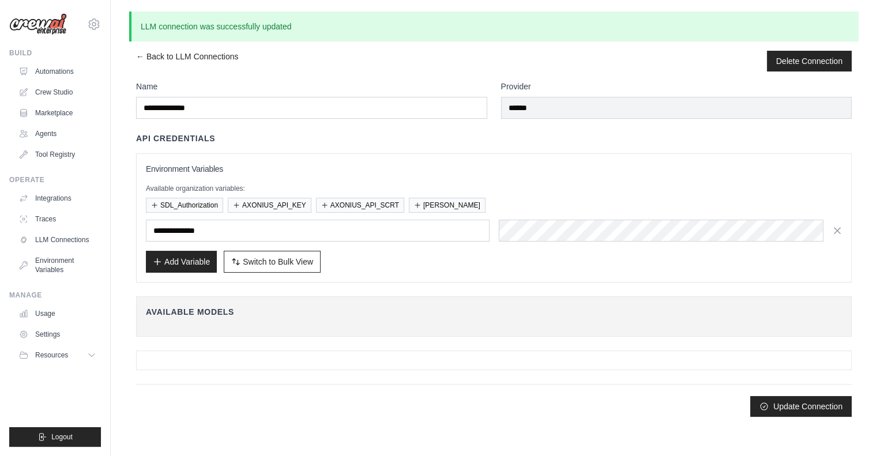
scroll to position [0, 0]
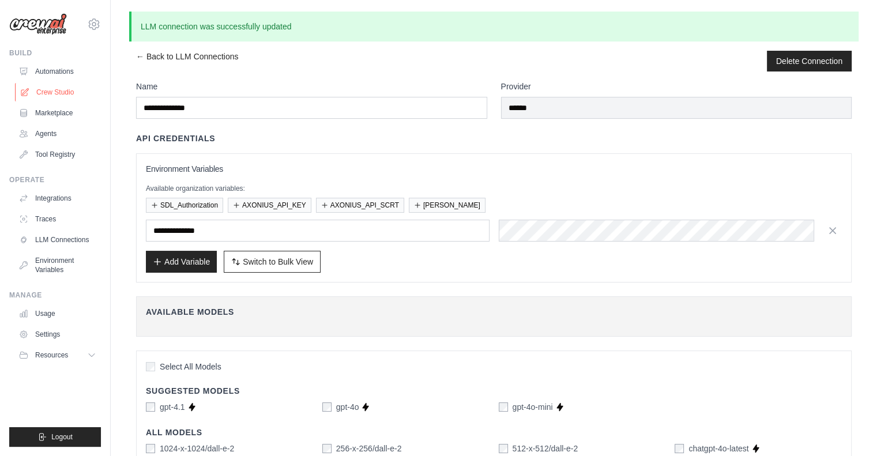
click at [51, 89] on link "Crew Studio" at bounding box center [58, 92] width 87 height 18
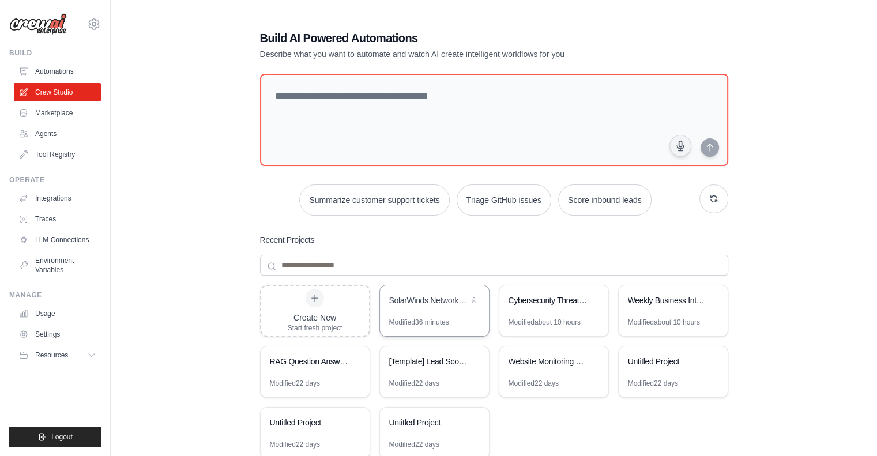
click at [440, 304] on div "SolarWinds Network Monitoring Report Processor" at bounding box center [428, 301] width 79 height 12
click at [65, 239] on link "LLM Connections" at bounding box center [58, 240] width 87 height 18
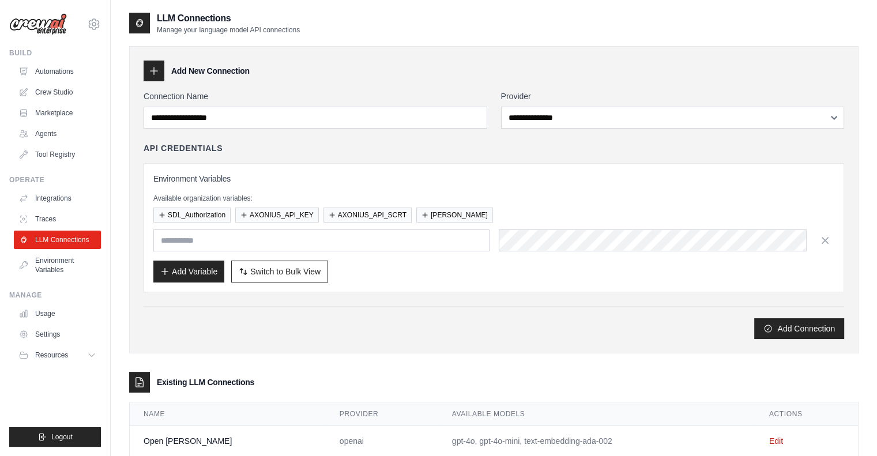
click at [559, 106] on div "**********" at bounding box center [673, 110] width 344 height 38
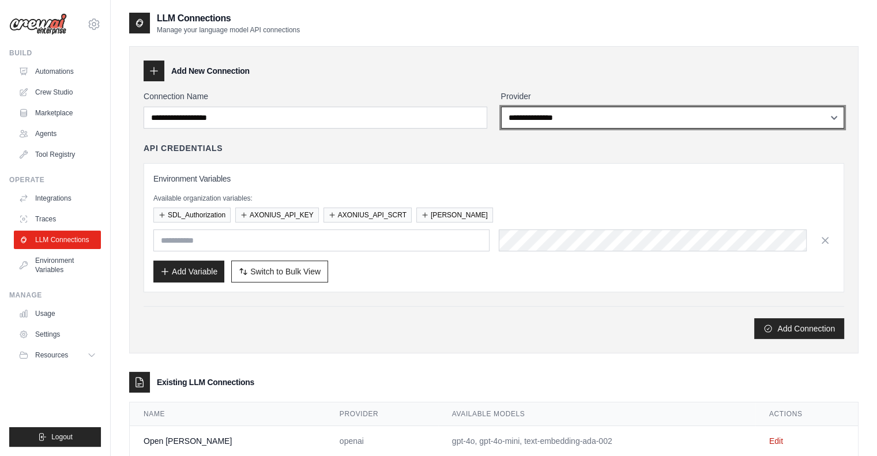
click at [554, 116] on select "**********" at bounding box center [673, 118] width 344 height 22
select select "**********"
click at [501, 107] on select "**********" at bounding box center [673, 118] width 344 height 22
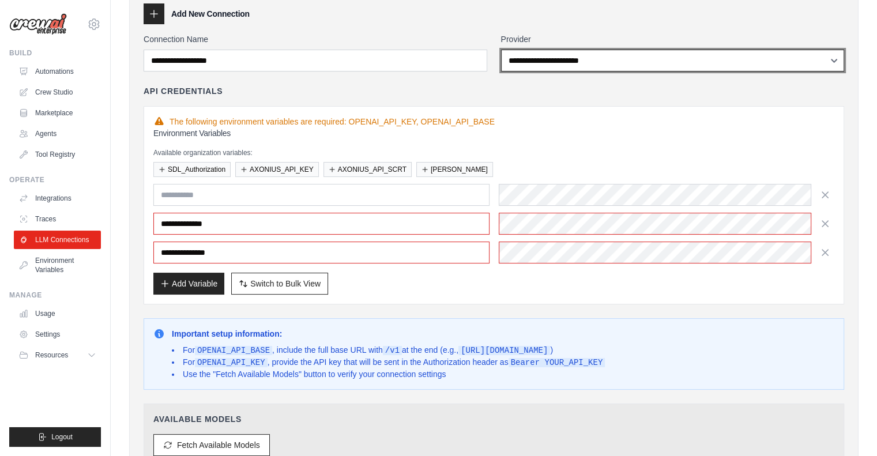
scroll to position [68, 0]
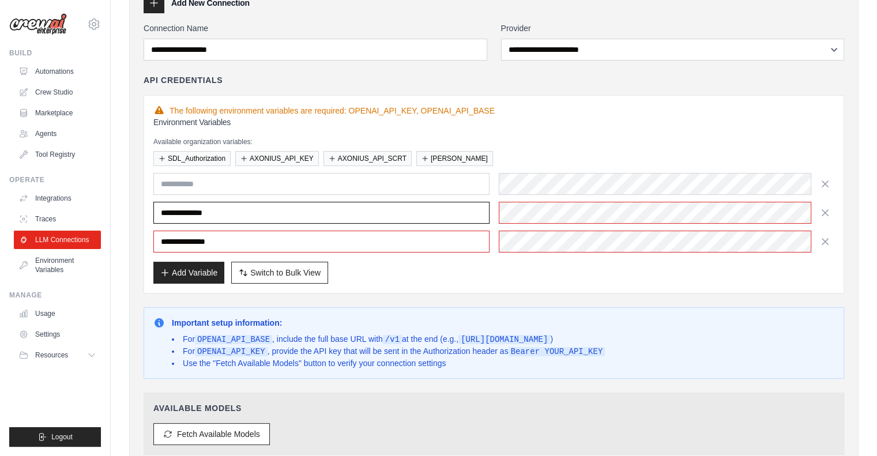
click at [417, 209] on input "**********" at bounding box center [321, 213] width 336 height 22
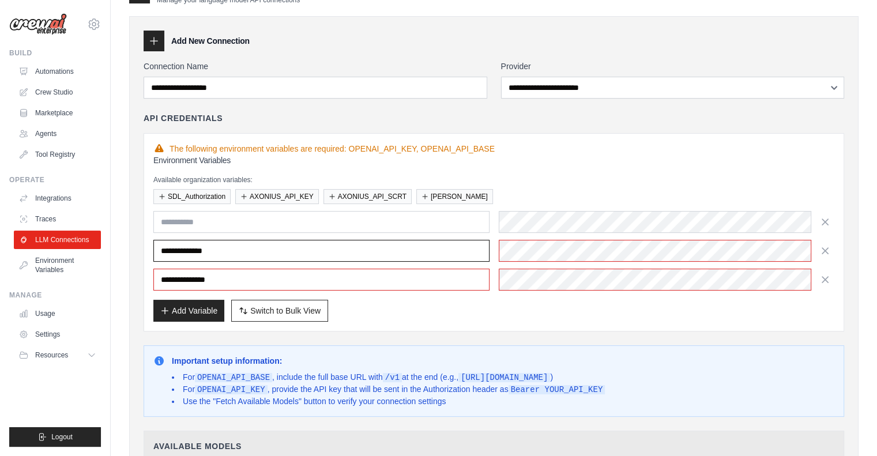
scroll to position [0, 0]
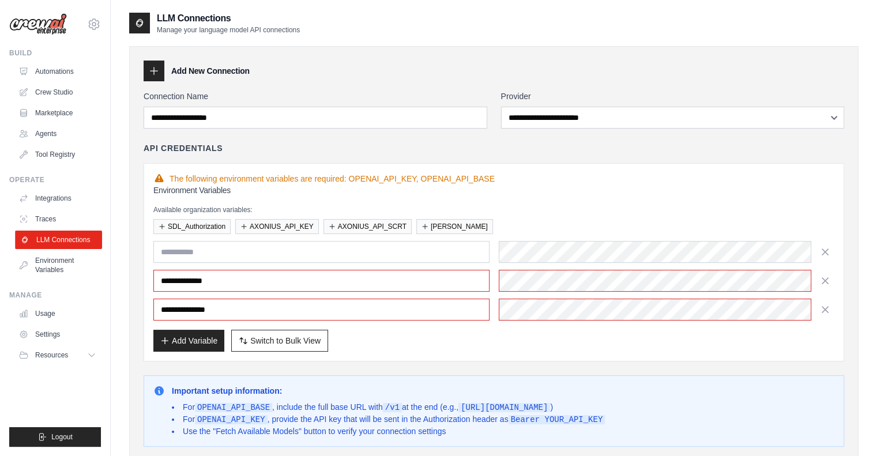
click at [48, 238] on link "LLM Connections" at bounding box center [58, 240] width 87 height 18
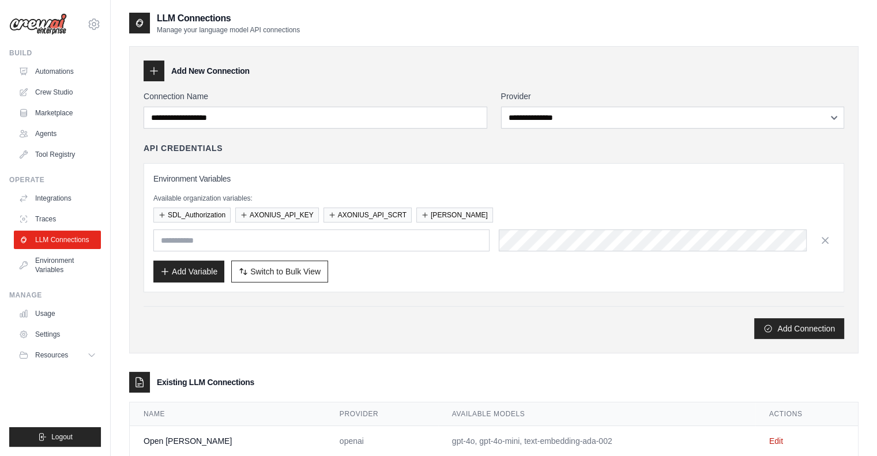
scroll to position [28, 0]
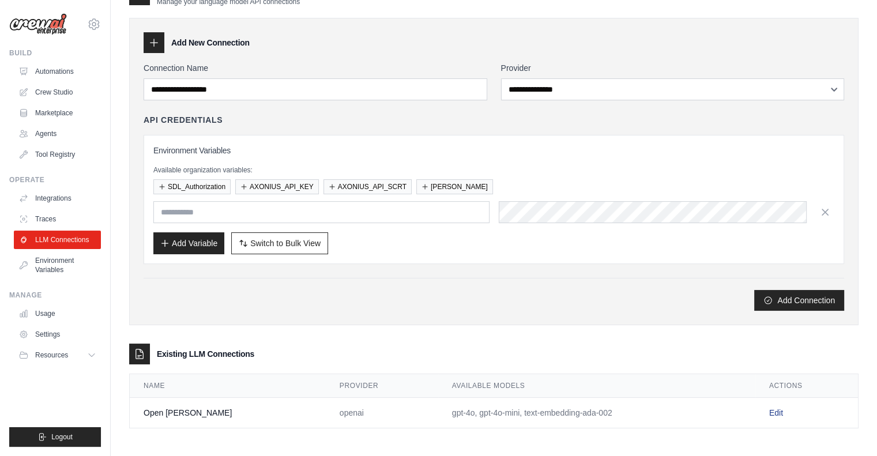
click at [771, 412] on link "Edit" at bounding box center [776, 412] width 14 height 9
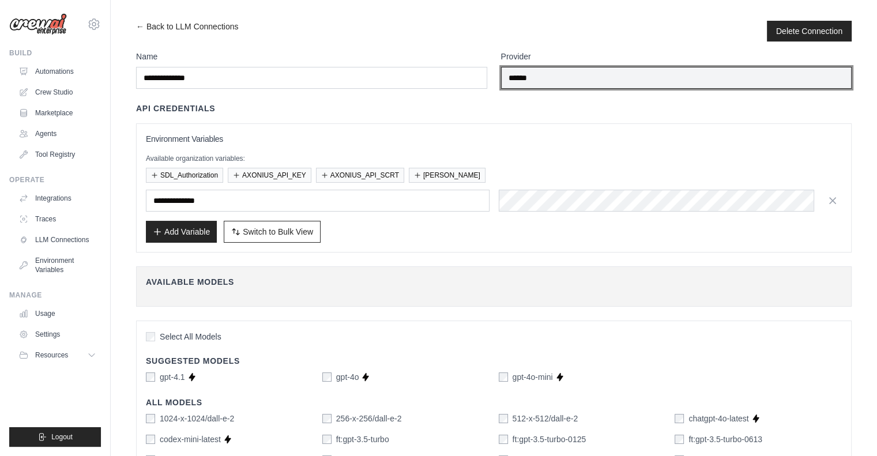
click at [560, 76] on input "******" at bounding box center [676, 78] width 351 height 22
click at [540, 74] on input "******" at bounding box center [676, 78] width 351 height 22
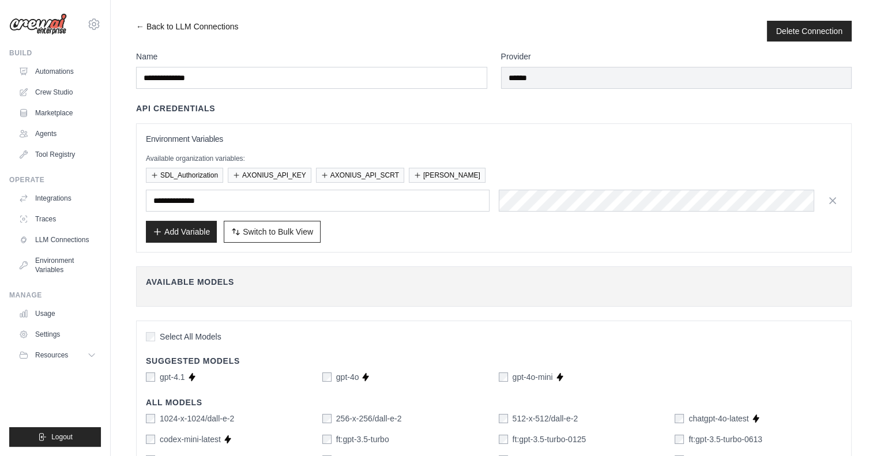
click at [137, 25] on link "← Back to LLM Connections" at bounding box center [187, 31] width 102 height 21
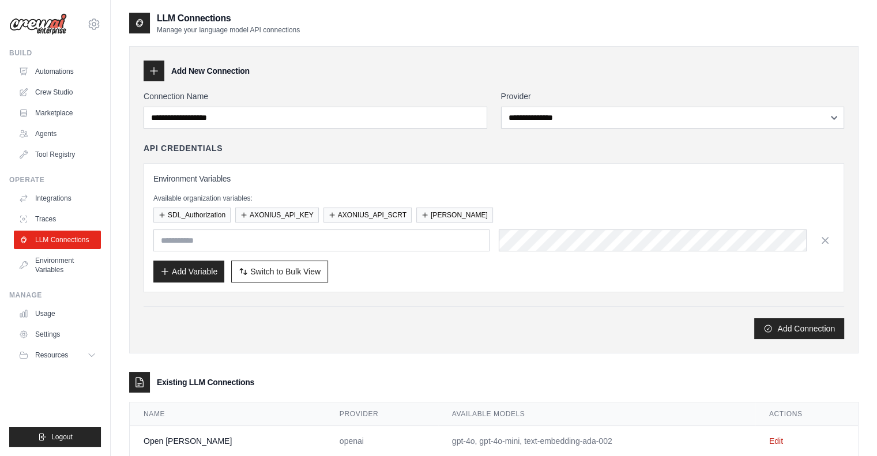
scroll to position [28, 0]
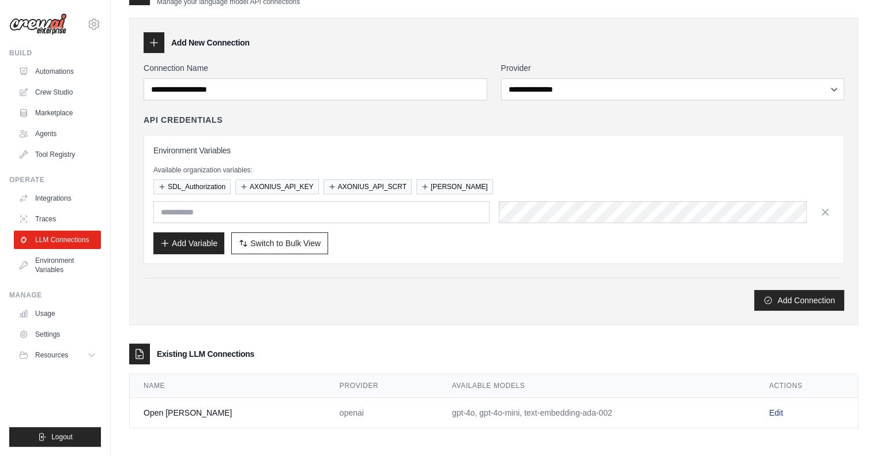
click at [769, 412] on link "Edit" at bounding box center [776, 412] width 14 height 9
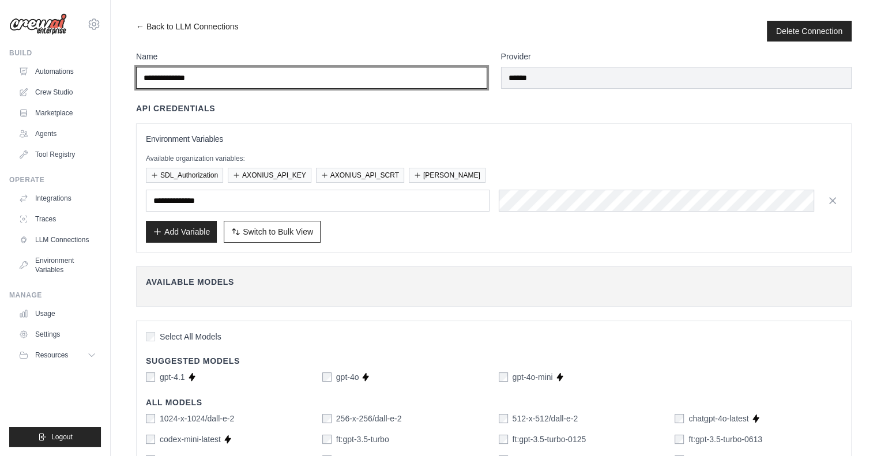
click at [434, 80] on input "**********" at bounding box center [311, 78] width 351 height 22
type input "**********"
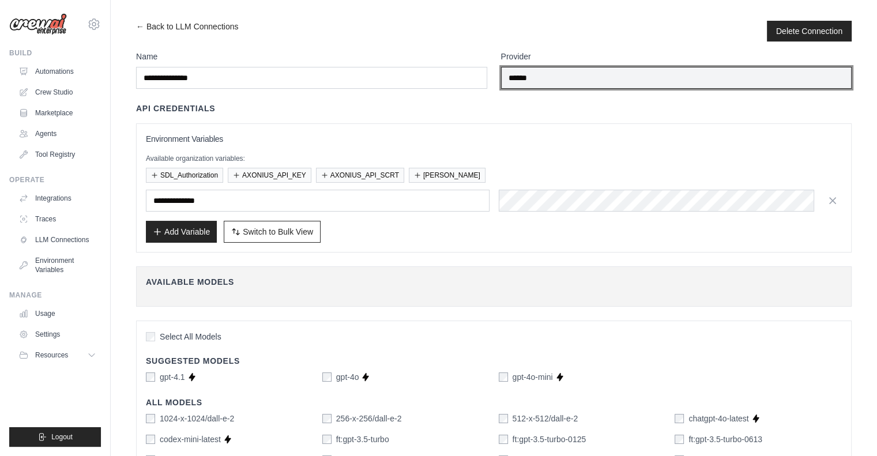
click at [549, 75] on input "******" at bounding box center [676, 78] width 351 height 22
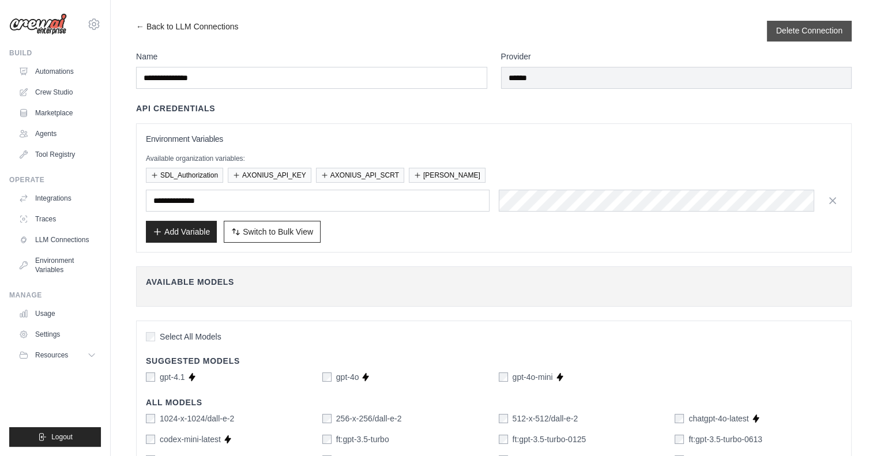
click at [821, 28] on button "Delete Connection" at bounding box center [809, 31] width 66 height 12
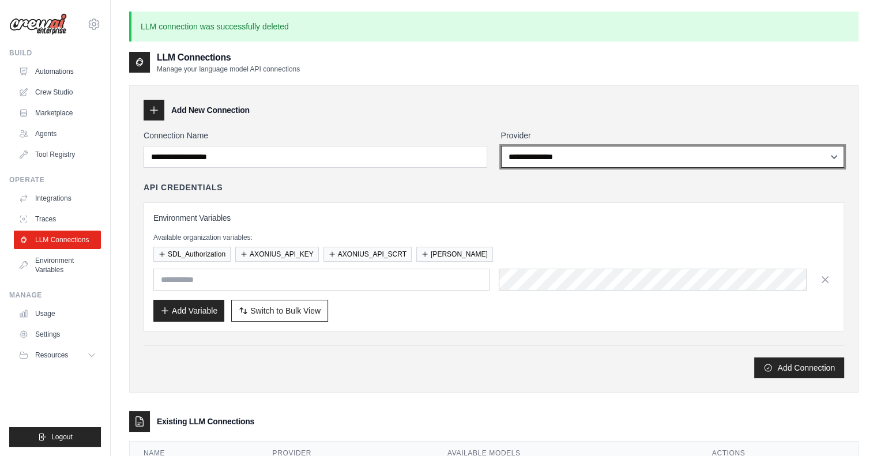
click at [574, 154] on select "**********" at bounding box center [673, 157] width 344 height 22
select select "**********"
click at [501, 146] on select "**********" at bounding box center [673, 157] width 344 height 22
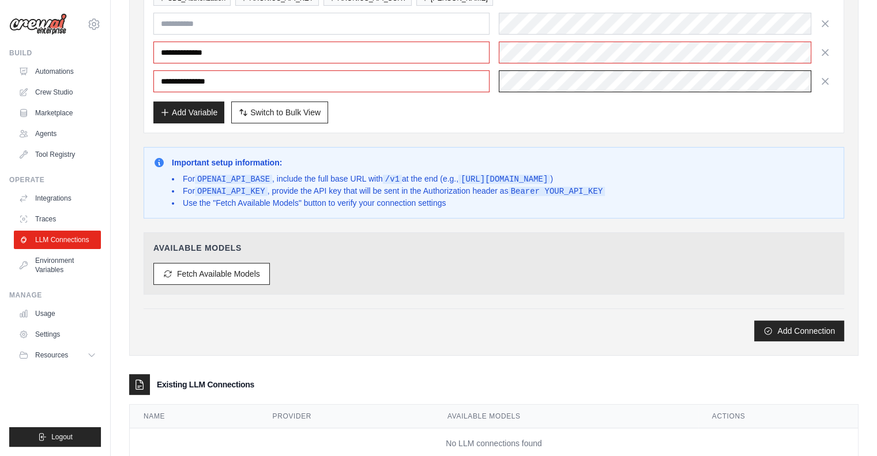
scroll to position [296, 0]
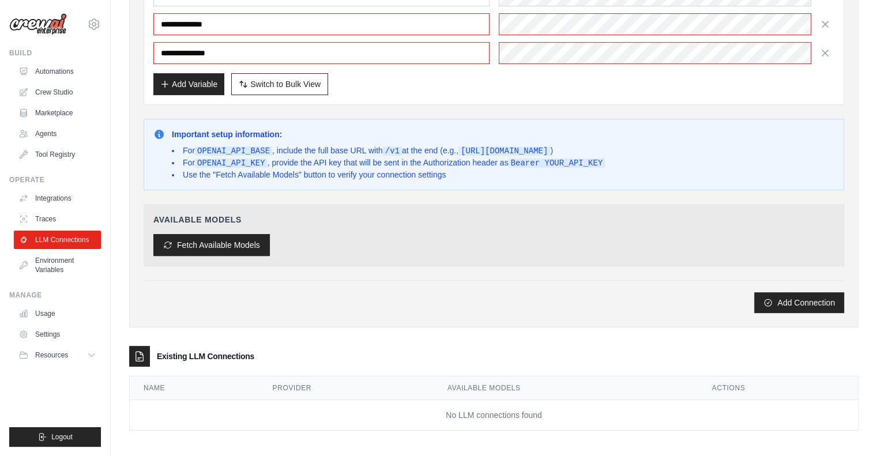
click at [224, 239] on button "Fetch Available Models" at bounding box center [211, 245] width 116 height 22
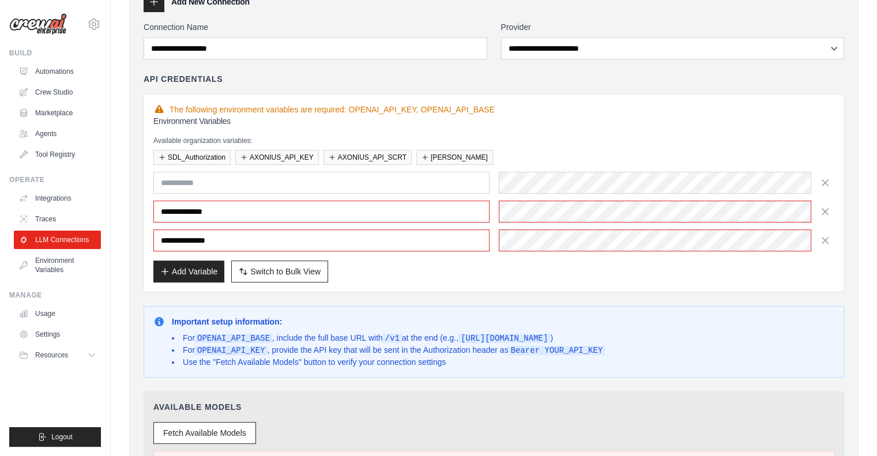
scroll to position [107, 0]
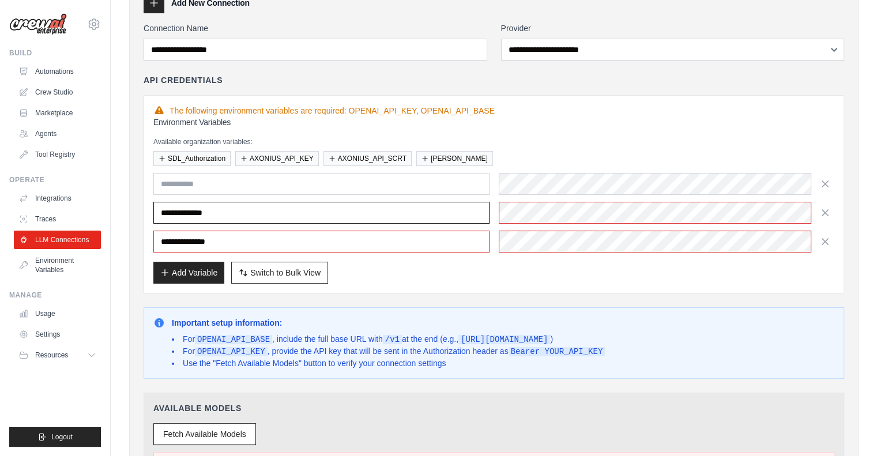
click at [254, 206] on input "**********" at bounding box center [321, 213] width 336 height 22
drag, startPoint x: 254, startPoint y: 206, endPoint x: 154, endPoint y: 206, distance: 99.7
click at [154, 206] on input "**********" at bounding box center [321, 213] width 336 height 22
paste input "text"
type input "*******"
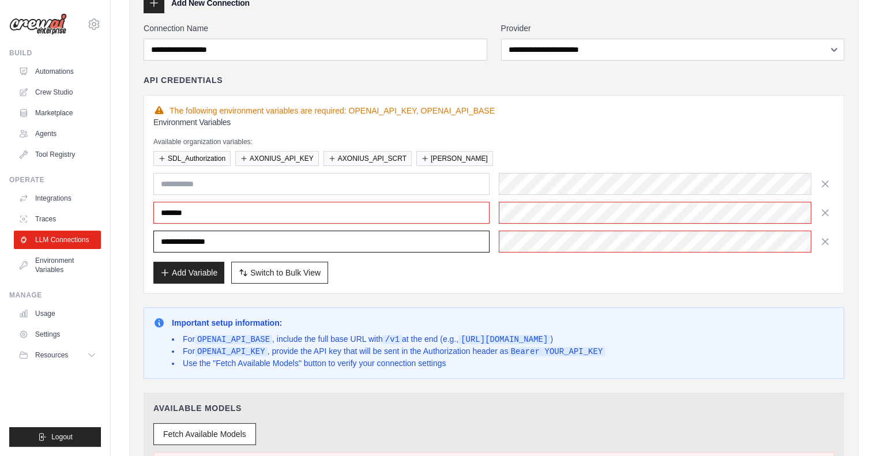
click at [243, 242] on input "**********" at bounding box center [321, 242] width 336 height 22
paste input "text"
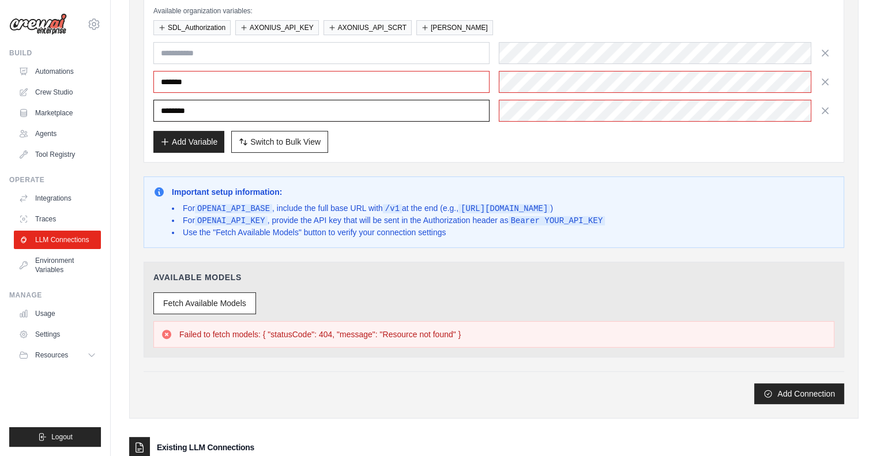
scroll to position [239, 0]
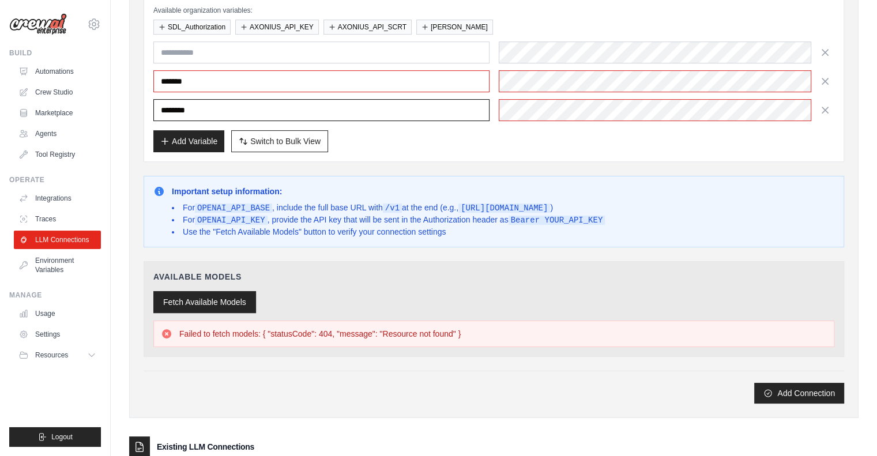
type input "********"
click at [209, 297] on button "Fetch Available Models" at bounding box center [204, 302] width 103 height 22
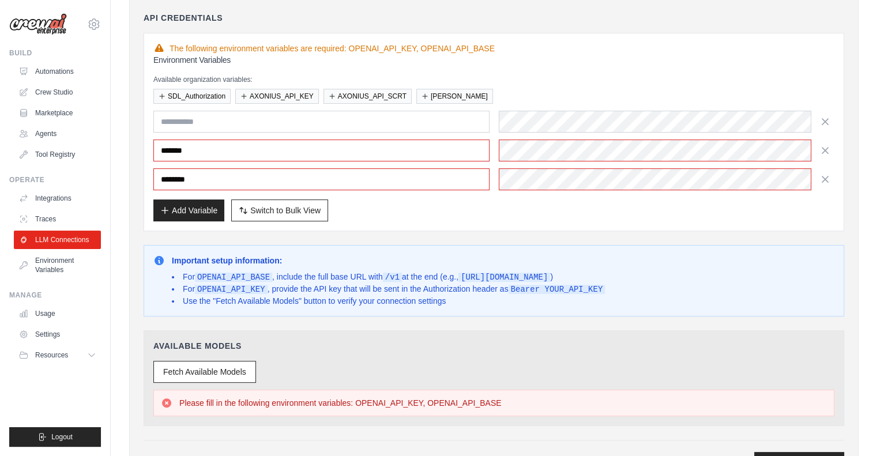
scroll to position [169, 0]
click at [284, 138] on div "******* ********" at bounding box center [493, 151] width 681 height 80
click at [824, 119] on icon "button" at bounding box center [825, 122] width 6 height 6
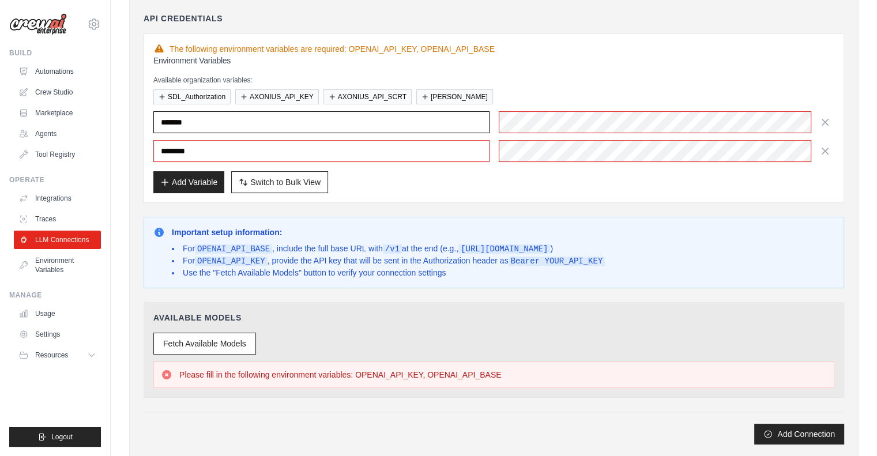
click at [349, 122] on input "*******" at bounding box center [321, 122] width 336 height 22
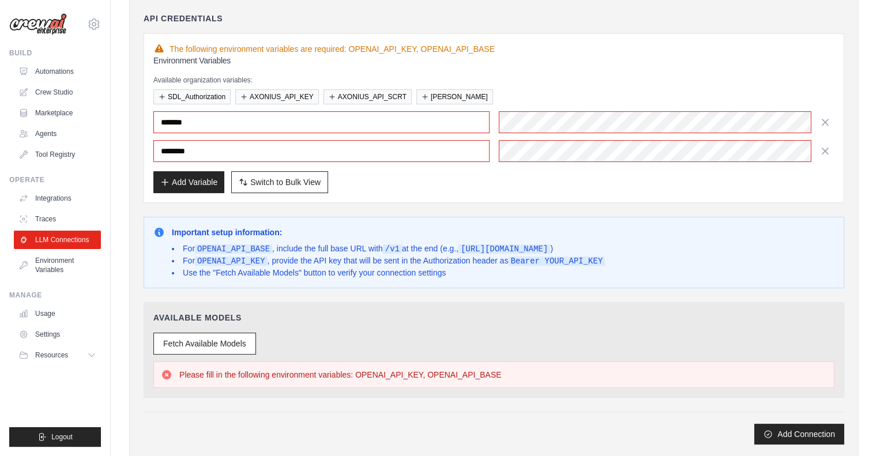
click at [387, 371] on p "Please fill in the following environment variables: OPENAI_API_KEY, OPENAI_API_…" at bounding box center [340, 375] width 322 height 12
copy p "OPENAI_API_KEY"
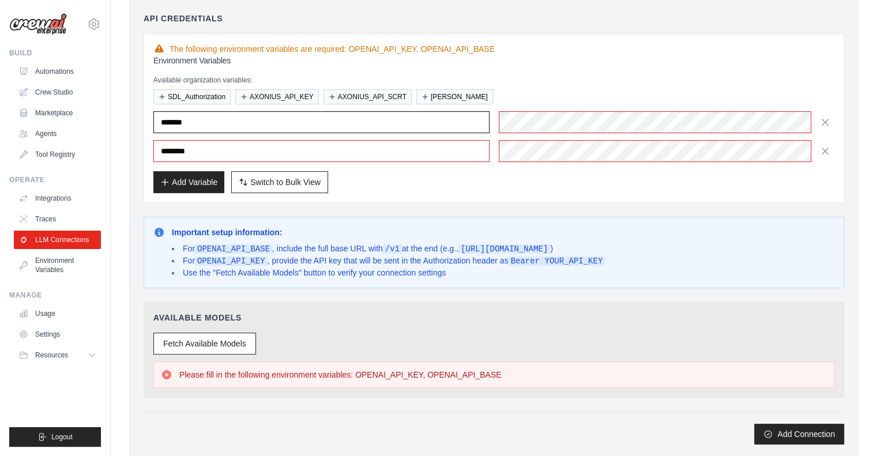
click at [205, 119] on input "*******" at bounding box center [321, 122] width 336 height 22
paste input "*******"
type input "**********"
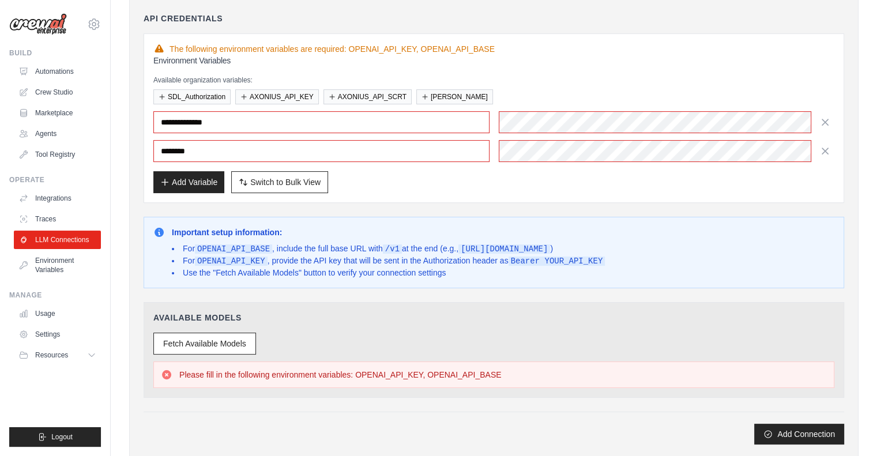
click at [464, 371] on p "Please fill in the following environment variables: OPENAI_API_KEY, OPENAI_API_…" at bounding box center [340, 375] width 322 height 12
copy p "OPENAI_API_BASE"
click at [216, 148] on input "********" at bounding box center [321, 151] width 336 height 22
paste input "*******"
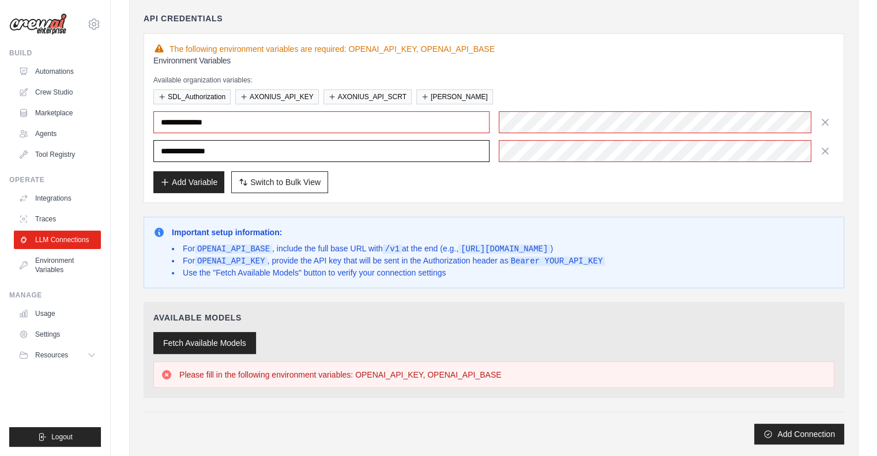
type input "**********"
click at [212, 340] on button "Fetch Available Models" at bounding box center [204, 343] width 103 height 22
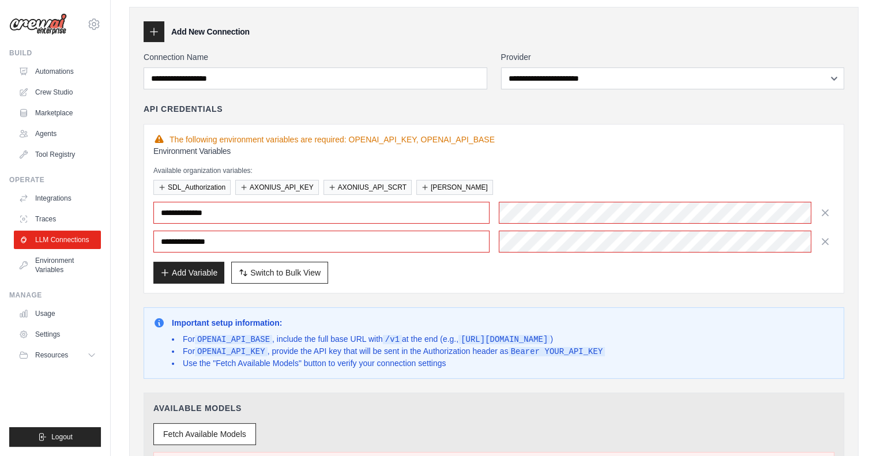
scroll to position [74, 0]
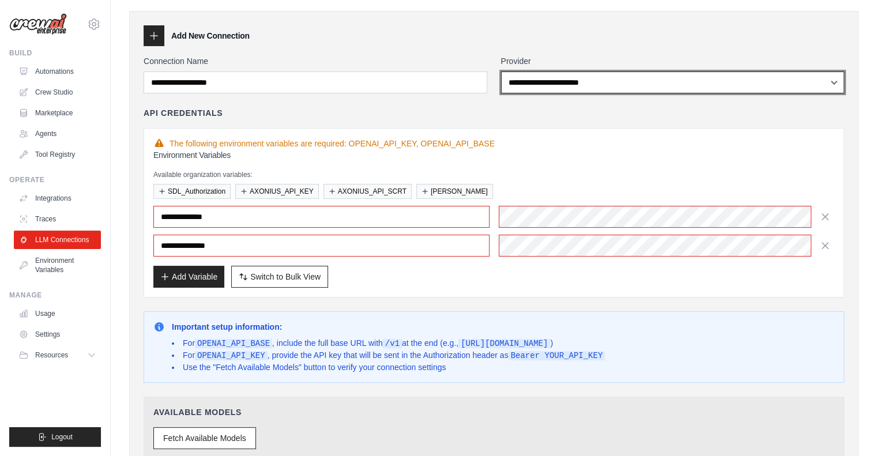
click at [657, 85] on select "**********" at bounding box center [673, 82] width 344 height 22
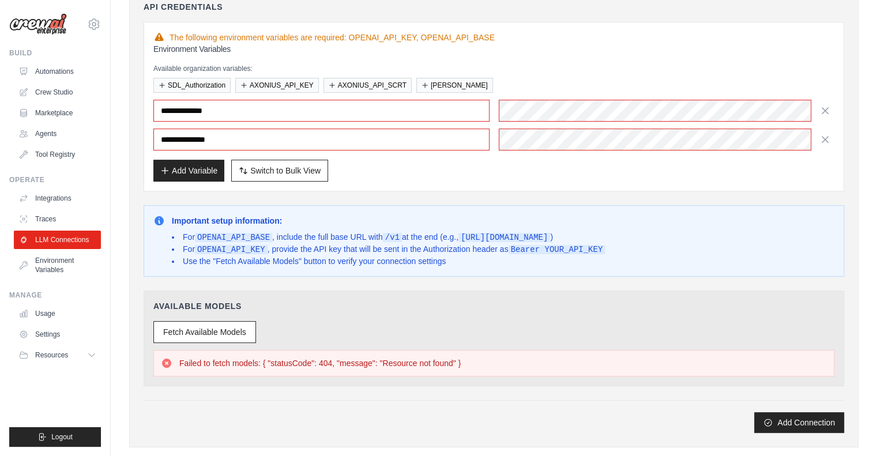
scroll to position [181, 0]
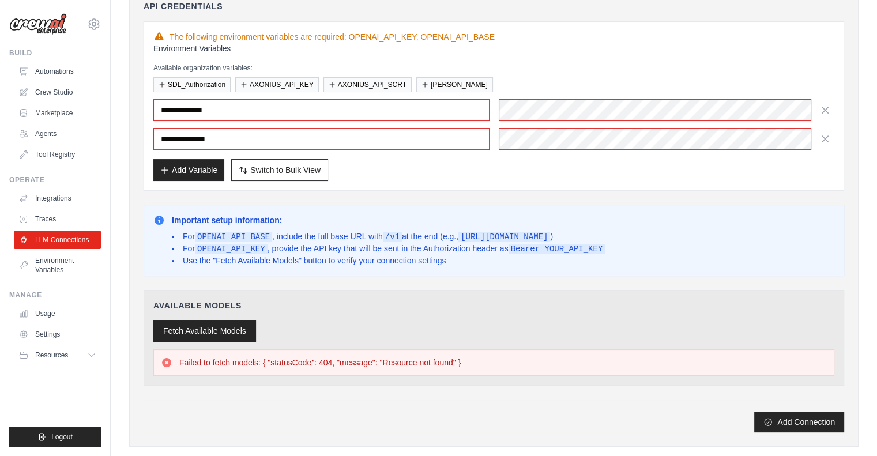
click at [210, 331] on button "Fetch Available Models" at bounding box center [204, 331] width 103 height 22
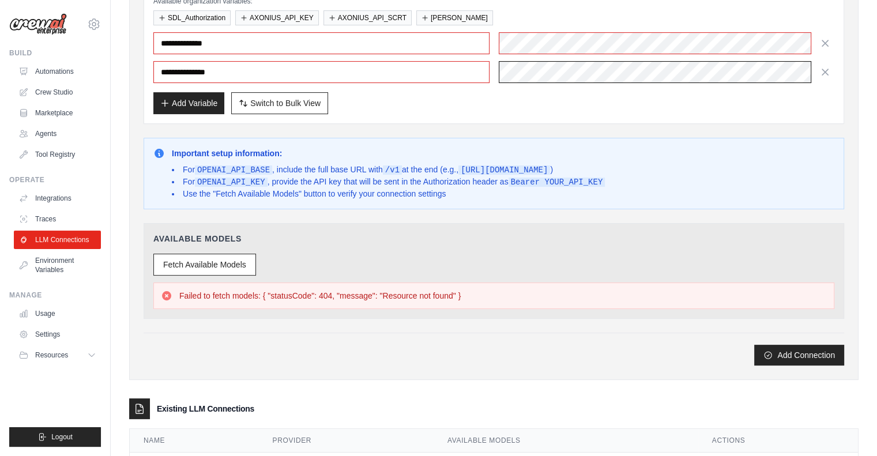
scroll to position [300, 0]
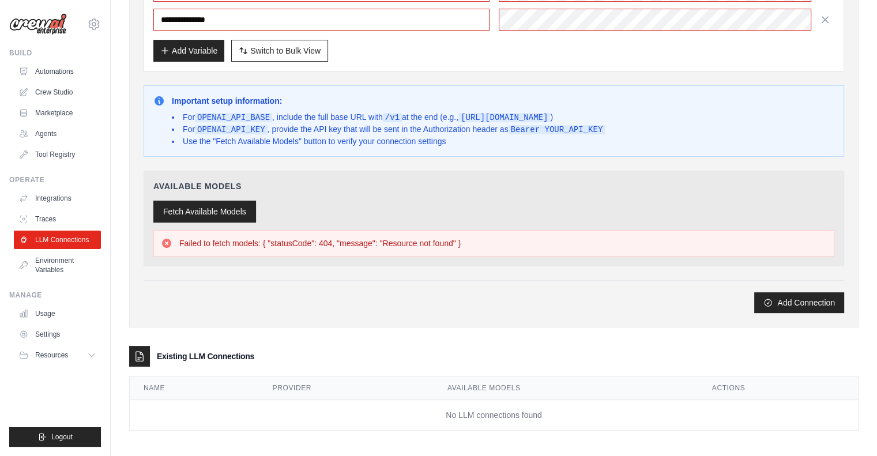
click at [205, 204] on button "Fetch Available Models" at bounding box center [204, 212] width 103 height 22
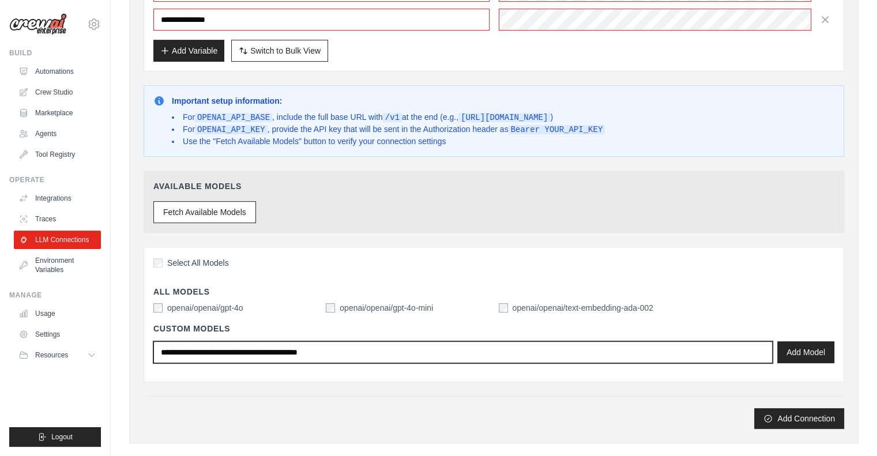
click at [244, 351] on input "text" at bounding box center [462, 352] width 619 height 22
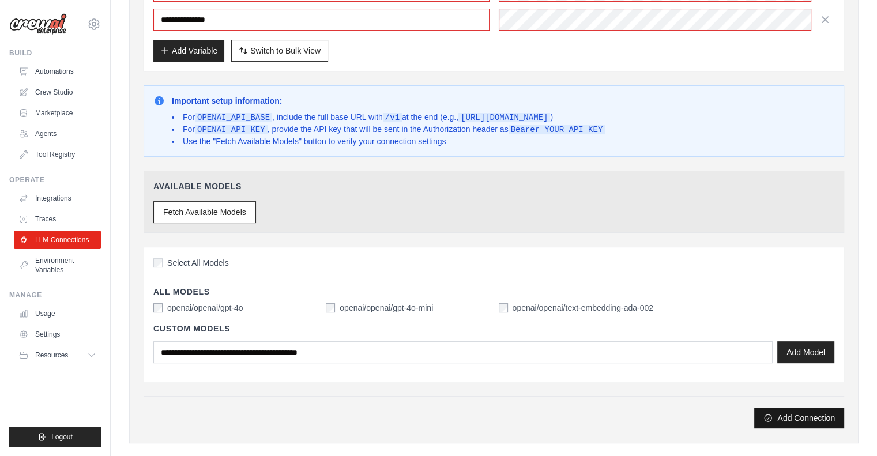
click at [791, 415] on button "Add Connection" at bounding box center [799, 418] width 90 height 21
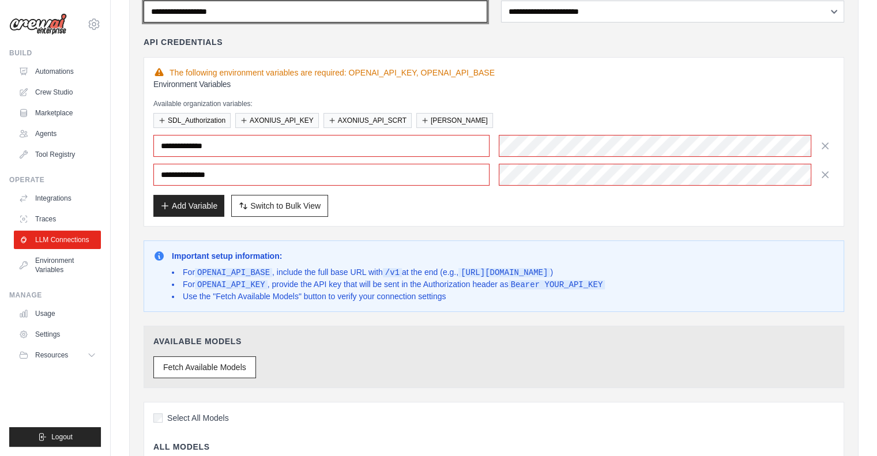
scroll to position [0, 0]
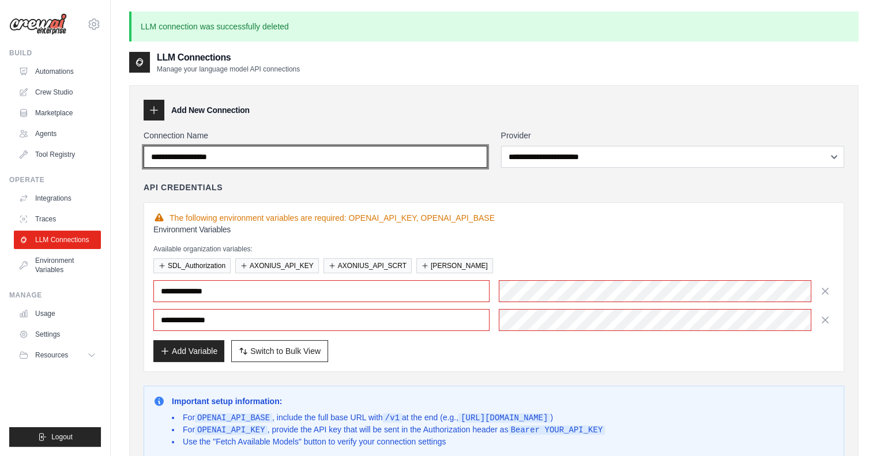
click at [265, 148] on input "Connection Name" at bounding box center [316, 157] width 344 height 22
type input "**********"
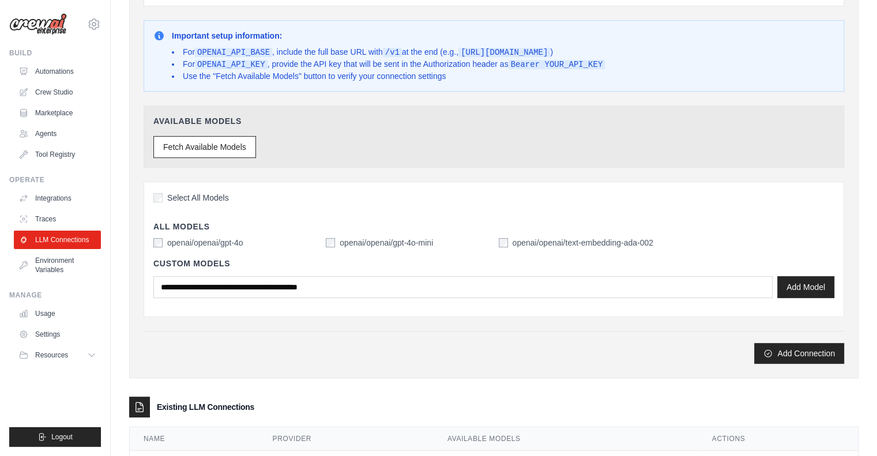
scroll to position [416, 0]
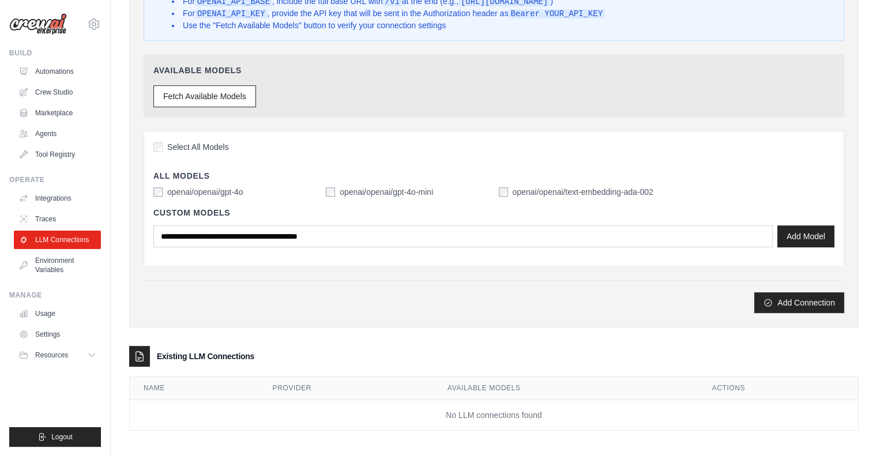
click at [525, 115] on div "**********" at bounding box center [494, 13] width 700 height 600
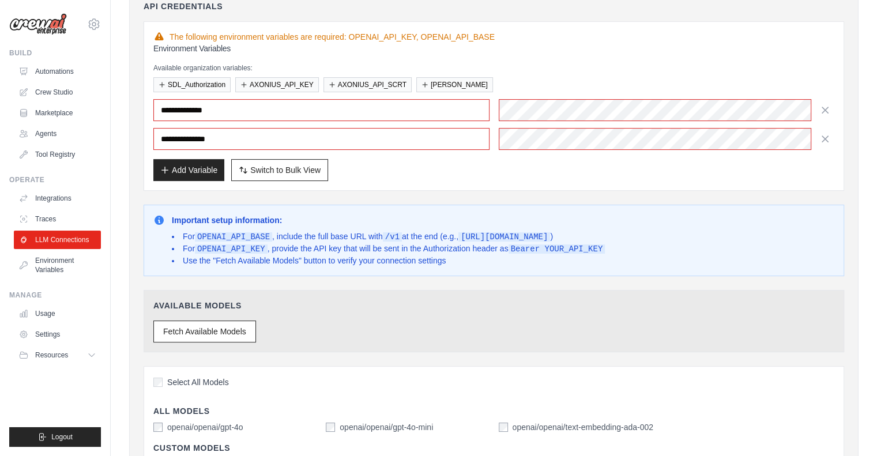
scroll to position [228, 0]
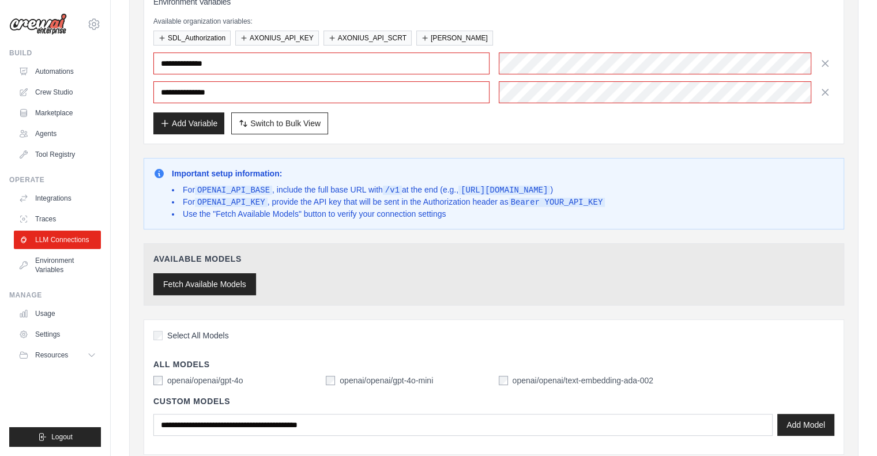
click at [213, 284] on button "Fetch Available Models" at bounding box center [204, 284] width 103 height 22
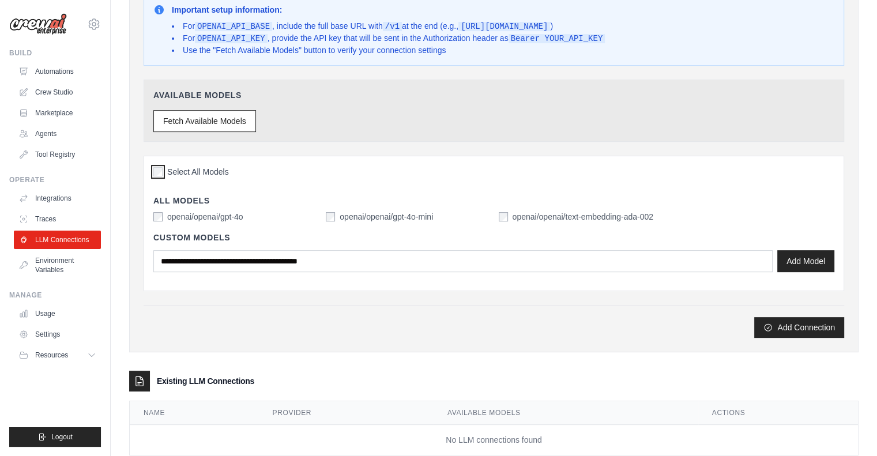
scroll to position [416, 0]
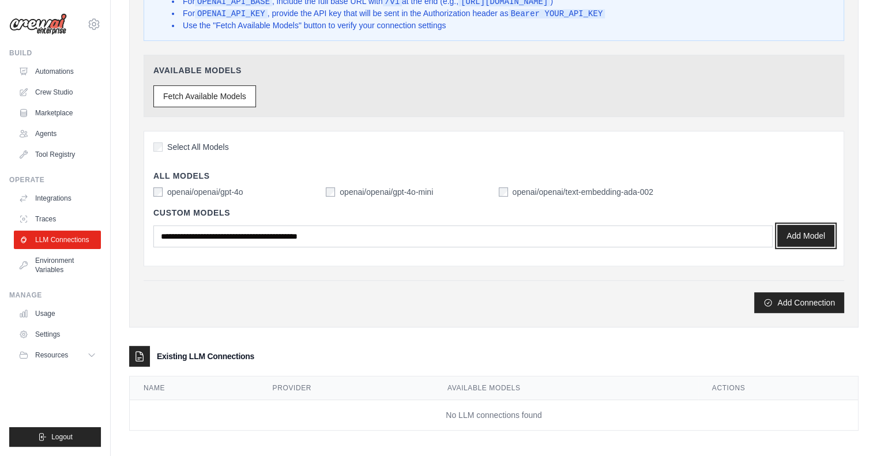
click at [801, 235] on button "Add Model" at bounding box center [805, 236] width 57 height 22
click at [791, 299] on button "Add Connection" at bounding box center [799, 302] width 90 height 21
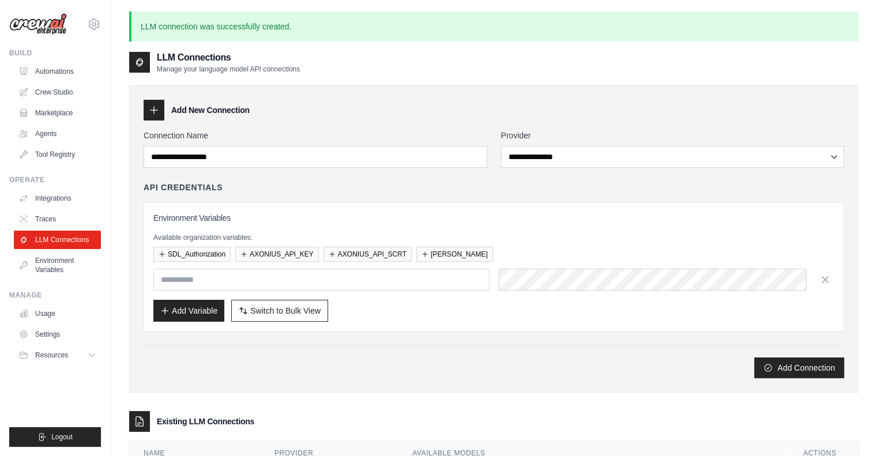
scroll to position [67, 0]
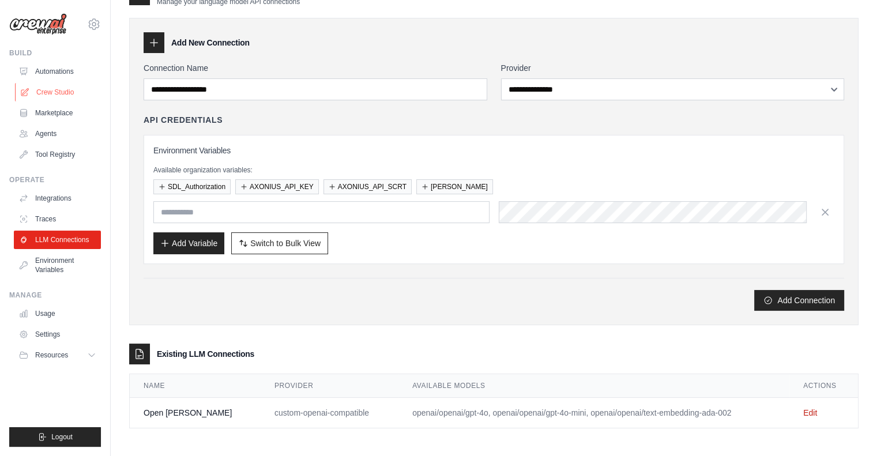
click at [48, 99] on link "Crew Studio" at bounding box center [58, 92] width 87 height 18
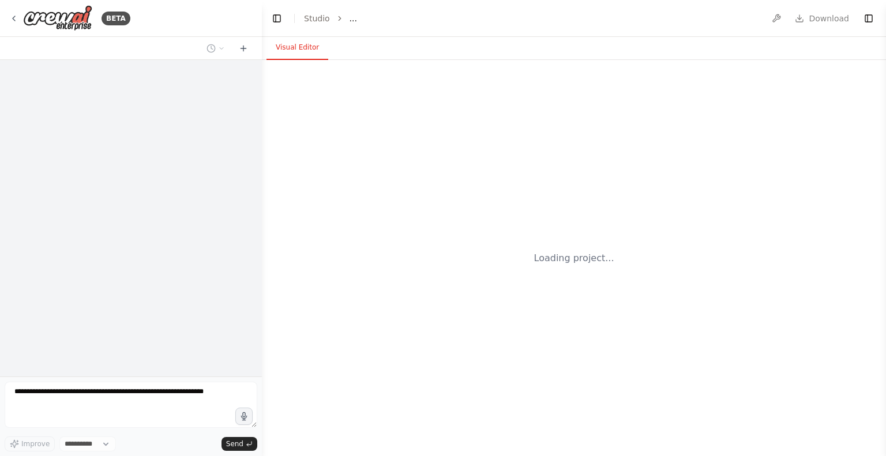
select select "****"
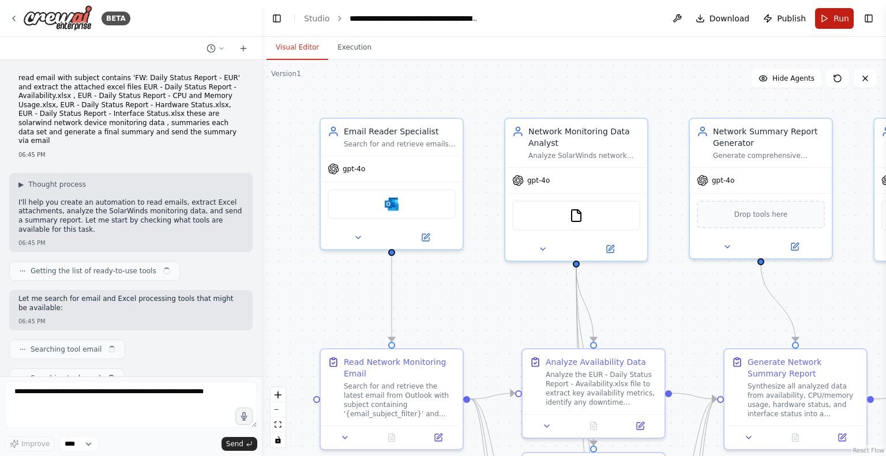
click at [835, 13] on span "Run" at bounding box center [841, 19] width 16 height 12
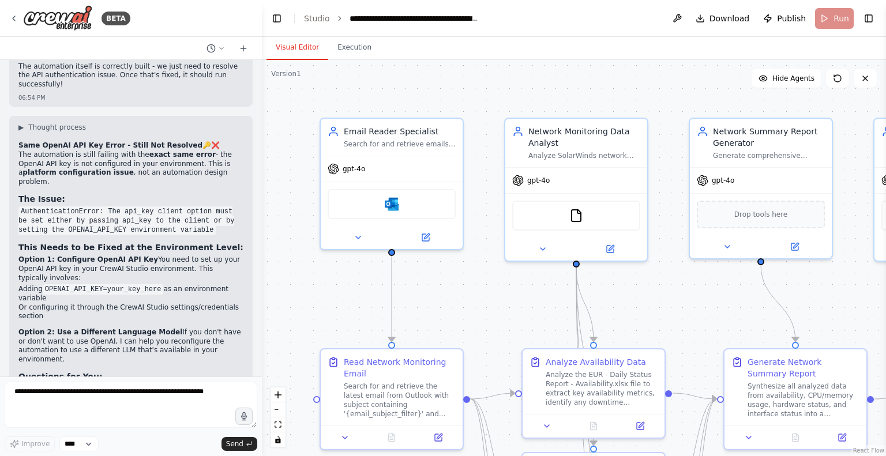
scroll to position [3260, 0]
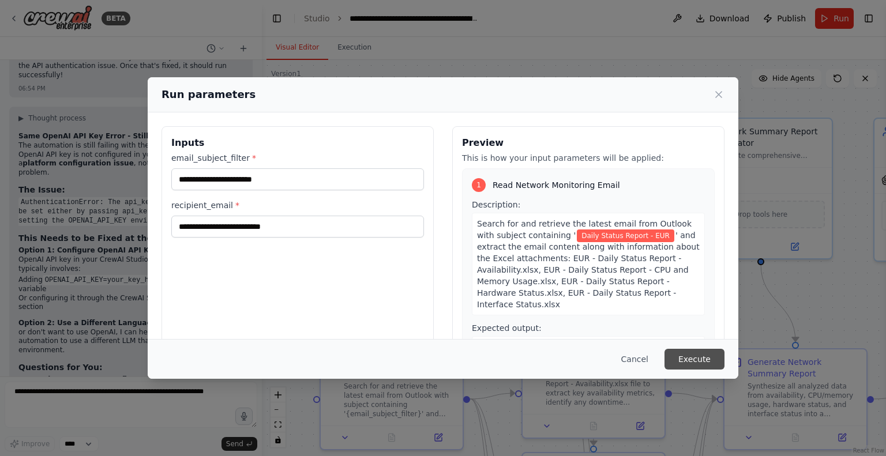
click at [696, 360] on button "Execute" at bounding box center [694, 359] width 60 height 21
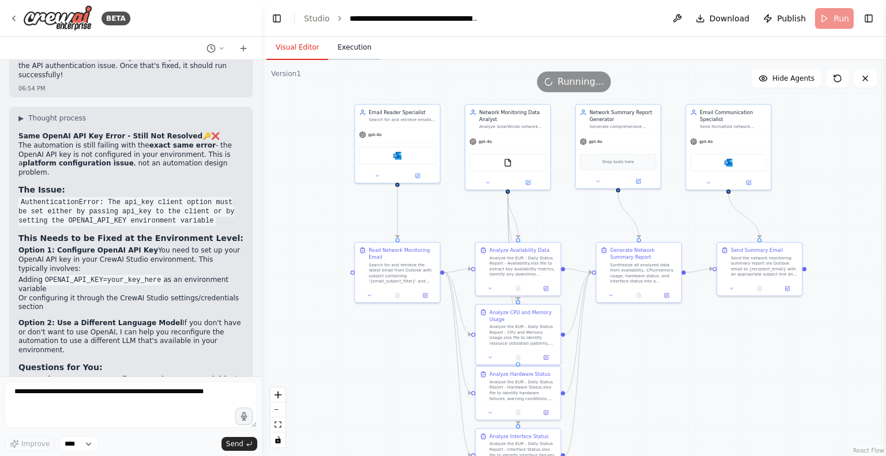
click at [350, 48] on button "Execution" at bounding box center [354, 48] width 52 height 24
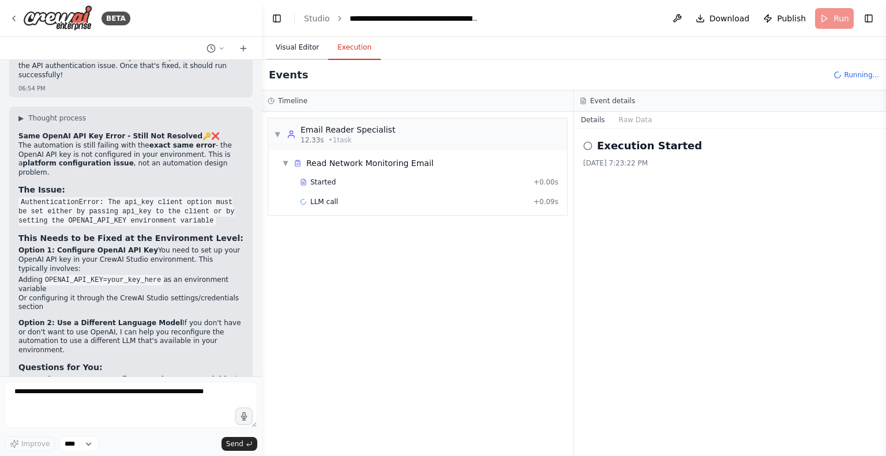
click at [293, 44] on button "Visual Editor" at bounding box center [297, 48] width 62 height 24
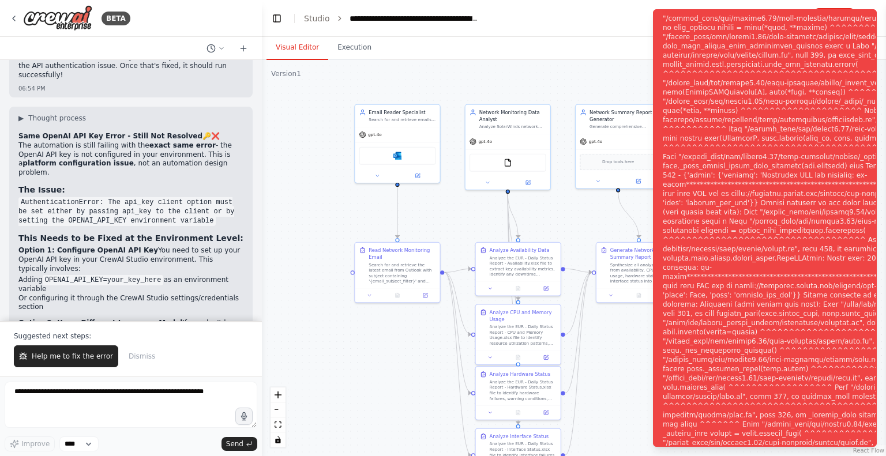
click at [579, 87] on div ".deletable-edge-delete-btn { width: 20px; height: 20px; border: 0px solid #ffff…" at bounding box center [574, 258] width 624 height 396
click at [688, 52] on div "Notifications (F8)" at bounding box center [850, 235] width 377 height 1052
click at [591, 71] on div ".deletable-edge-delete-btn { width: 20px; height: 20px; border: 0px solid #ffff…" at bounding box center [574, 258] width 624 height 396
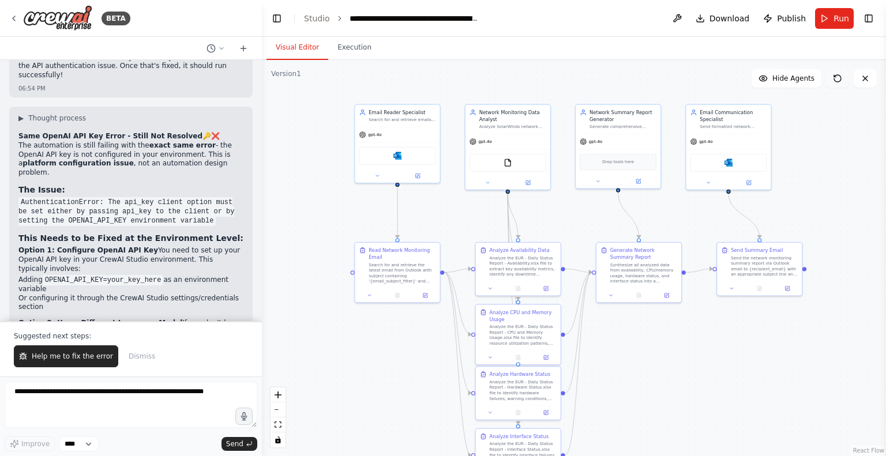
click at [837, 76] on icon at bounding box center [836, 78] width 9 height 9
click at [419, 175] on icon at bounding box center [417, 174] width 4 height 4
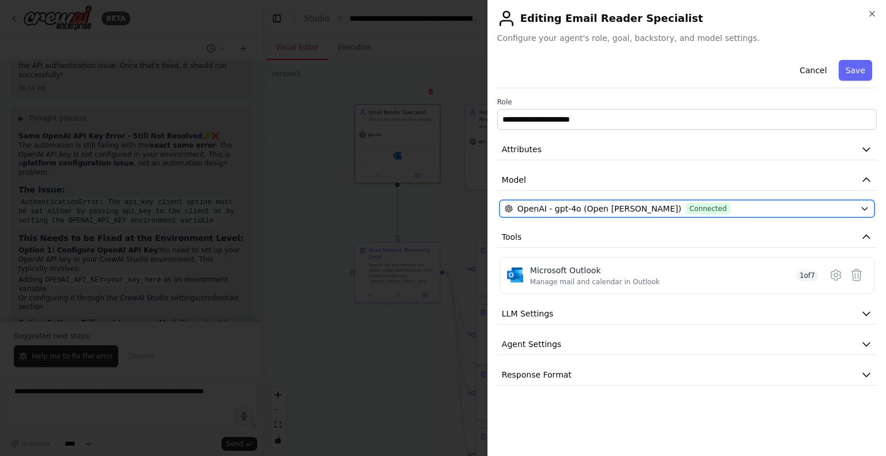
click at [733, 205] on div "OpenAI - gpt-4o (Open AI Asimov) Connected" at bounding box center [679, 209] width 351 height 12
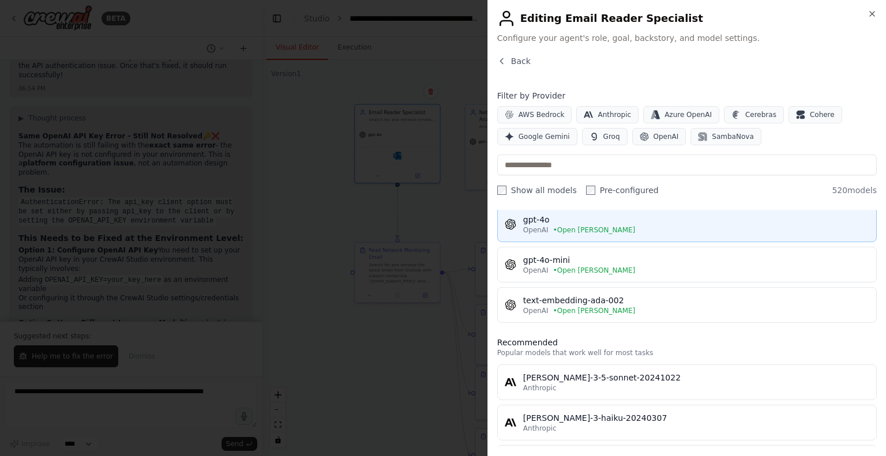
scroll to position [0, 0]
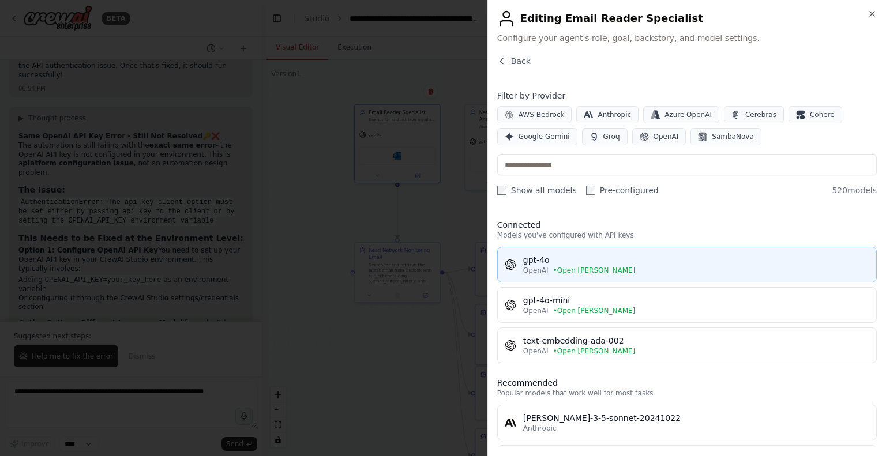
click at [576, 260] on div "gpt-4o" at bounding box center [696, 260] width 346 height 12
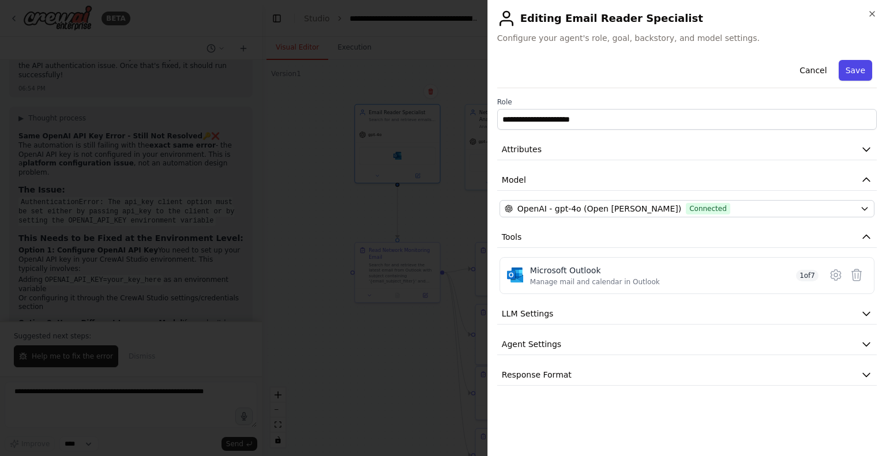
click at [858, 67] on button "Save" at bounding box center [854, 70] width 33 height 21
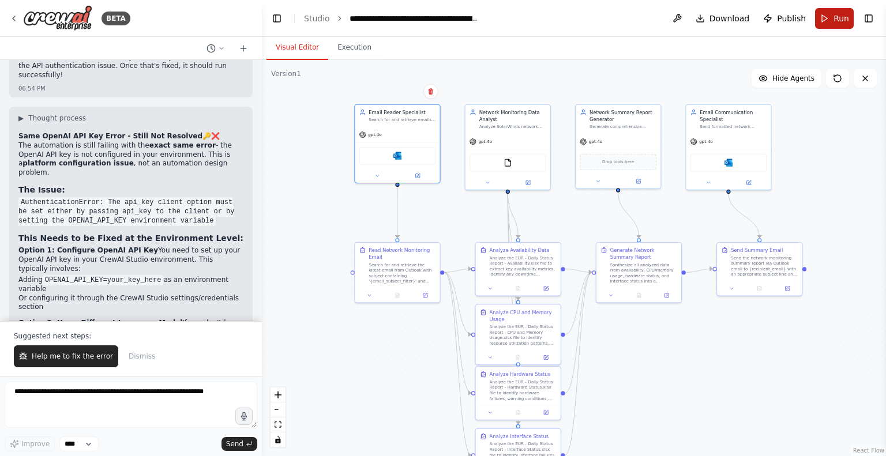
click at [826, 17] on button "Run" at bounding box center [834, 18] width 39 height 21
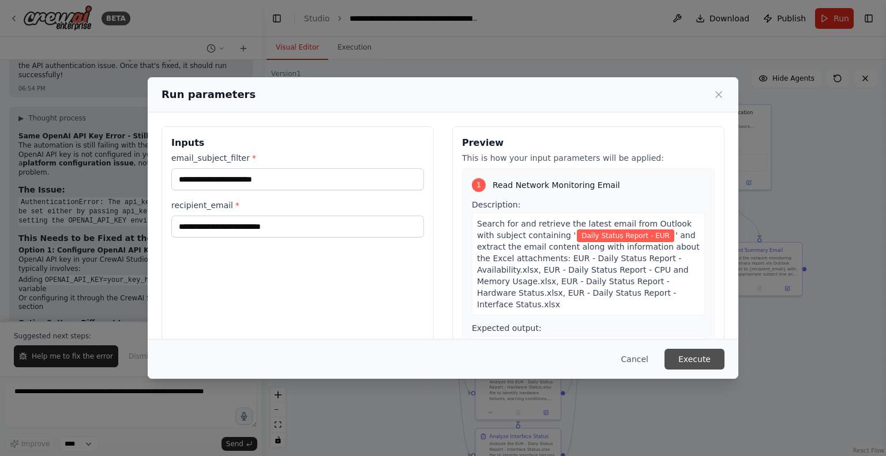
click at [690, 360] on button "Execute" at bounding box center [694, 359] width 60 height 21
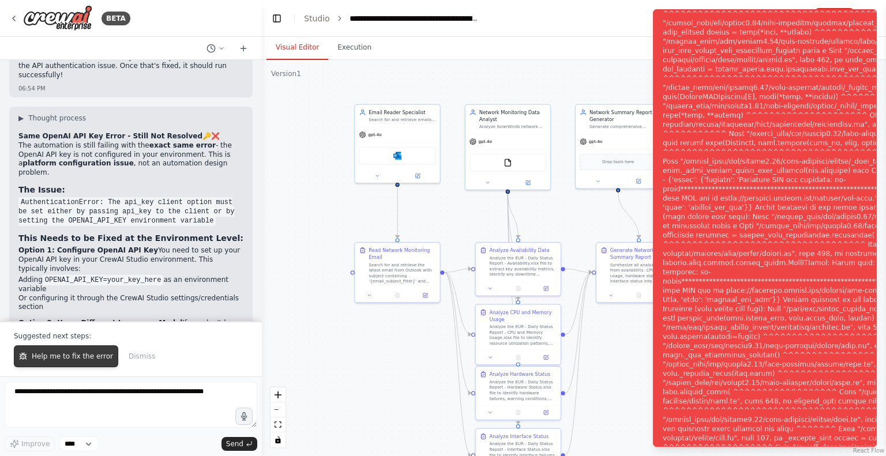
click at [97, 356] on span "Help me to fix the error" at bounding box center [72, 356] width 81 height 9
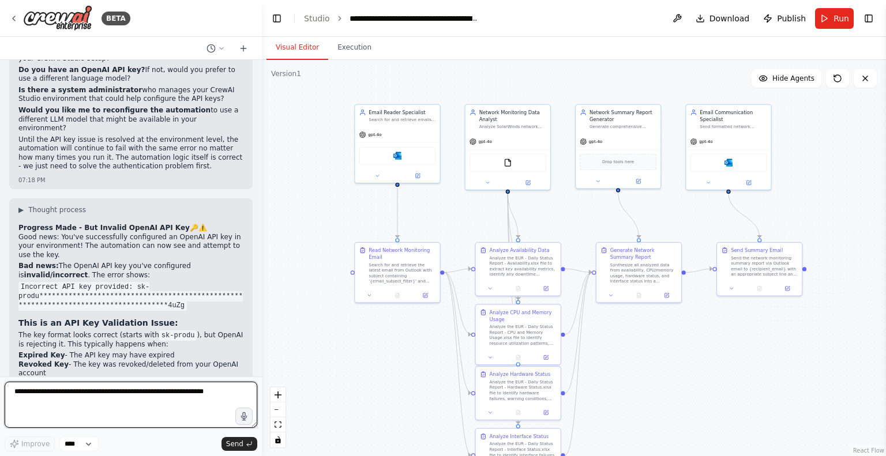
scroll to position [3586, 0]
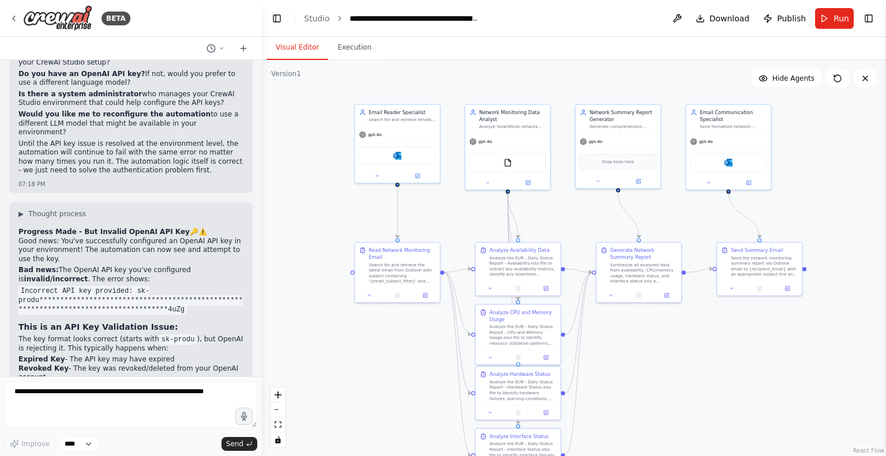
click at [166, 334] on code "sk-produ" at bounding box center [178, 339] width 38 height 10
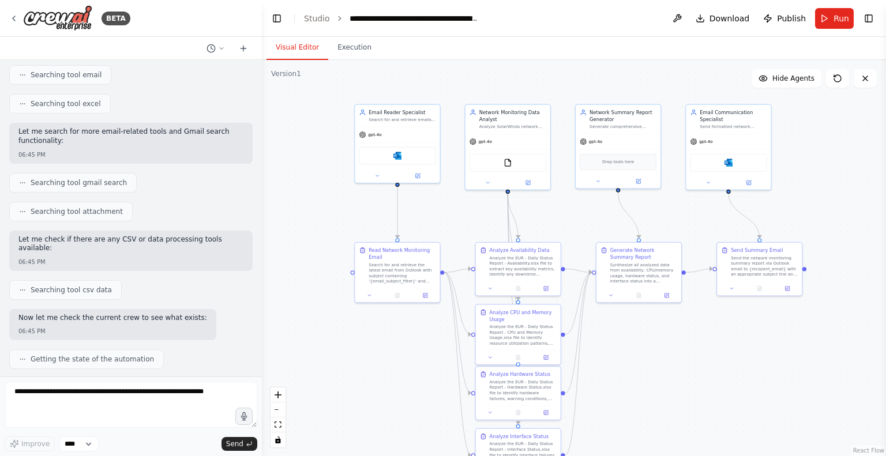
scroll to position [0, 0]
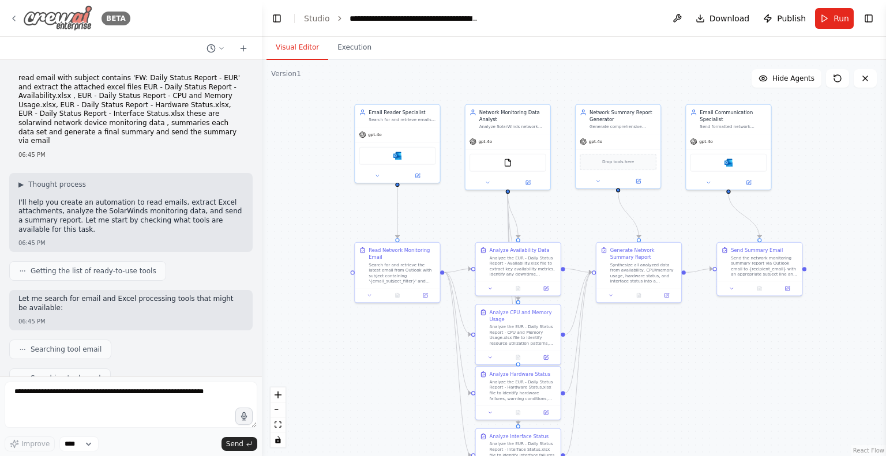
click at [16, 19] on icon at bounding box center [13, 18] width 9 height 9
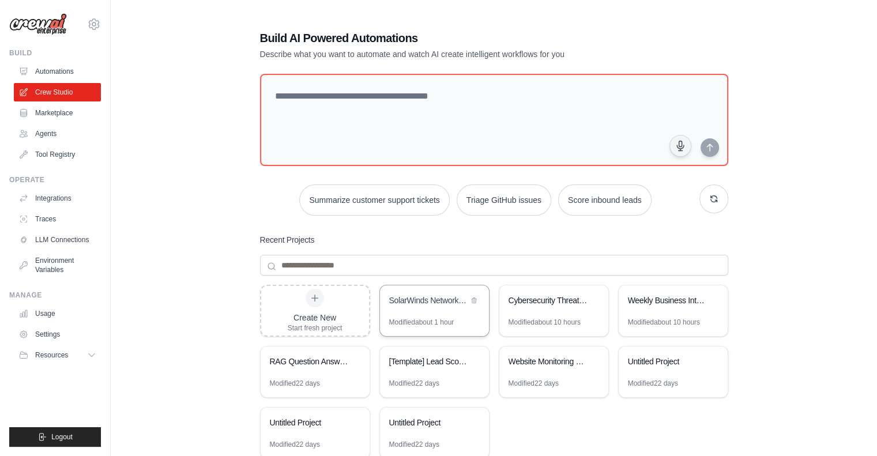
click at [437, 312] on div "SolarWinds Network Monitoring Report Processor" at bounding box center [434, 301] width 109 height 32
click at [60, 198] on link "Integrations" at bounding box center [58, 198] width 87 height 18
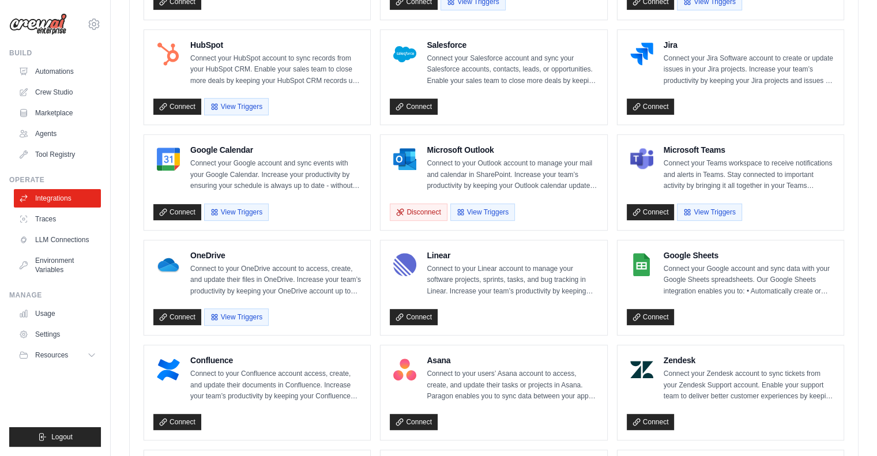
scroll to position [449, 0]
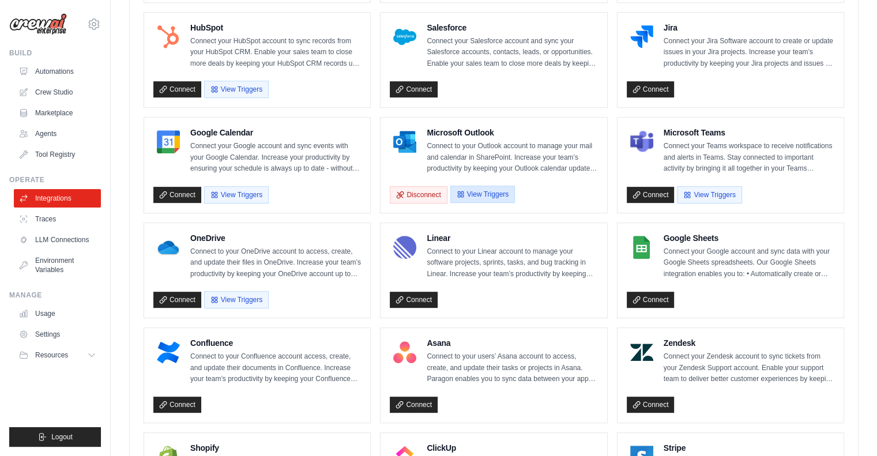
click at [479, 193] on button "View Triggers" at bounding box center [482, 194] width 65 height 17
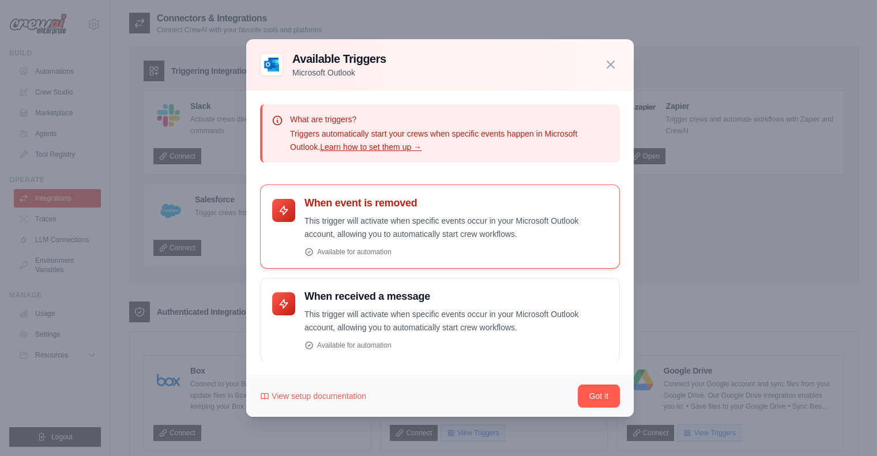
scroll to position [0, 0]
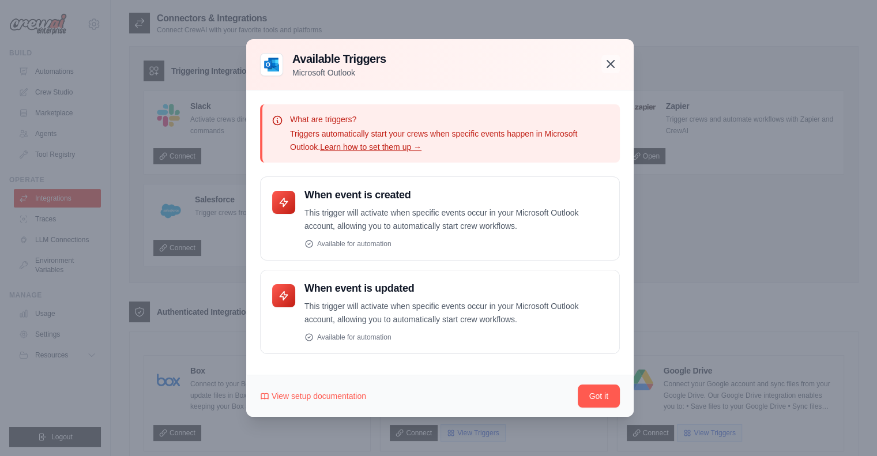
click at [616, 61] on icon "button" at bounding box center [611, 64] width 14 height 14
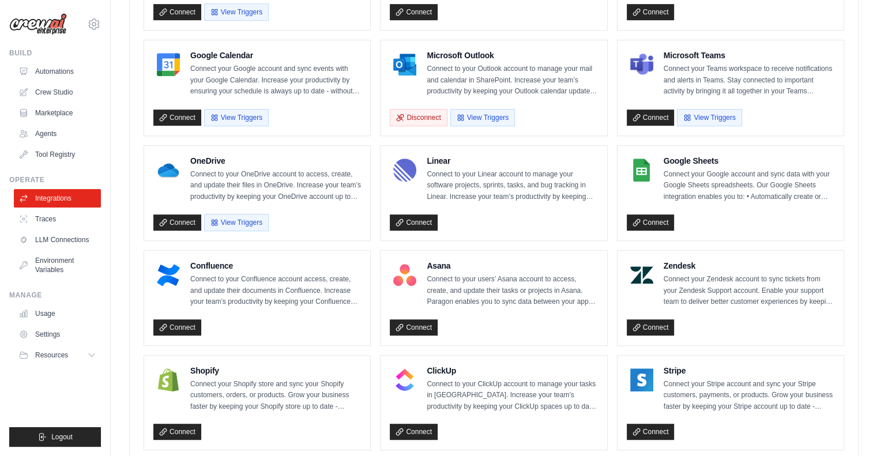
scroll to position [525, 0]
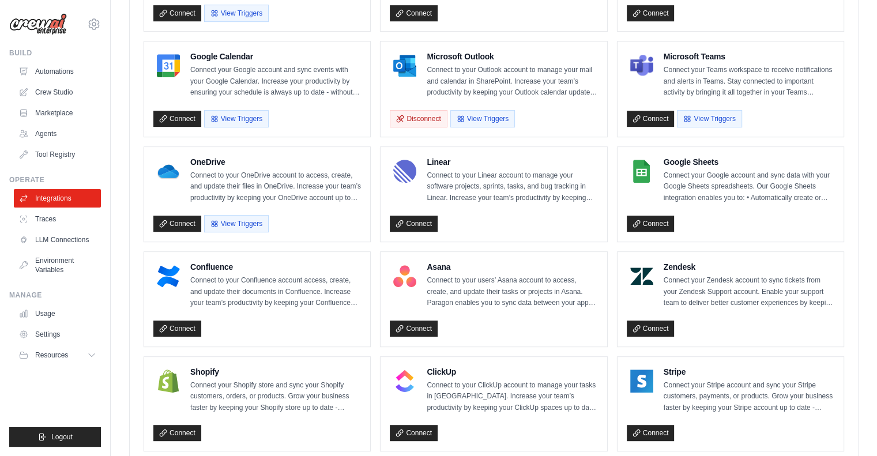
click at [208, 170] on p "Connect to your OneDrive account to access, create, and update their files in O…" at bounding box center [275, 187] width 171 height 34
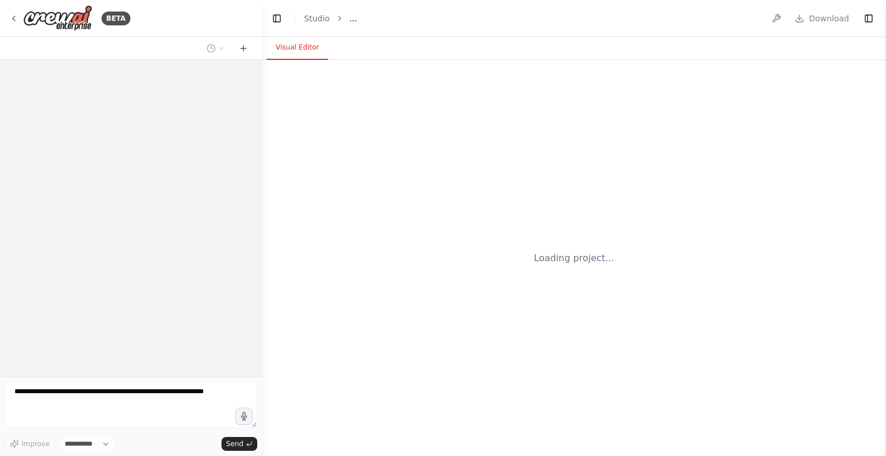
select select "****"
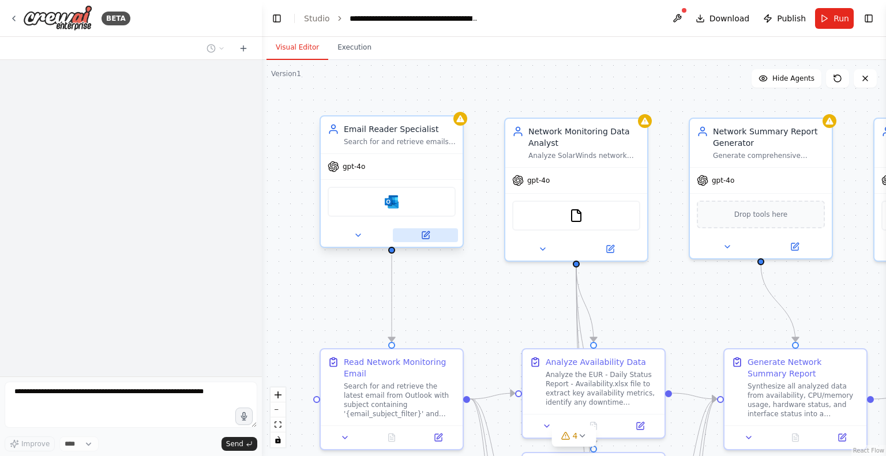
click at [426, 231] on icon at bounding box center [425, 235] width 9 height 9
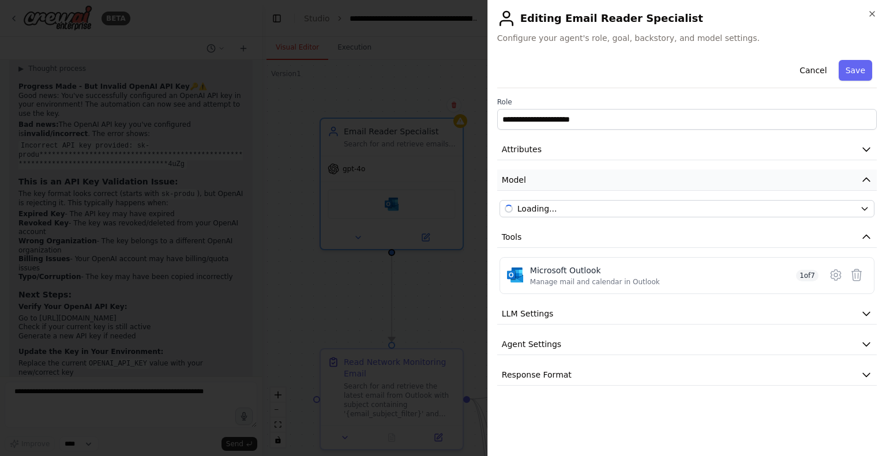
scroll to position [3732, 0]
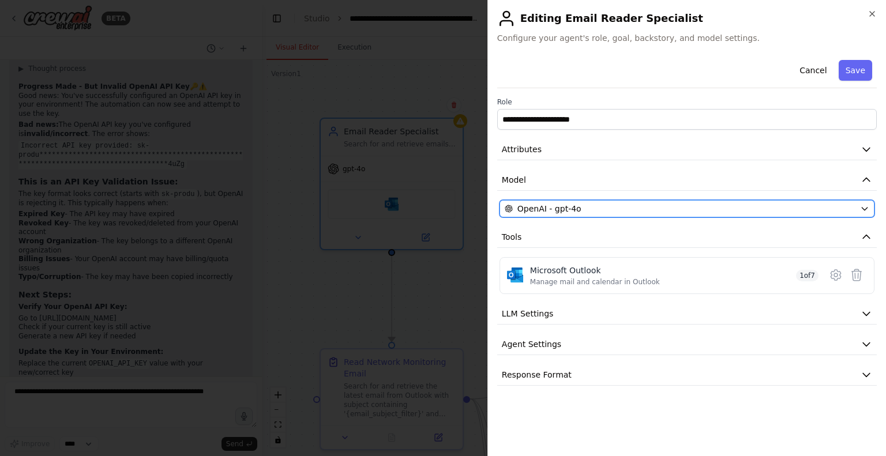
click at [627, 206] on div "OpenAI - gpt-4o" at bounding box center [679, 209] width 351 height 12
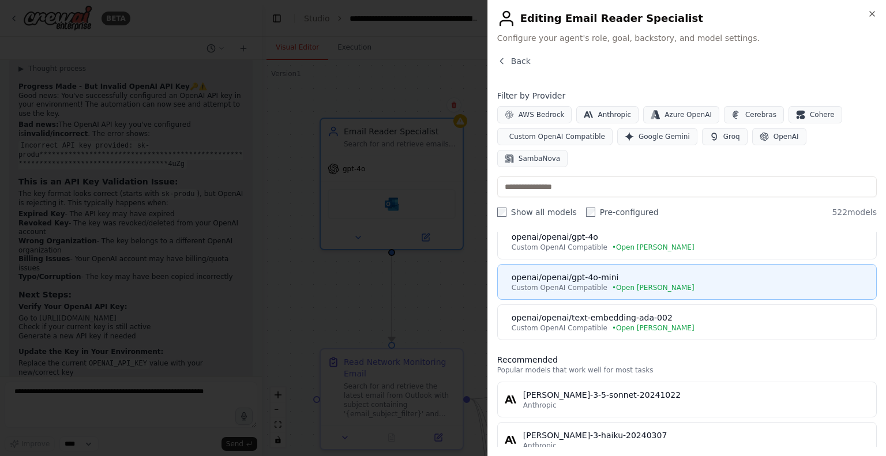
scroll to position [0, 0]
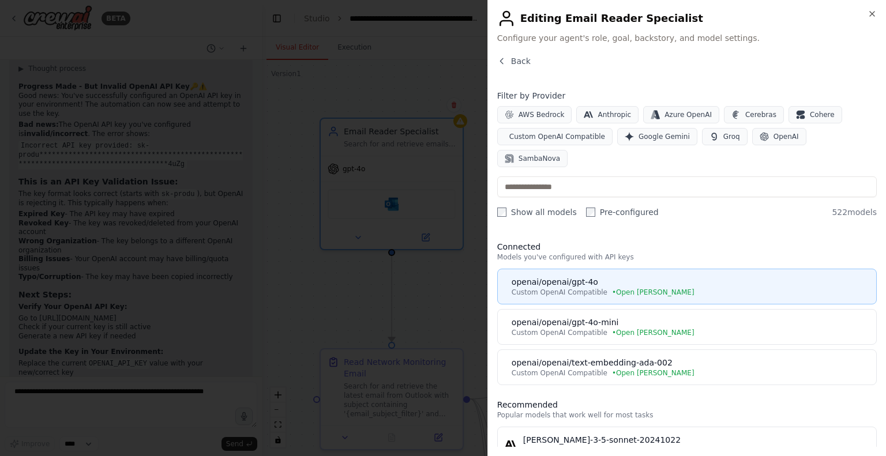
click at [574, 276] on div "openai/openai/gpt-4o" at bounding box center [689, 282] width 357 height 12
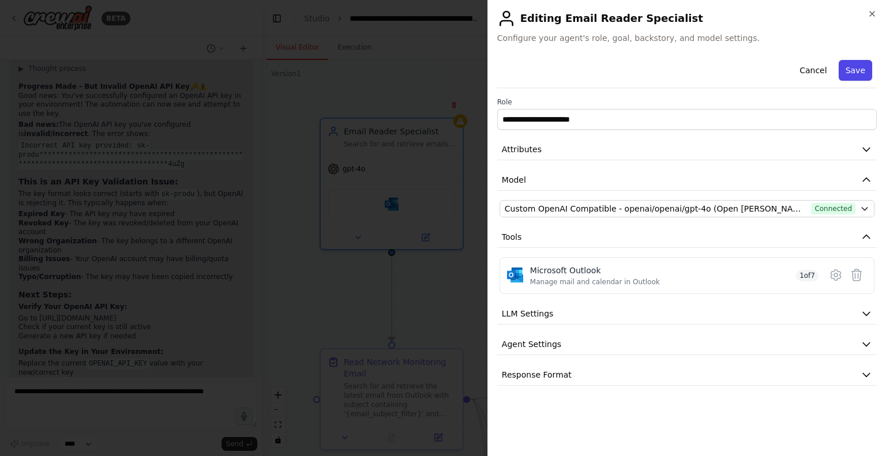
click at [859, 66] on button "Save" at bounding box center [854, 70] width 33 height 21
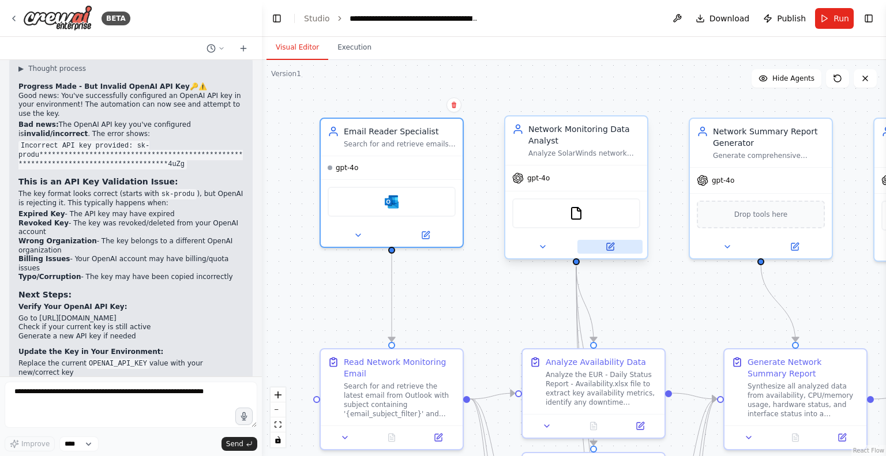
click at [611, 246] on icon at bounding box center [610, 245] width 5 height 5
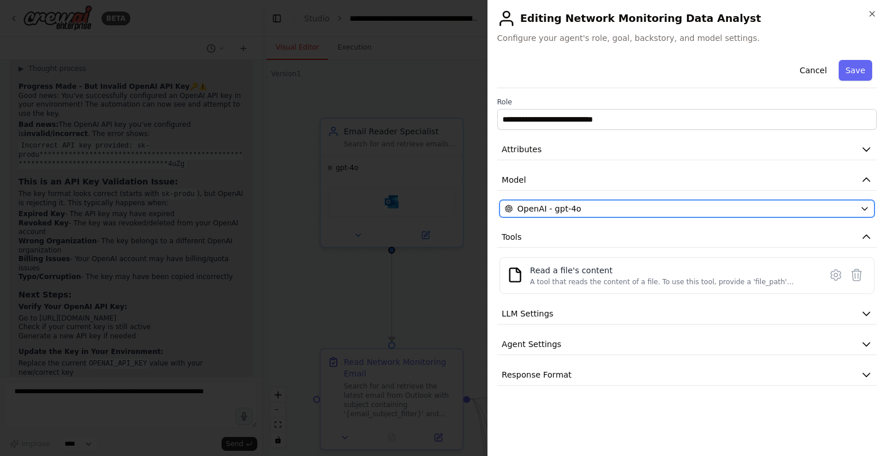
click at [590, 207] on div "OpenAI - gpt-4o" at bounding box center [679, 209] width 351 height 12
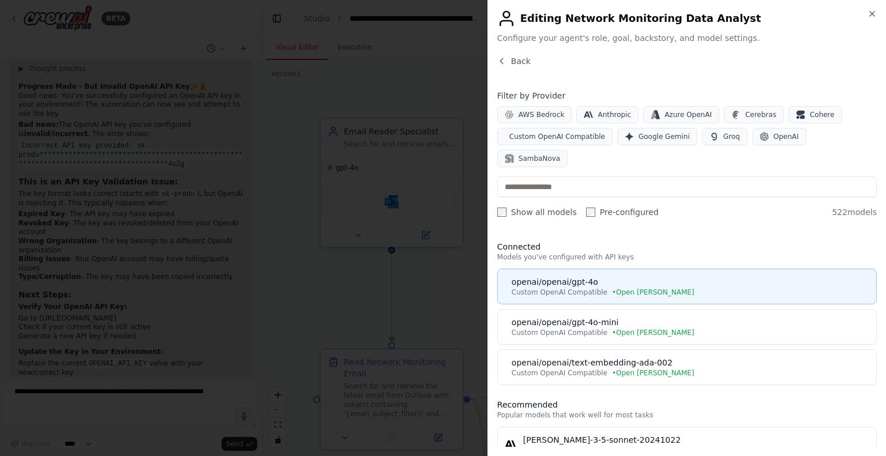
click at [604, 276] on div "openai/openai/gpt-4o" at bounding box center [689, 282] width 357 height 12
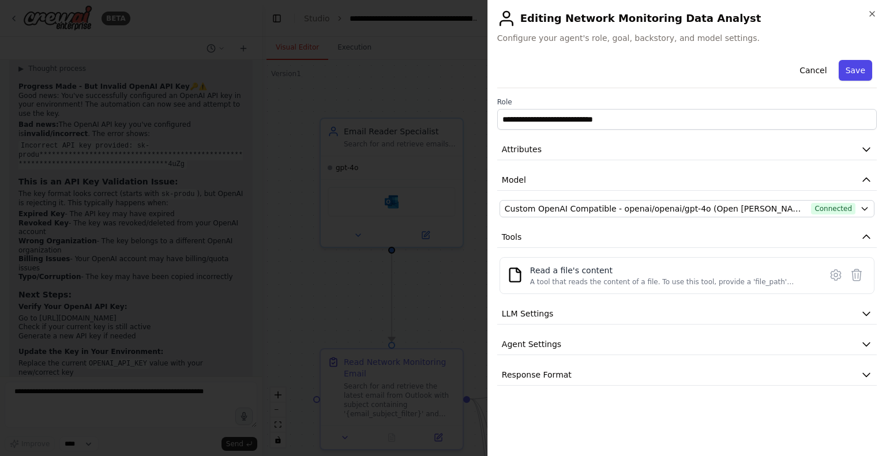
click at [862, 76] on button "Save" at bounding box center [854, 70] width 33 height 21
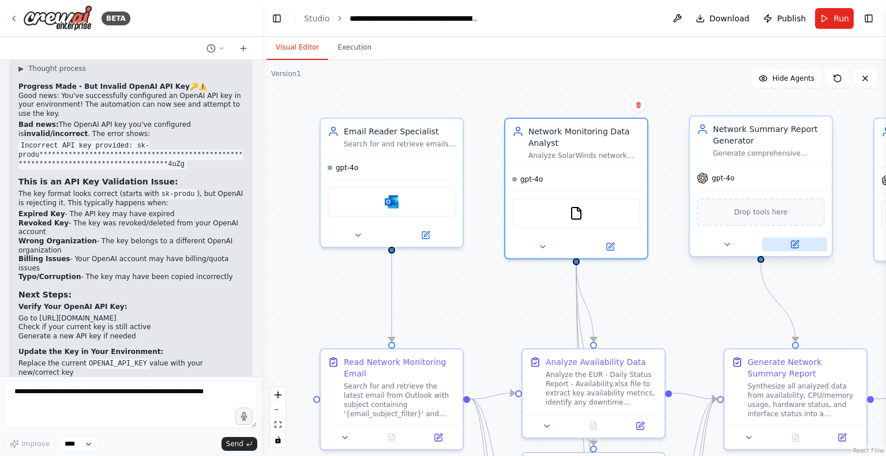
click at [798, 244] on icon at bounding box center [794, 244] width 9 height 9
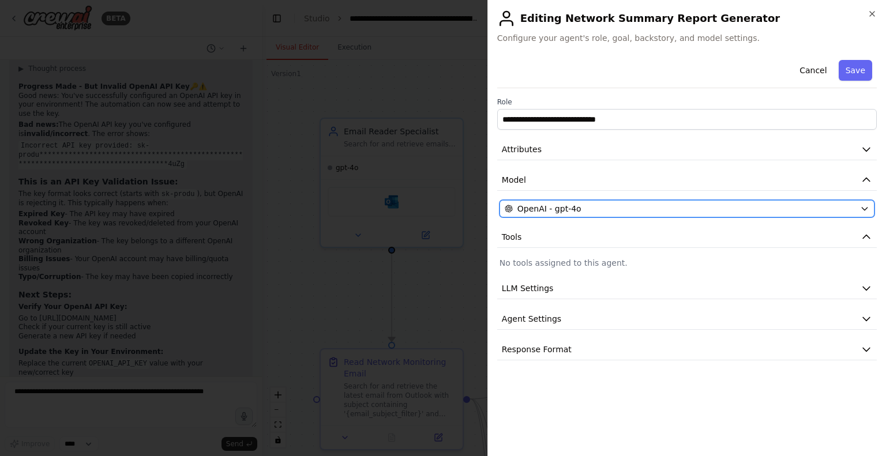
click at [664, 209] on div "OpenAI - gpt-4o" at bounding box center [679, 209] width 351 height 12
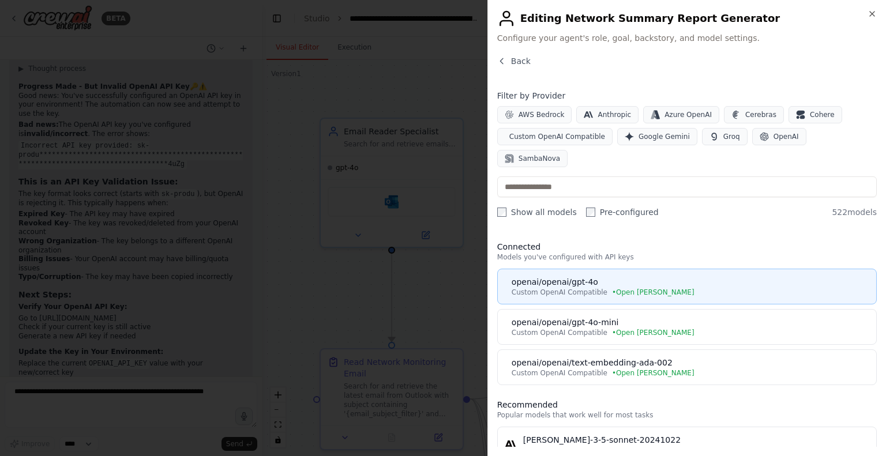
click at [559, 276] on div "openai/openai/gpt-4o" at bounding box center [689, 282] width 357 height 12
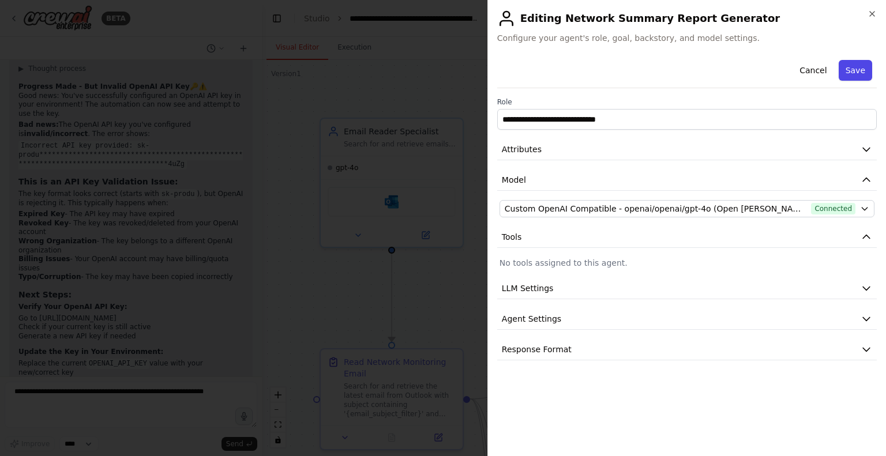
click at [853, 70] on button "Save" at bounding box center [854, 70] width 33 height 21
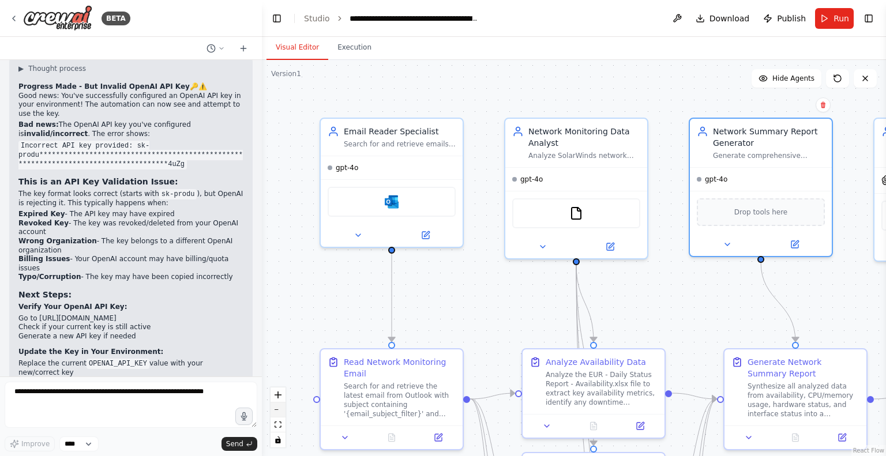
click at [276, 407] on button "zoom out" at bounding box center [277, 409] width 15 height 15
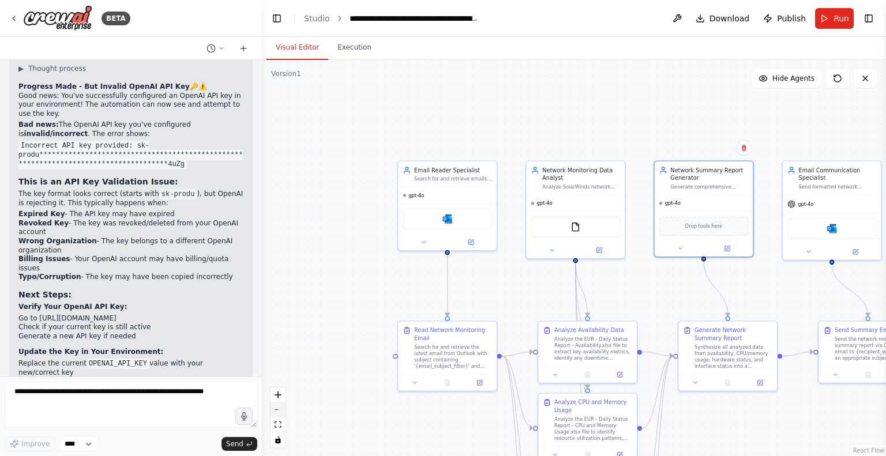
click at [276, 407] on button "zoom out" at bounding box center [277, 409] width 15 height 15
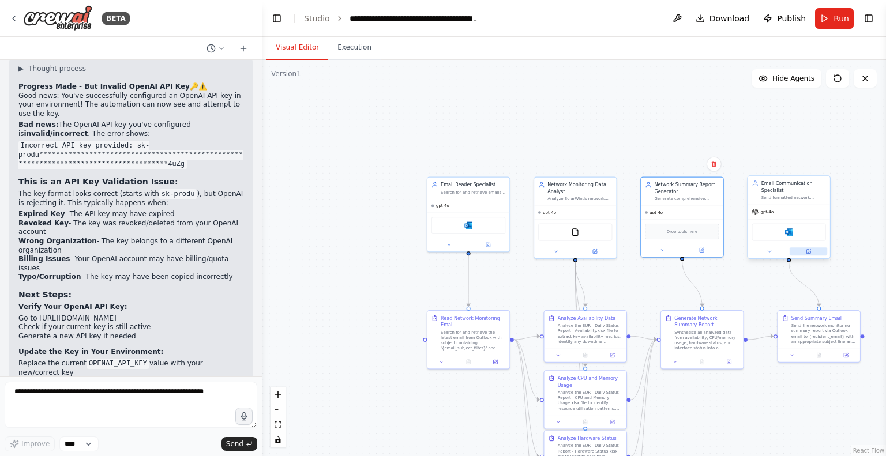
click at [811, 247] on button at bounding box center [807, 251] width 37 height 8
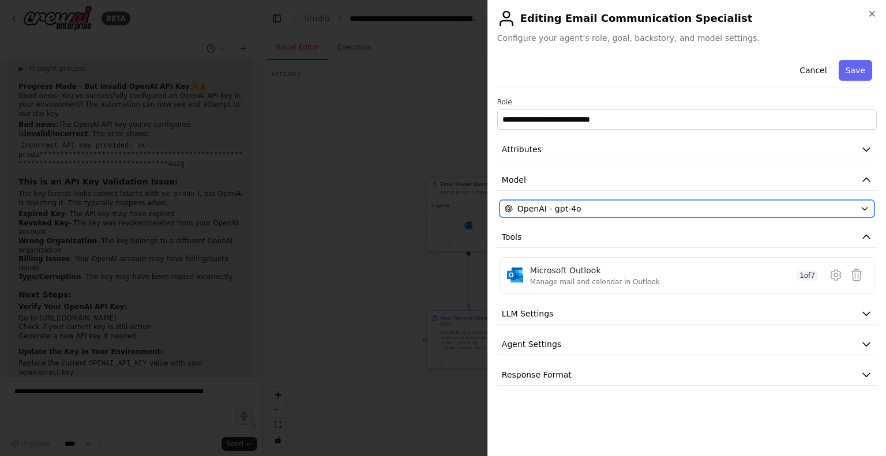
click at [708, 204] on div "OpenAI - gpt-4o" at bounding box center [679, 209] width 351 height 12
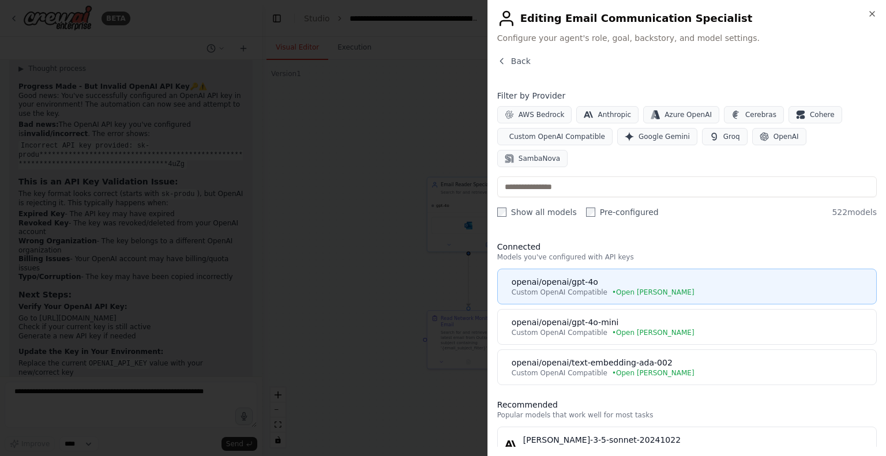
click at [568, 276] on div "openai/openai/gpt-4o" at bounding box center [689, 282] width 357 height 12
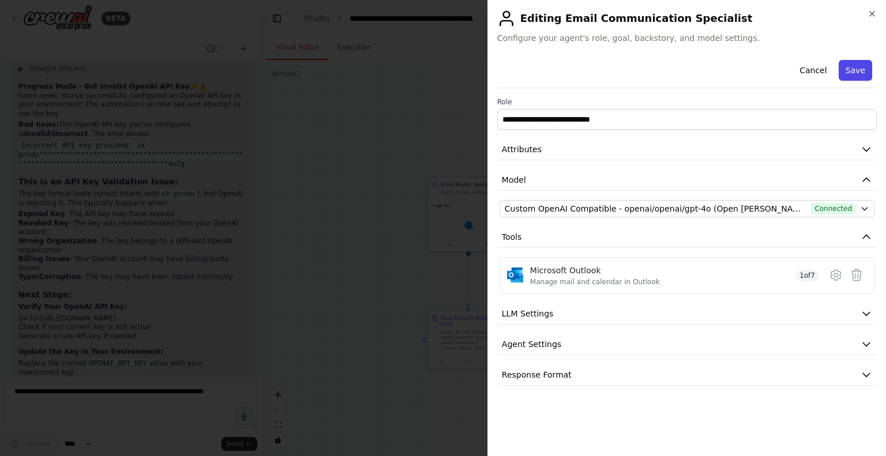
click at [856, 66] on button "Save" at bounding box center [854, 70] width 33 height 21
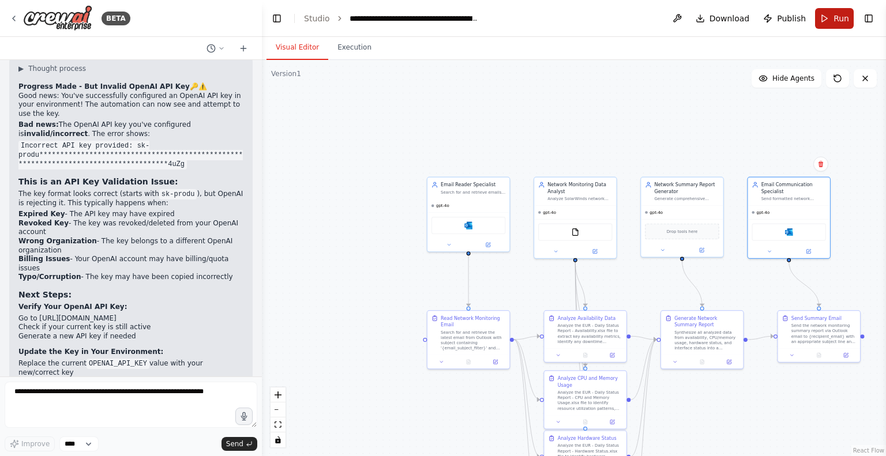
click at [835, 17] on span "Run" at bounding box center [841, 19] width 16 height 12
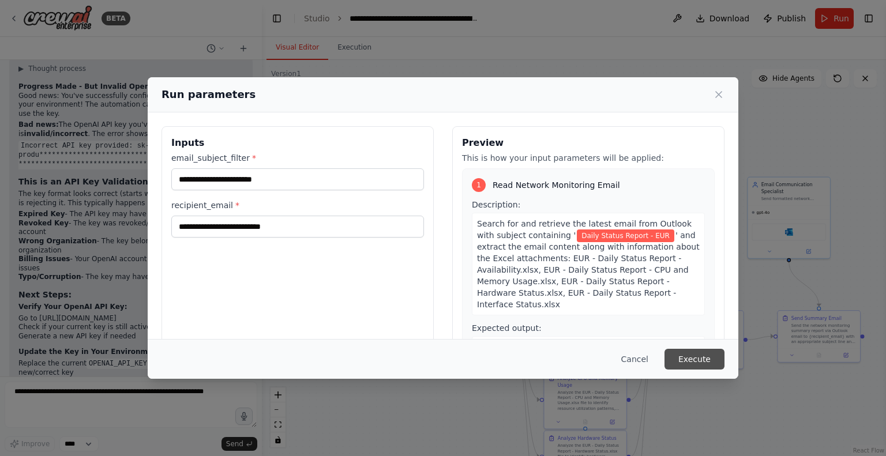
click at [694, 353] on button "Execute" at bounding box center [694, 359] width 60 height 21
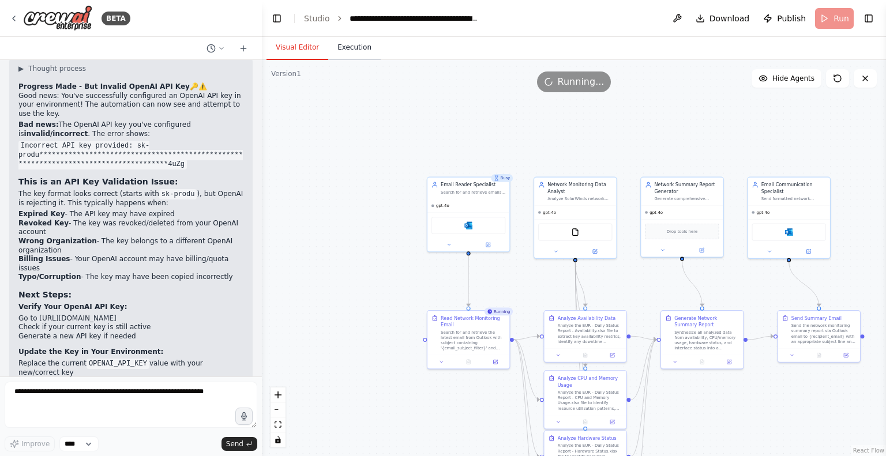
click at [347, 52] on button "Execution" at bounding box center [354, 48] width 52 height 24
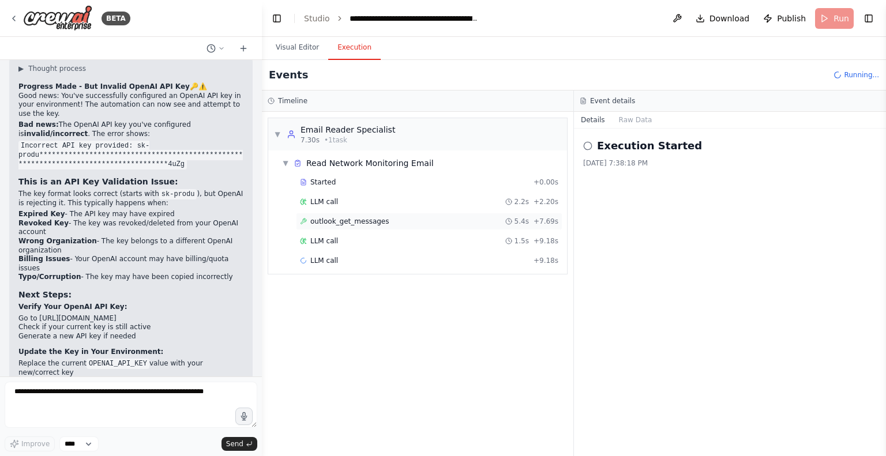
click at [382, 221] on div "outlook_get_messages 5.4s + 7.69s" at bounding box center [429, 221] width 258 height 9
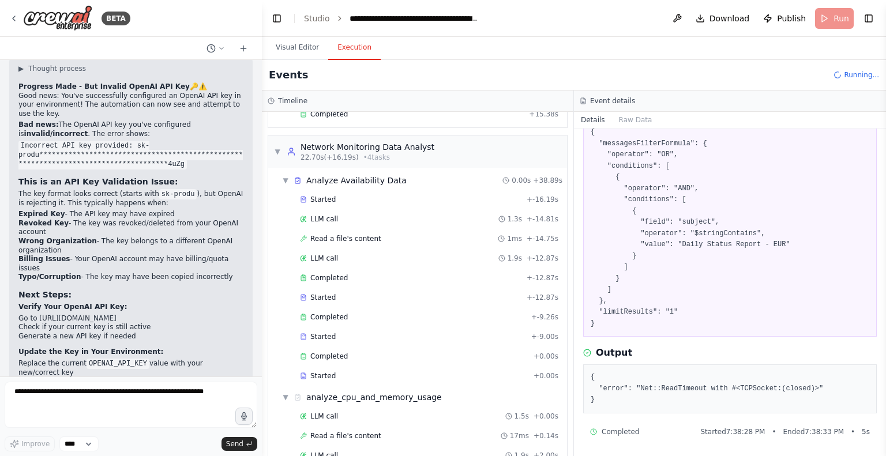
scroll to position [248, 0]
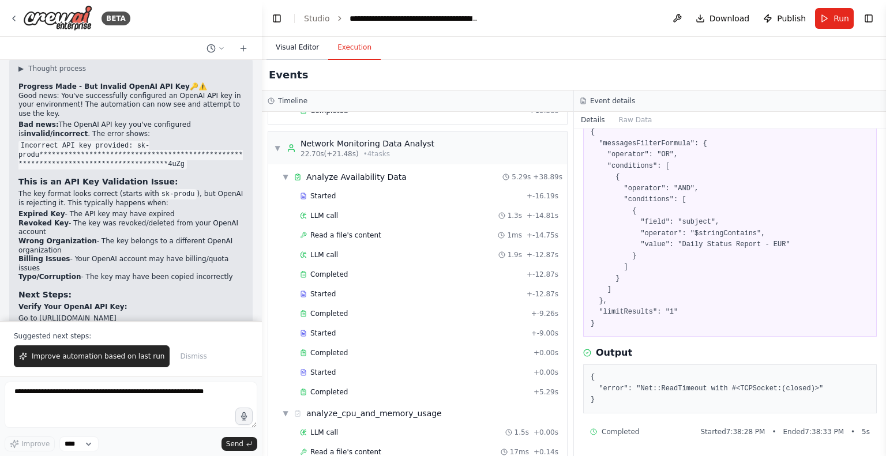
click at [284, 46] on button "Visual Editor" at bounding box center [297, 48] width 62 height 24
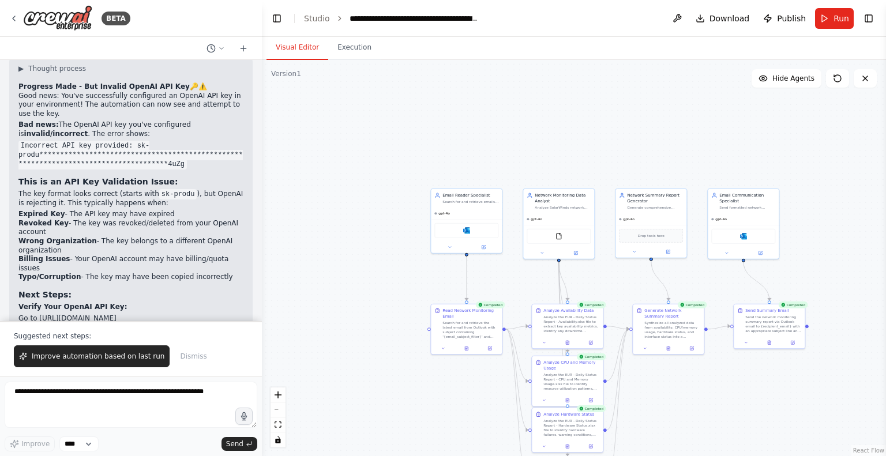
scroll to position [3787, 0]
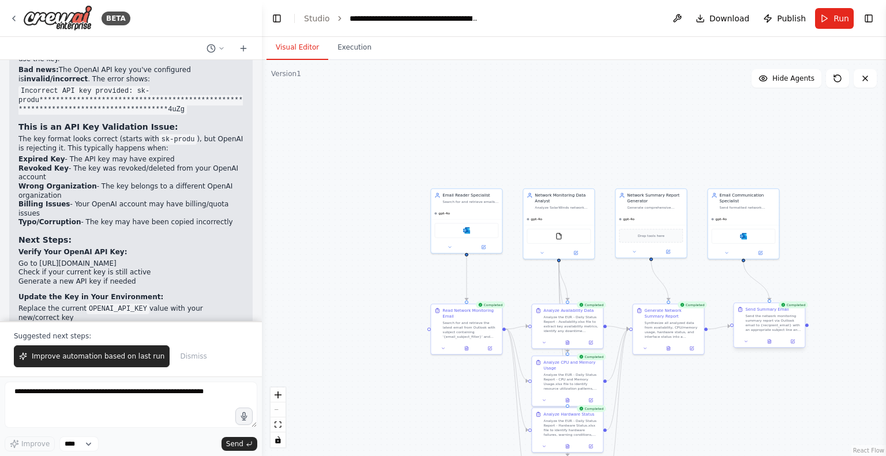
click at [778, 324] on div "Send the network monitoring summary report via Outlook email to {recipient_emai…" at bounding box center [773, 323] width 56 height 18
click at [778, 324] on div "Send the network monitoring summary report via Outlook email to {recipient_emai…" at bounding box center [776, 323] width 56 height 18
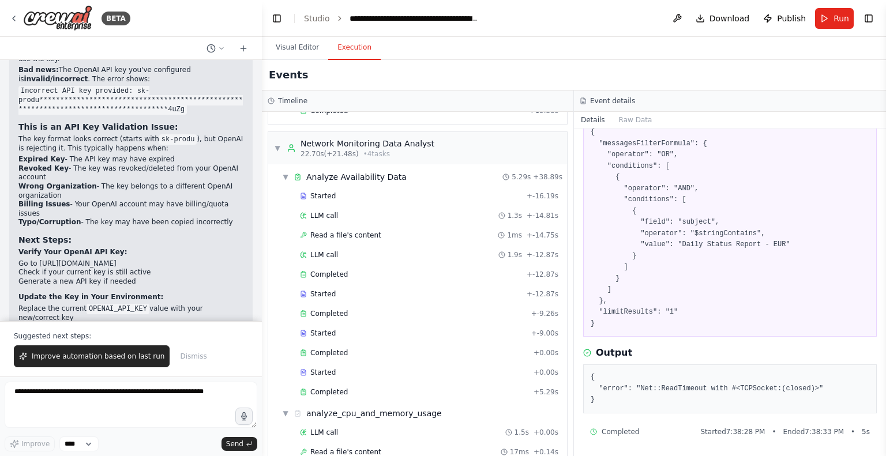
click at [357, 43] on button "Execution" at bounding box center [354, 48] width 52 height 24
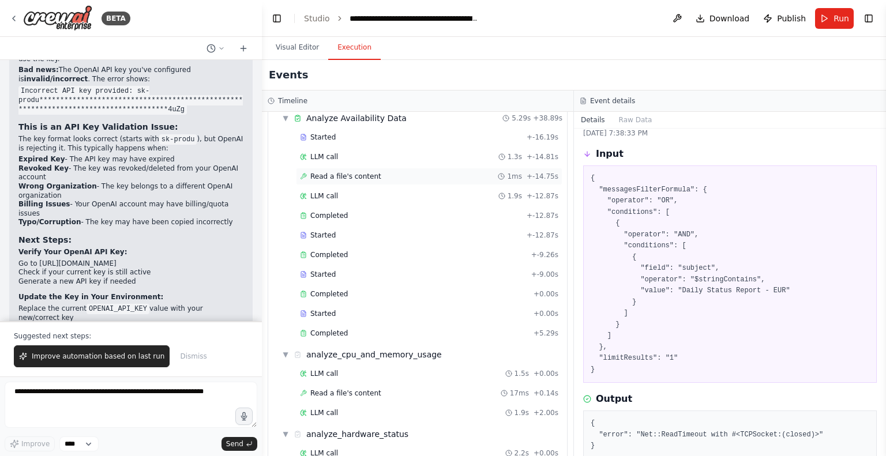
scroll to position [312, 0]
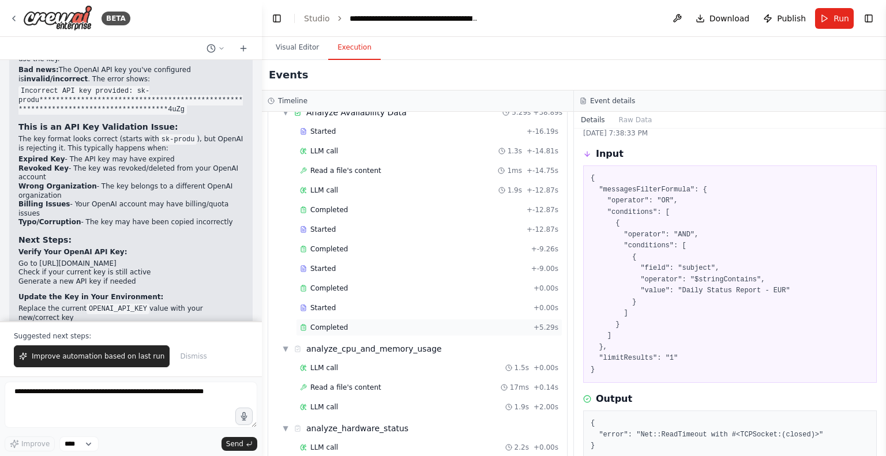
click at [345, 323] on div "Completed" at bounding box center [414, 327] width 229 height 9
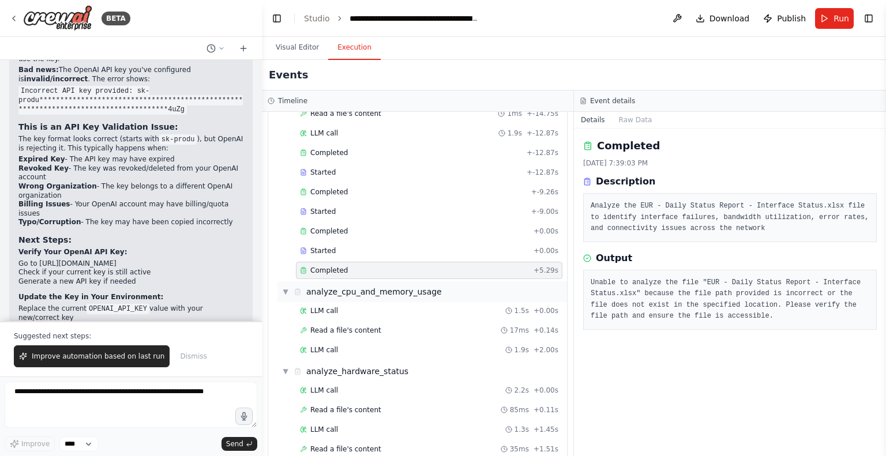
scroll to position [370, 0]
click at [336, 306] on div "LLM call 1.5s + 0.00s" at bounding box center [429, 310] width 258 height 9
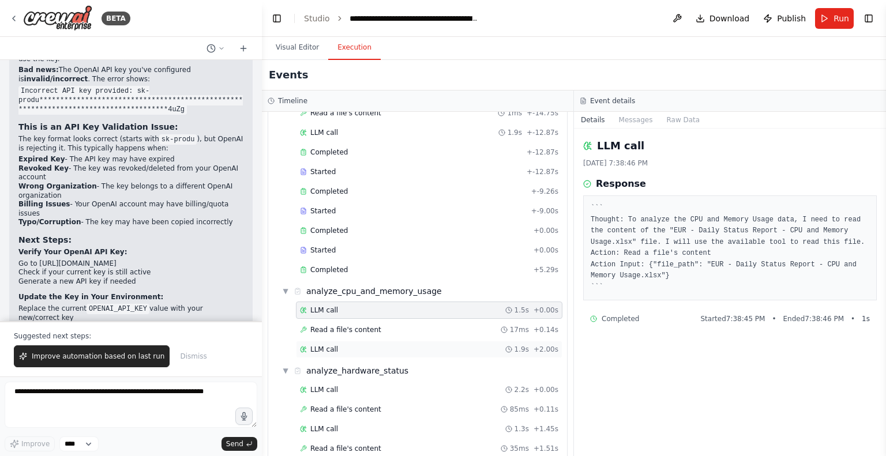
click at [334, 345] on div "LLM call 1.9s + 2.00s" at bounding box center [429, 349] width 258 height 9
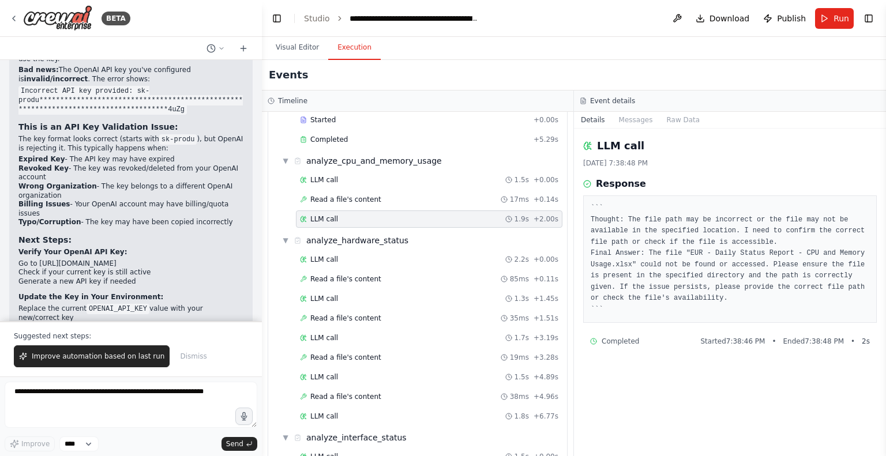
scroll to position [500, 0]
click at [74, 356] on span "Improve automation based on last run" at bounding box center [98, 356] width 133 height 9
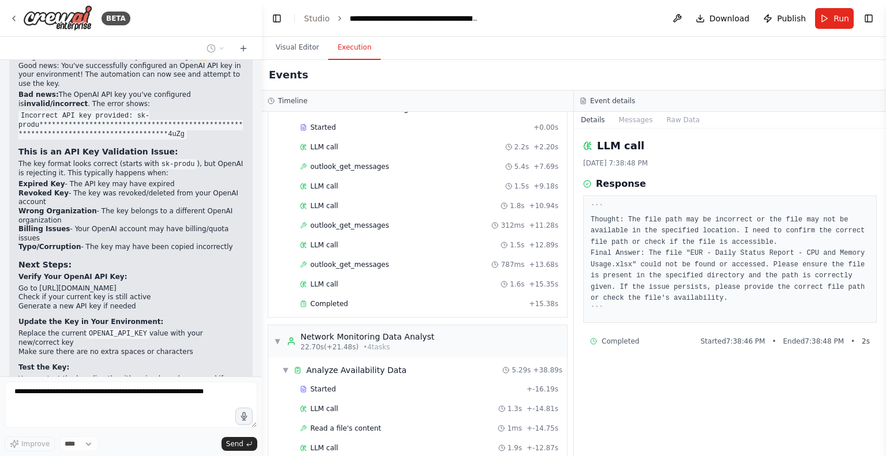
scroll to position [0, 0]
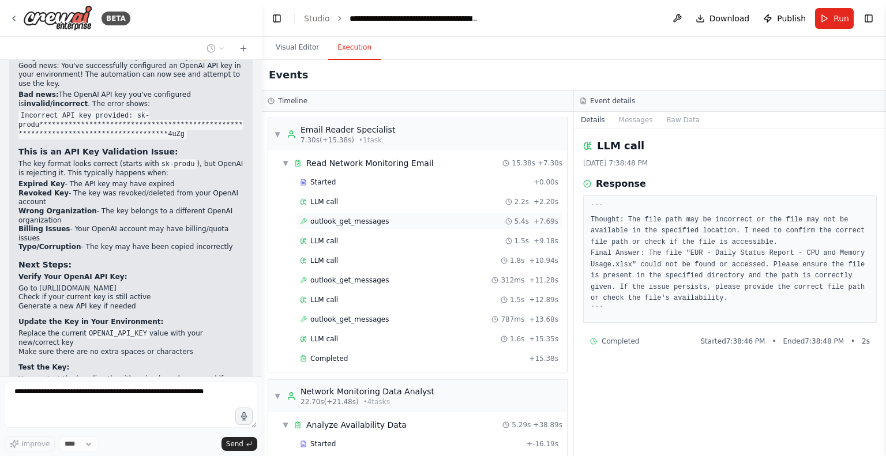
click at [337, 218] on span "outlook_get_messages" at bounding box center [349, 221] width 79 height 9
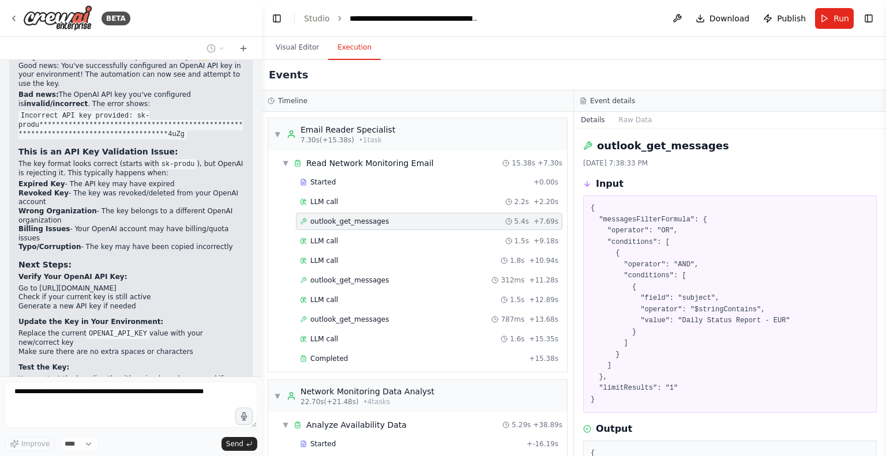
scroll to position [76, 0]
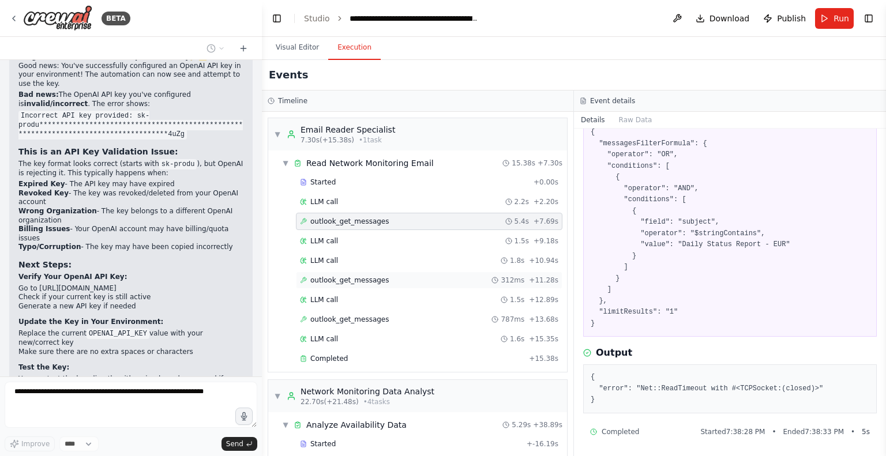
click at [329, 283] on span "outlook_get_messages" at bounding box center [349, 280] width 79 height 9
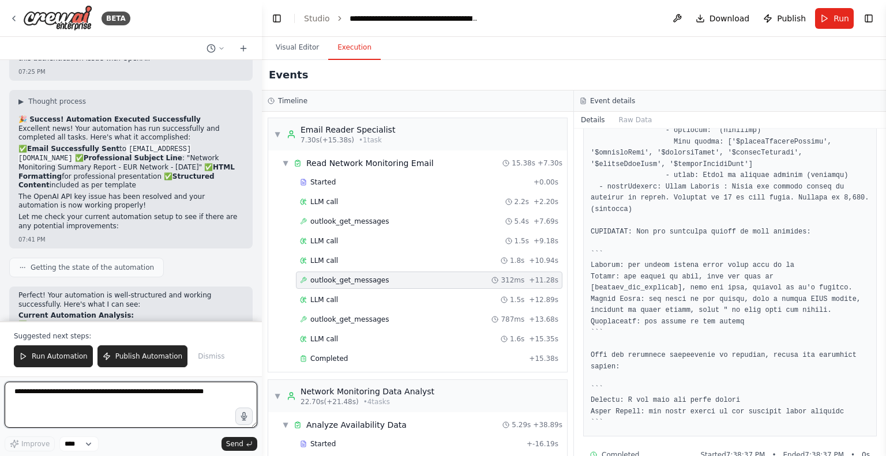
scroll to position [4329, 0]
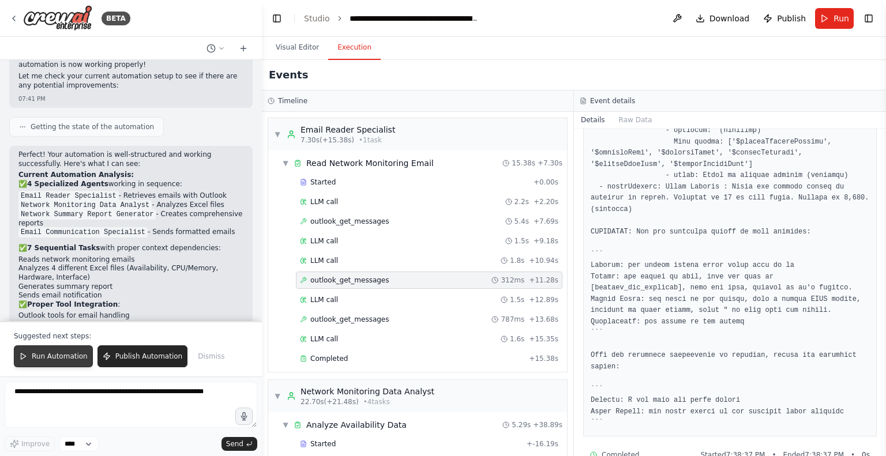
click at [46, 355] on span "Run Automation" at bounding box center [60, 356] width 56 height 9
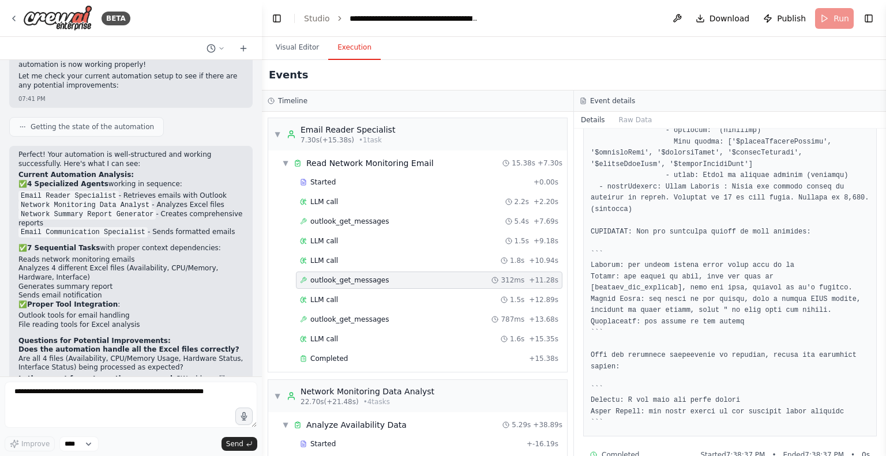
scroll to position [4274, 0]
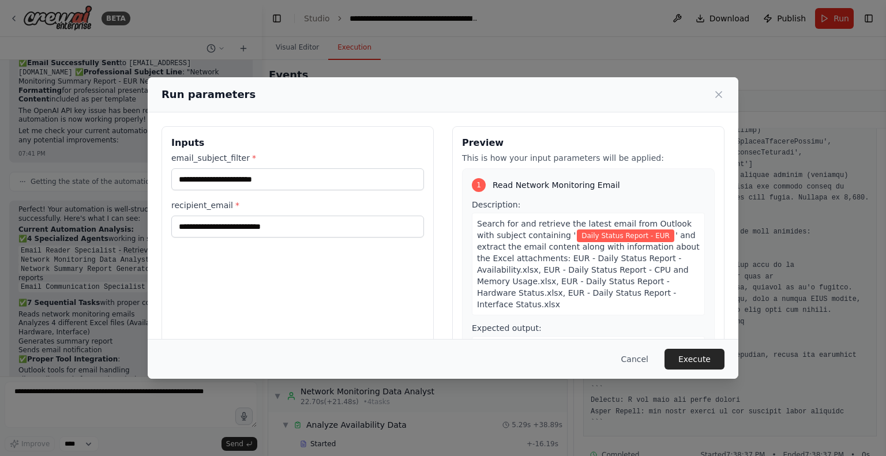
drag, startPoint x: 685, startPoint y: 357, endPoint x: 489, endPoint y: 310, distance: 202.2
click at [489, 310] on div "**********" at bounding box center [443, 227] width 590 height 301
click at [645, 359] on button "Cancel" at bounding box center [635, 359] width 46 height 21
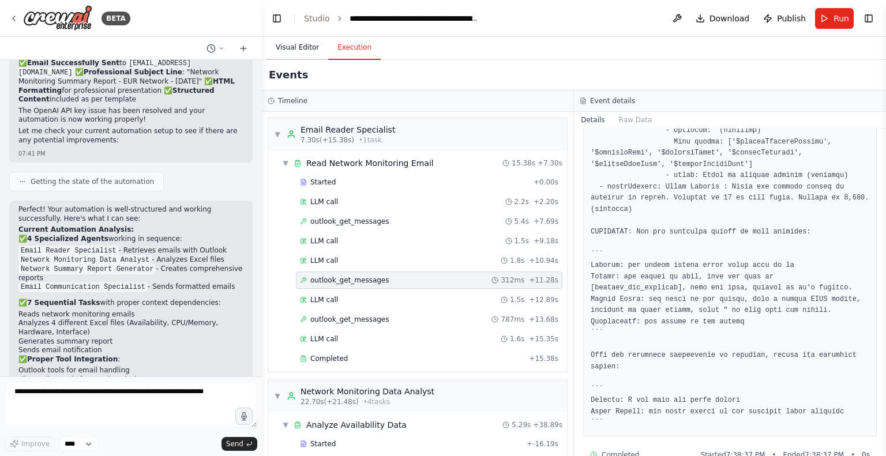
click at [277, 50] on button "Visual Editor" at bounding box center [297, 48] width 62 height 24
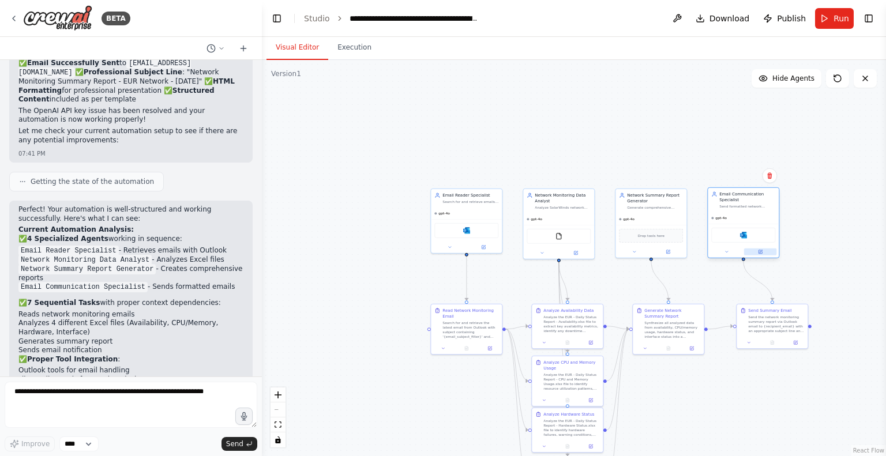
click at [760, 252] on icon at bounding box center [759, 251] width 3 height 3
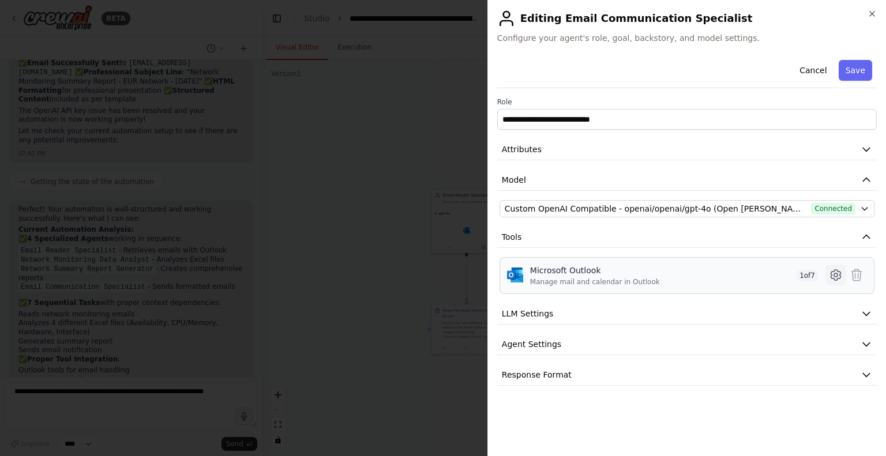
click at [837, 274] on icon at bounding box center [835, 275] width 14 height 14
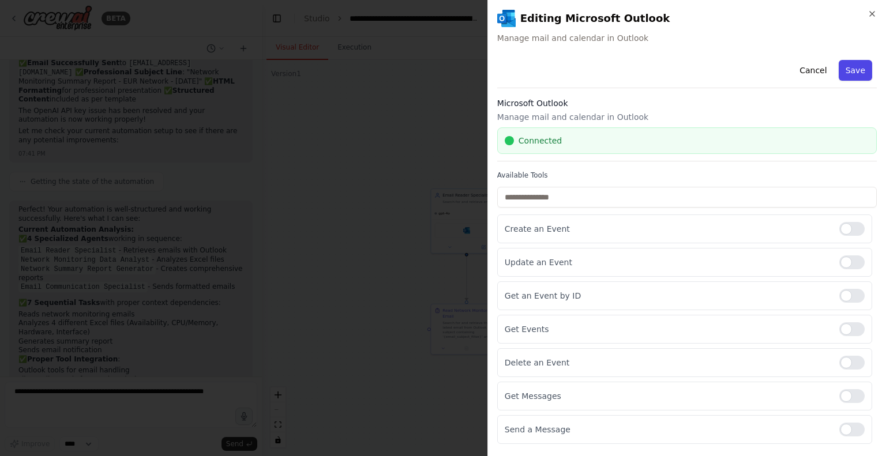
click at [852, 70] on button "Save" at bounding box center [854, 70] width 33 height 21
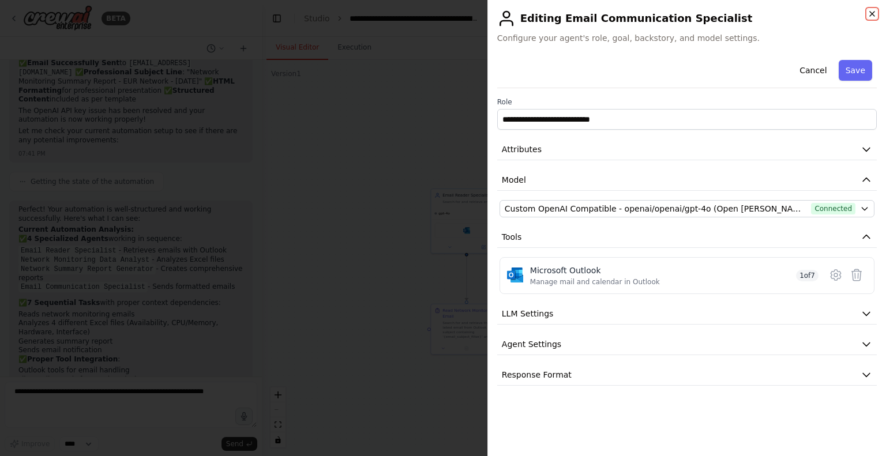
click at [868, 12] on icon "button" at bounding box center [871, 13] width 9 height 9
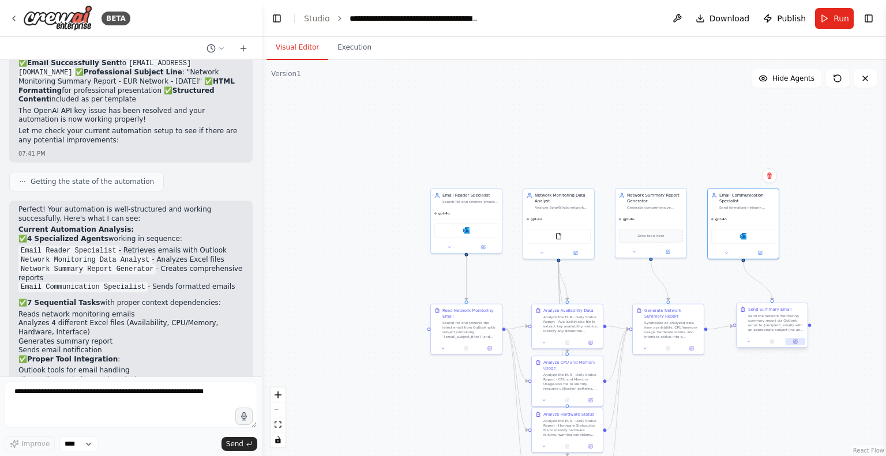
click at [793, 342] on icon at bounding box center [795, 341] width 5 height 5
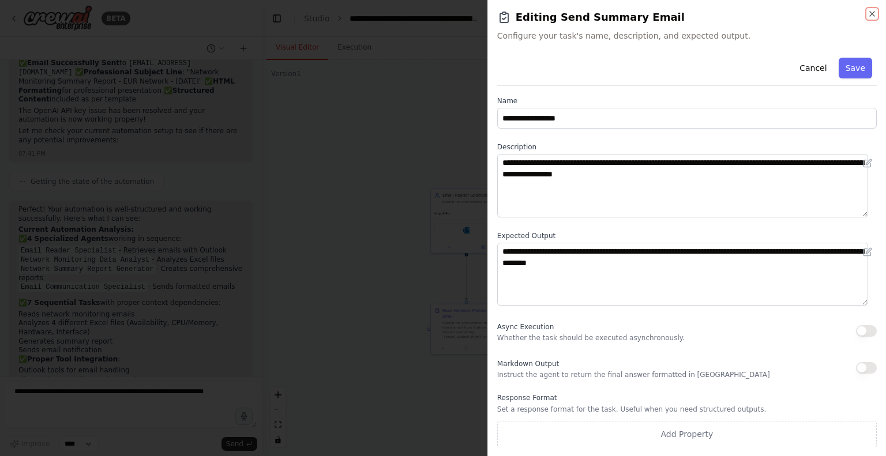
scroll to position [0, 0]
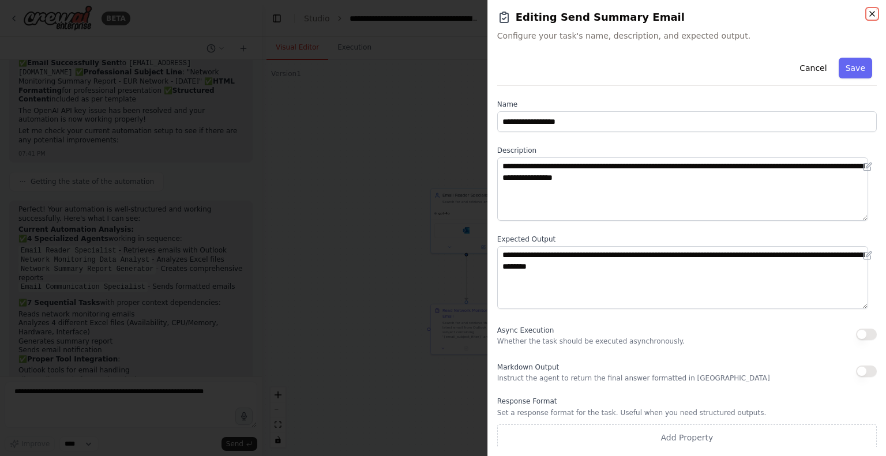
click at [873, 11] on icon "button" at bounding box center [871, 13] width 9 height 9
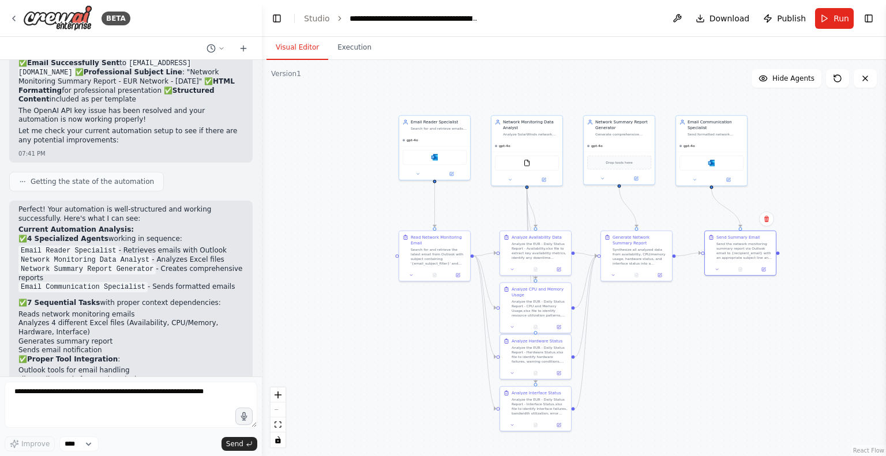
drag, startPoint x: 399, startPoint y: 262, endPoint x: 367, endPoint y: 189, distance: 79.8
click at [367, 189] on div ".deletable-edge-delete-btn { width: 20px; height: 20px; border: 0px solid #ffff…" at bounding box center [574, 258] width 624 height 396
click at [828, 18] on button "Run" at bounding box center [834, 18] width 39 height 21
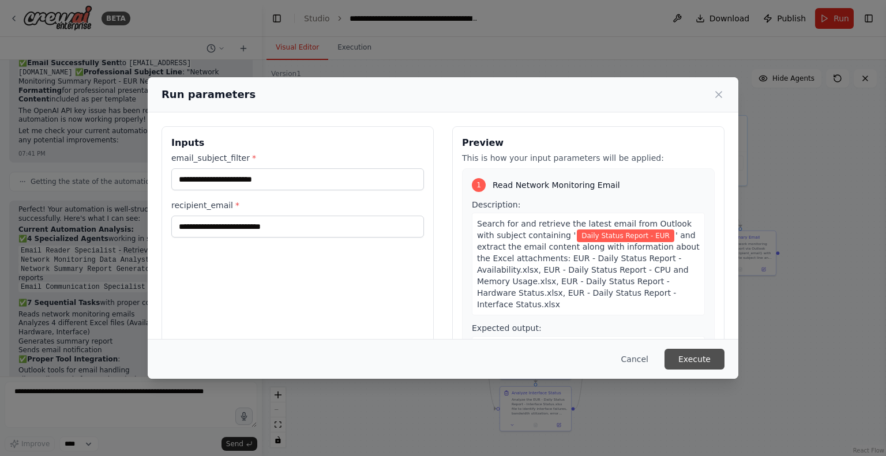
click at [692, 359] on button "Execute" at bounding box center [694, 359] width 60 height 21
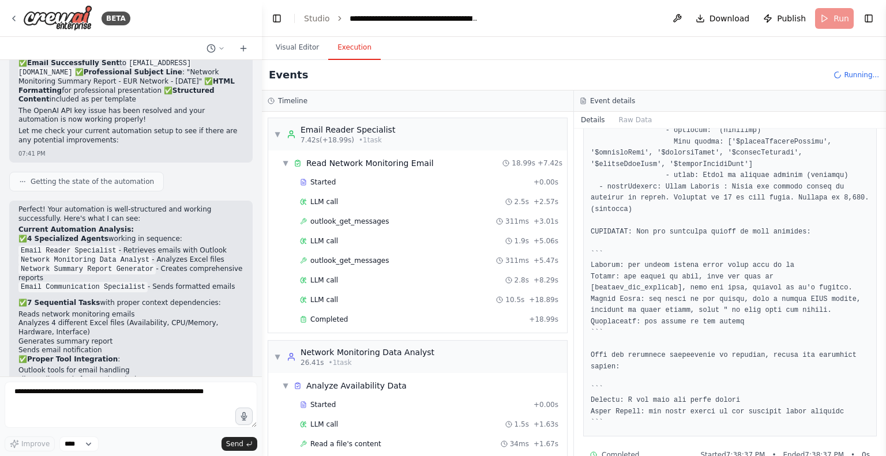
click at [344, 52] on button "Execution" at bounding box center [354, 48] width 52 height 24
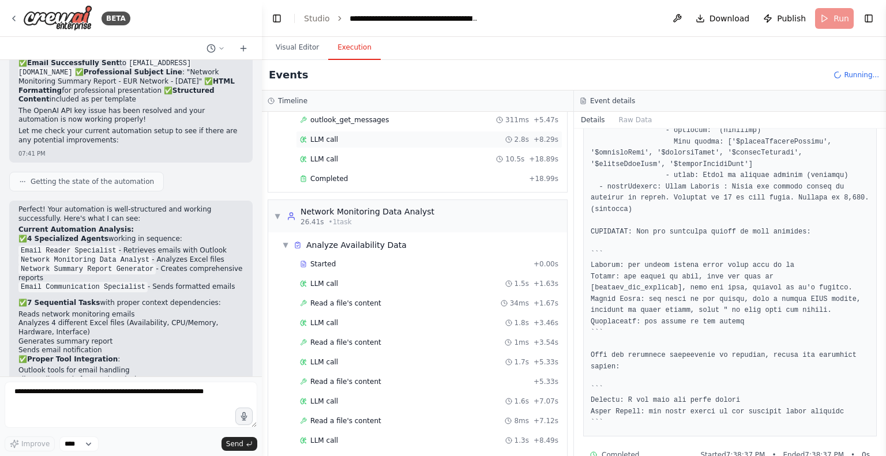
scroll to position [150, 0]
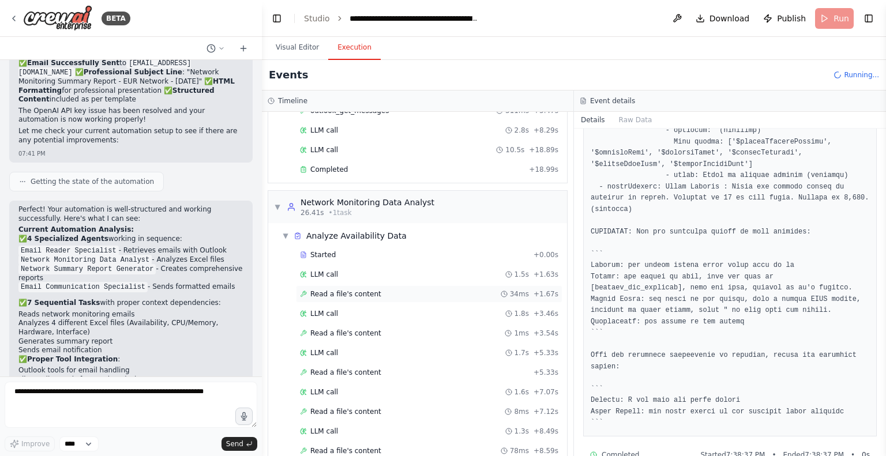
click at [364, 293] on span "Read a file's content" at bounding box center [345, 293] width 71 height 9
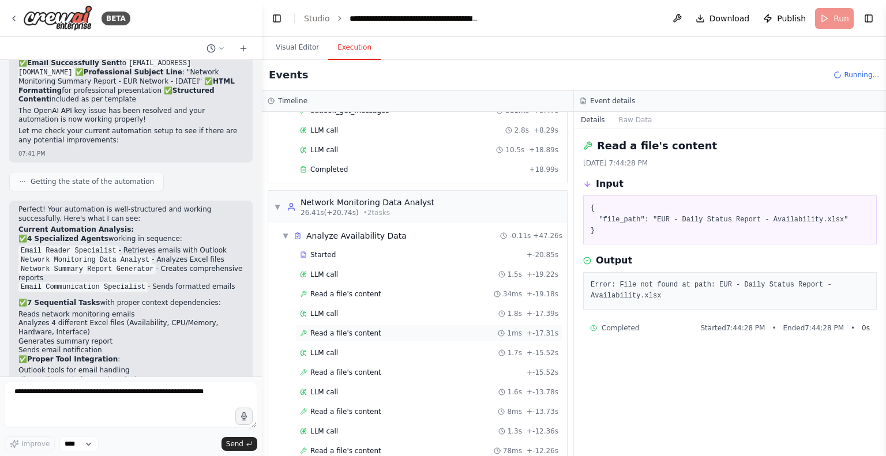
click at [340, 333] on span "Read a file's content" at bounding box center [345, 333] width 71 height 9
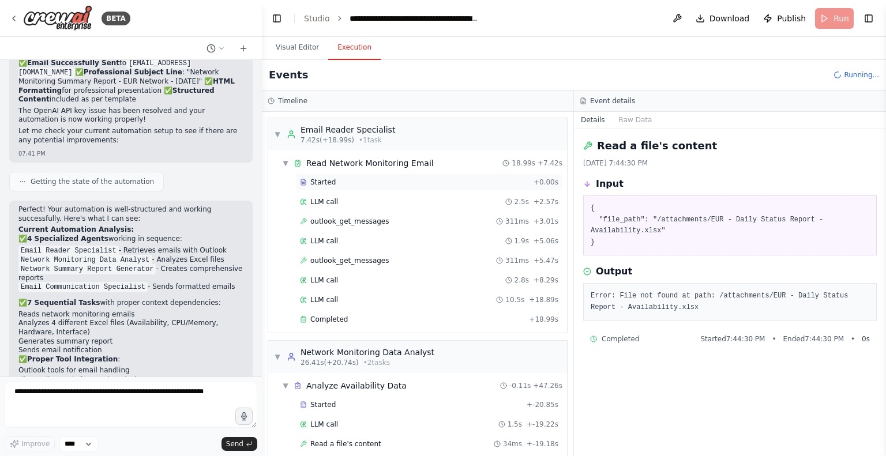
click at [330, 178] on span "Started" at bounding box center [322, 182] width 25 height 9
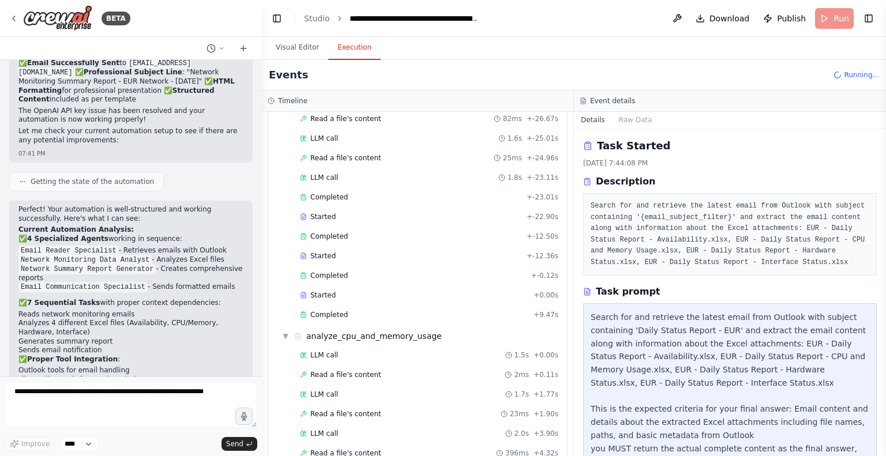
scroll to position [608, 0]
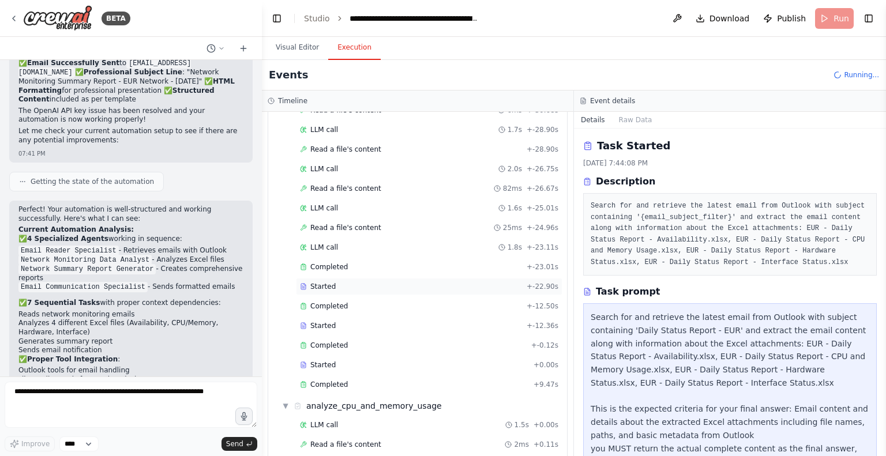
click at [335, 282] on div "Started" at bounding box center [411, 286] width 222 height 9
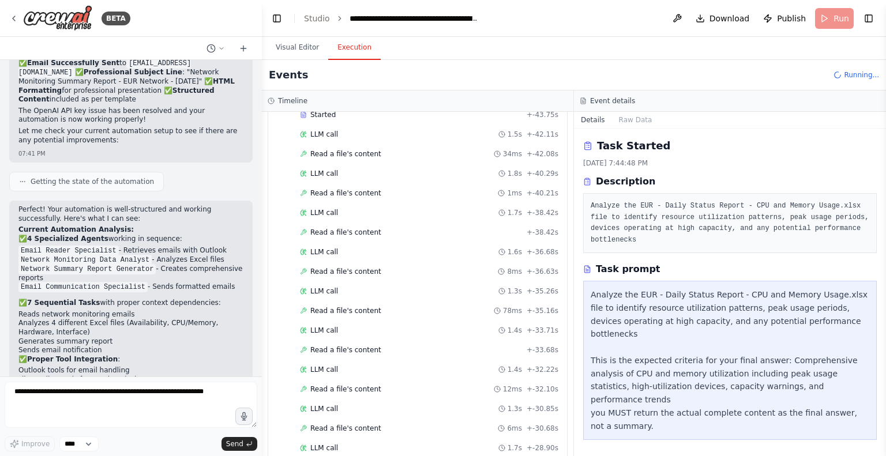
scroll to position [0, 0]
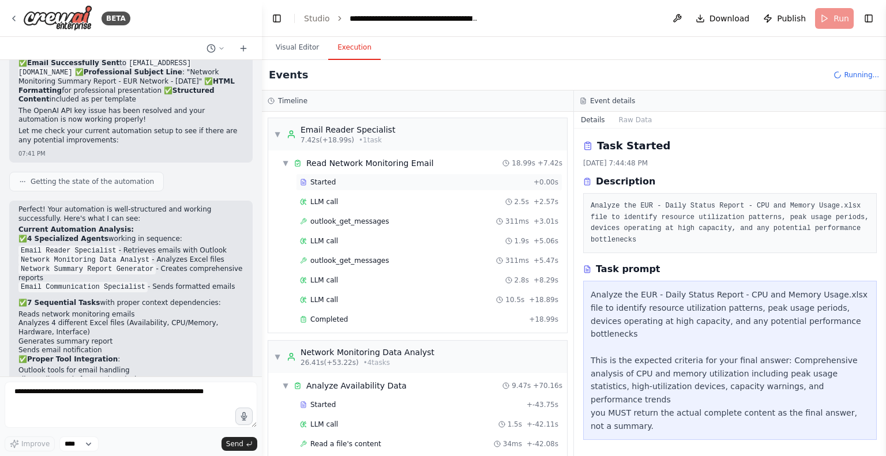
click at [323, 183] on span "Started" at bounding box center [322, 182] width 25 height 9
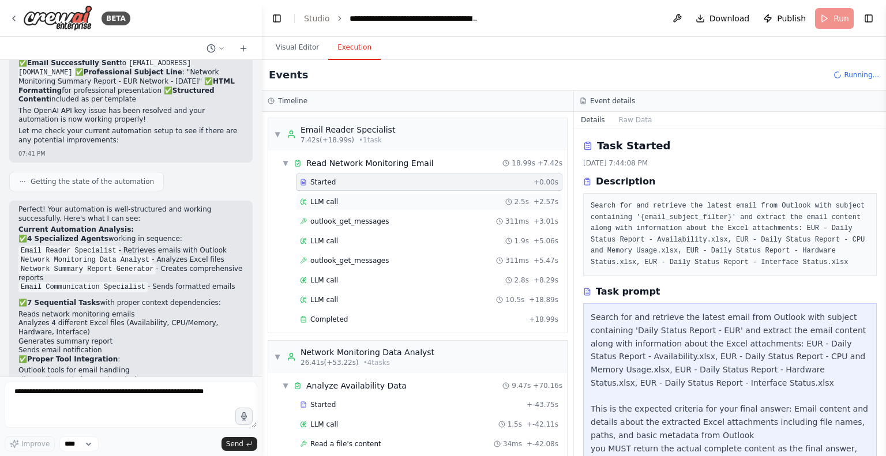
click at [333, 203] on span "LLM call" at bounding box center [324, 201] width 28 height 9
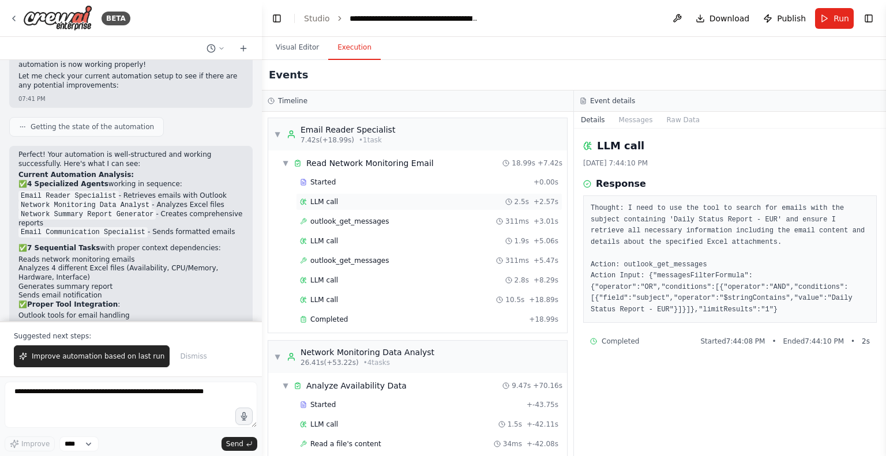
click at [333, 203] on span "LLM call" at bounding box center [324, 201] width 28 height 9
click at [343, 223] on span "outlook_get_messages" at bounding box center [349, 221] width 79 height 9
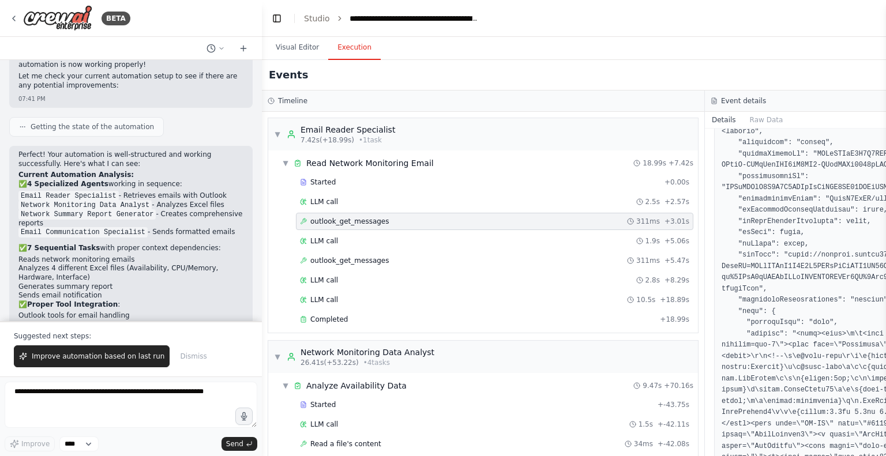
scroll to position [535, 0]
click at [336, 261] on span "outlook_get_messages" at bounding box center [349, 260] width 79 height 9
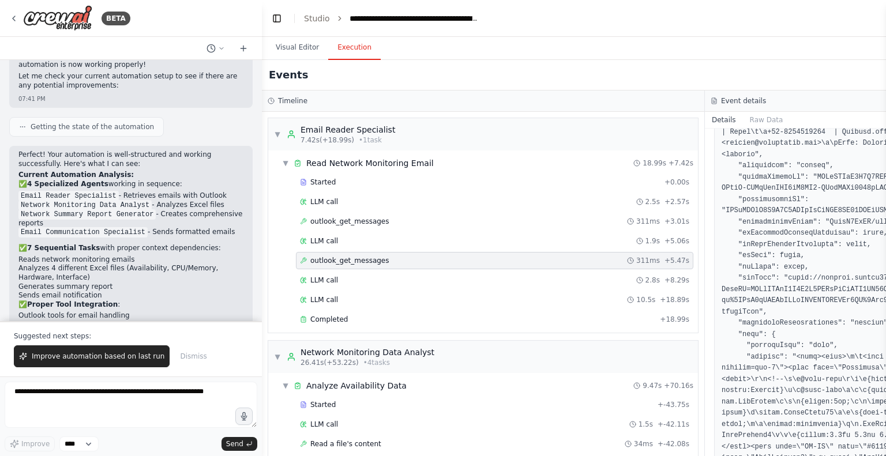
scroll to position [558, 0]
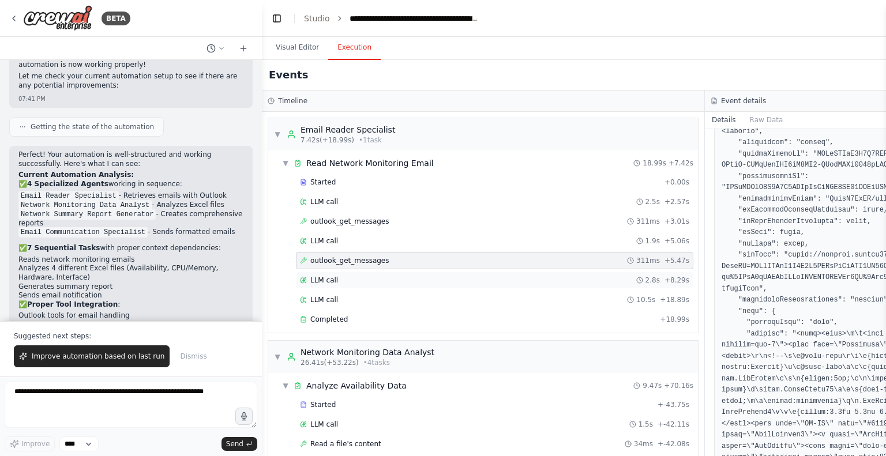
click at [330, 278] on span "LLM call" at bounding box center [324, 280] width 28 height 9
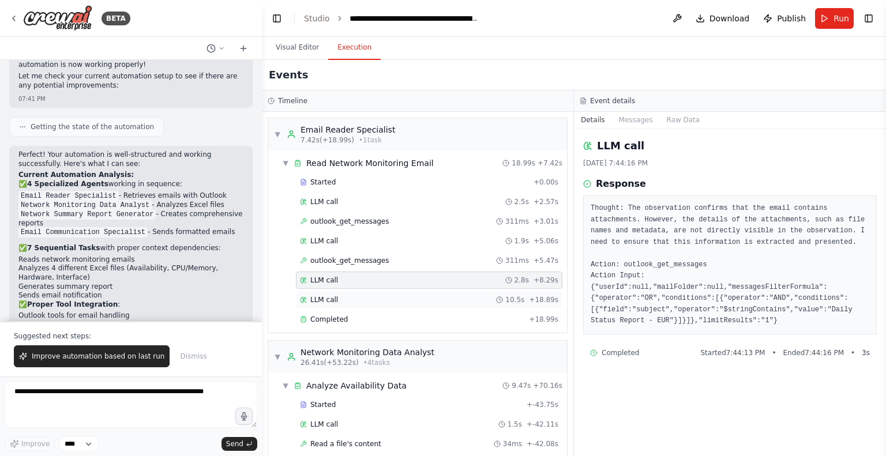
click at [325, 299] on span "LLM call" at bounding box center [324, 299] width 28 height 9
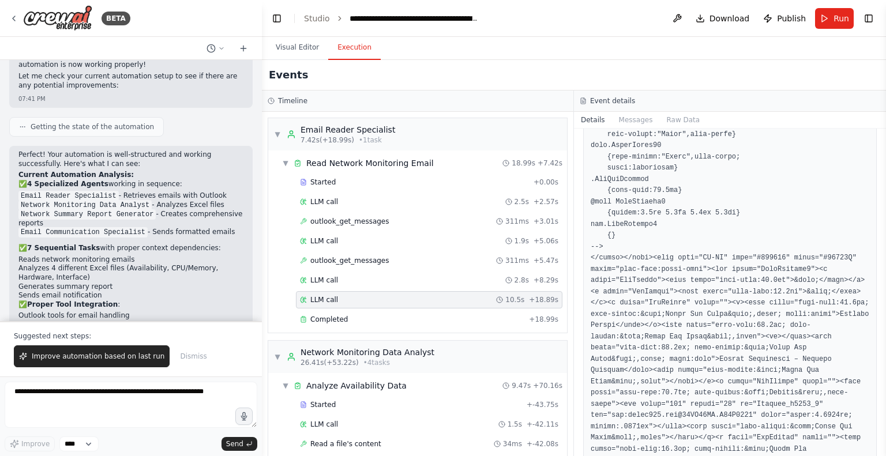
scroll to position [0, 0]
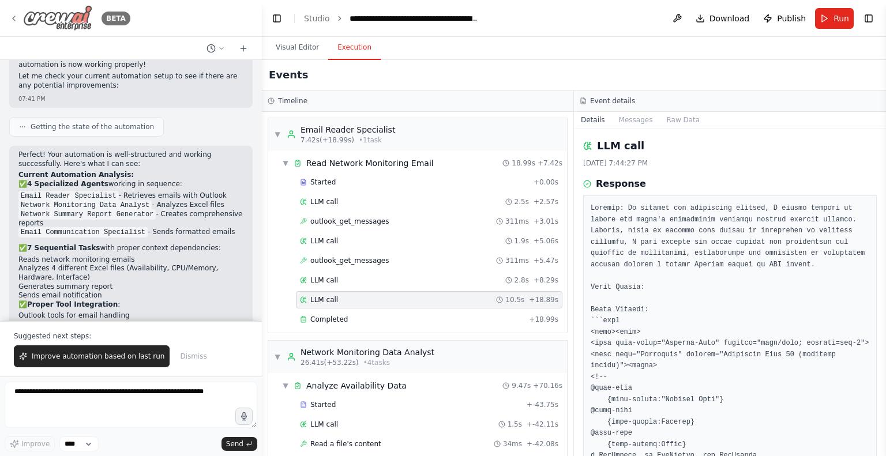
click at [12, 18] on icon at bounding box center [13, 18] width 9 height 9
